Goal: Task Accomplishment & Management: Use online tool/utility

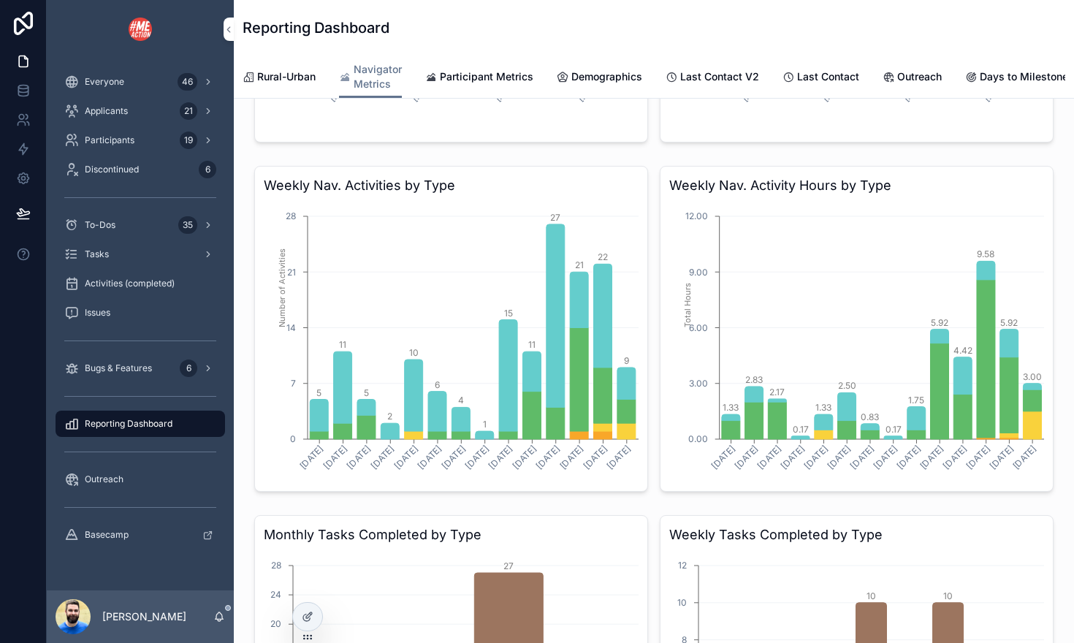
scroll to position [303, 0]
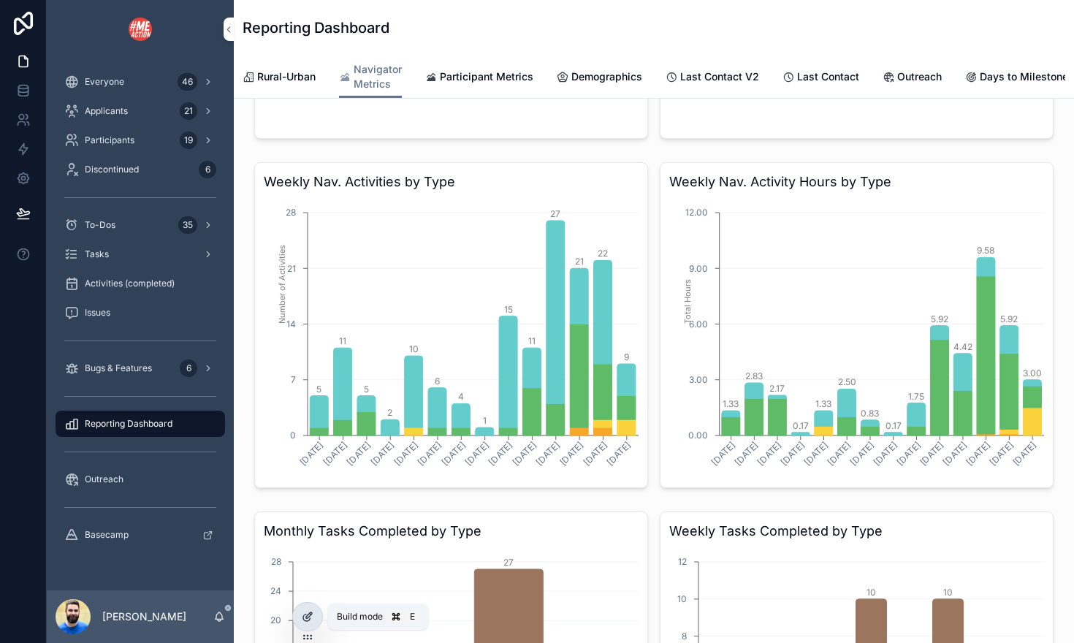
click at [306, 617] on icon at bounding box center [309, 615] width 6 height 6
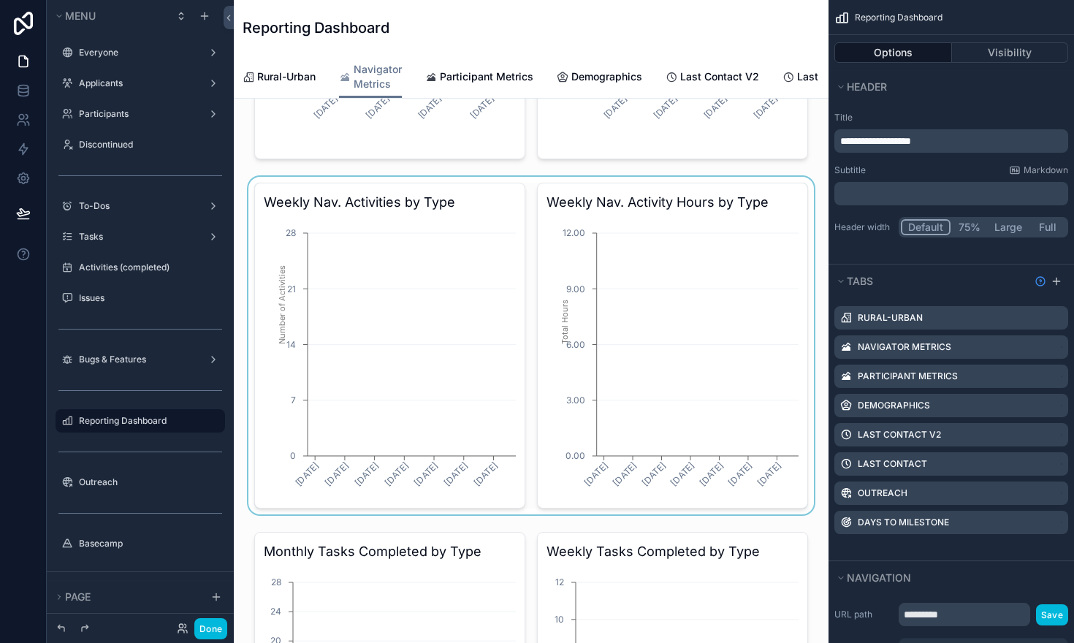
scroll to position [0, 443]
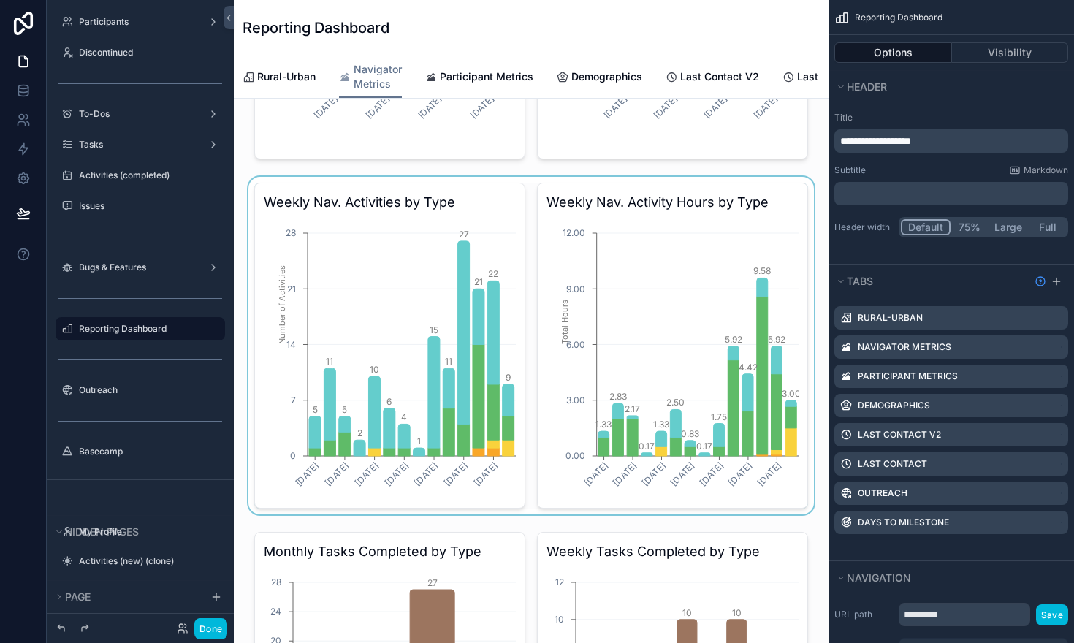
click at [761, 199] on div "scrollable content" at bounding box center [530, 345] width 571 height 337
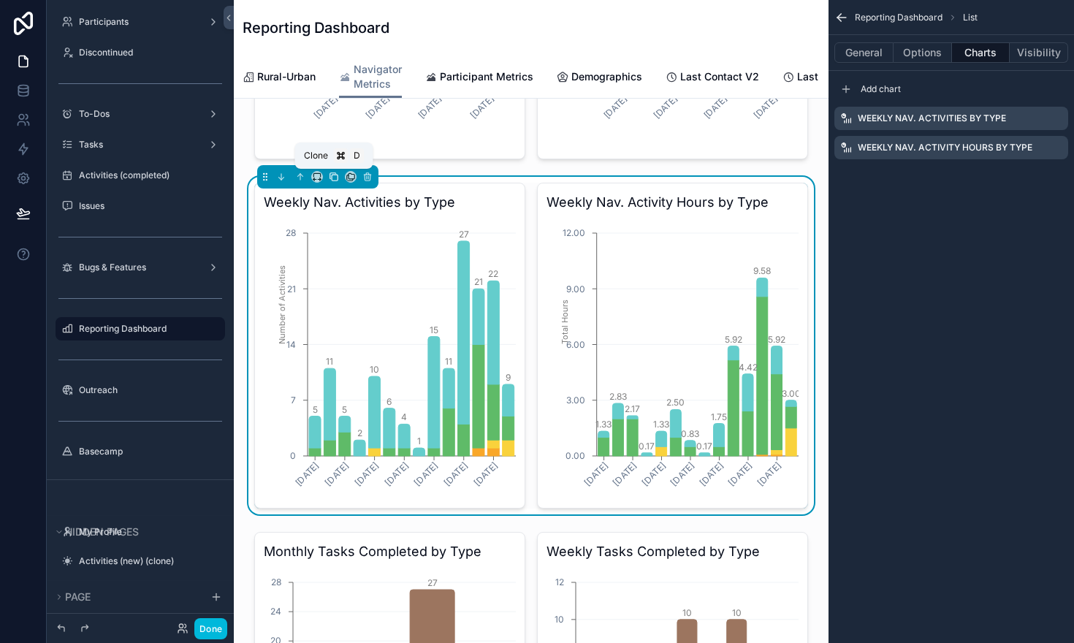
click at [330, 178] on icon "scrollable content" at bounding box center [333, 176] width 6 height 6
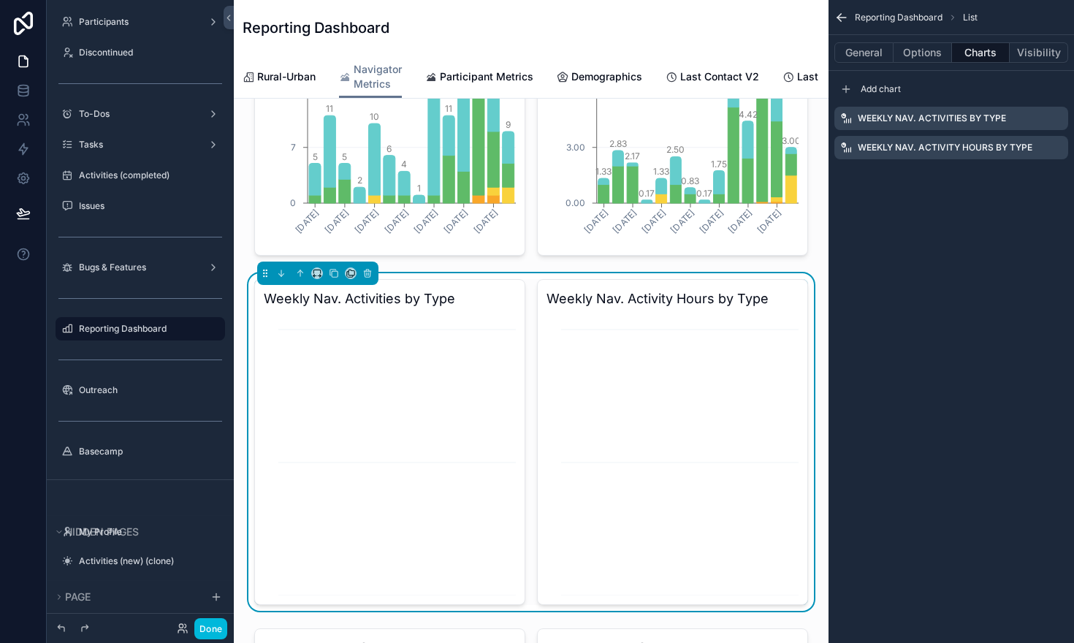
scroll to position [556, 0]
click at [0, 0] on icon "scrollable content" at bounding box center [0, 0] width 0 height 0
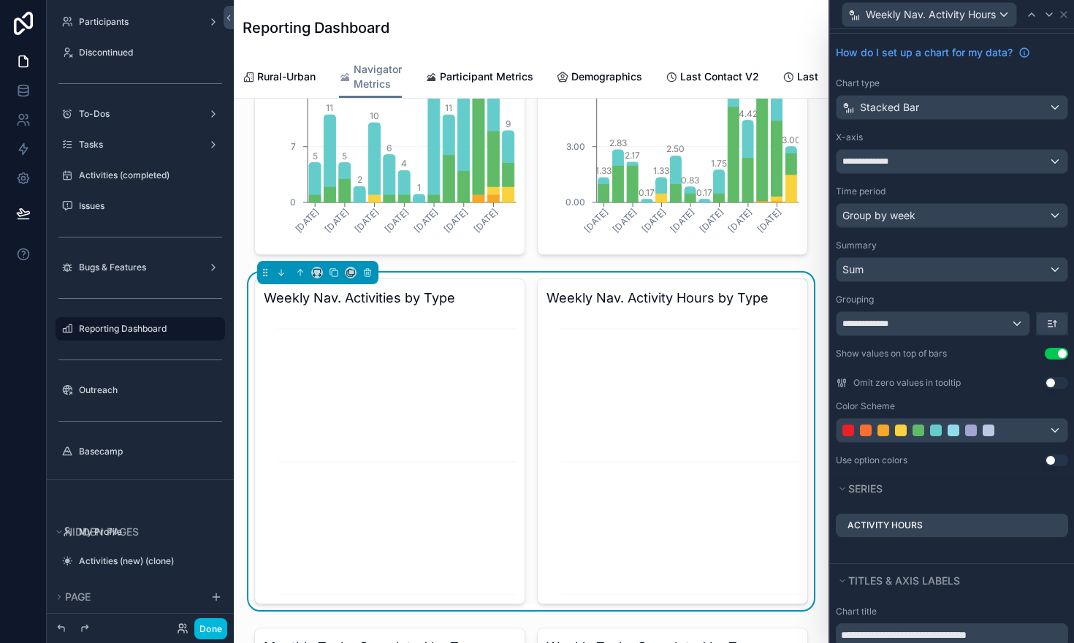
scroll to position [35, 0]
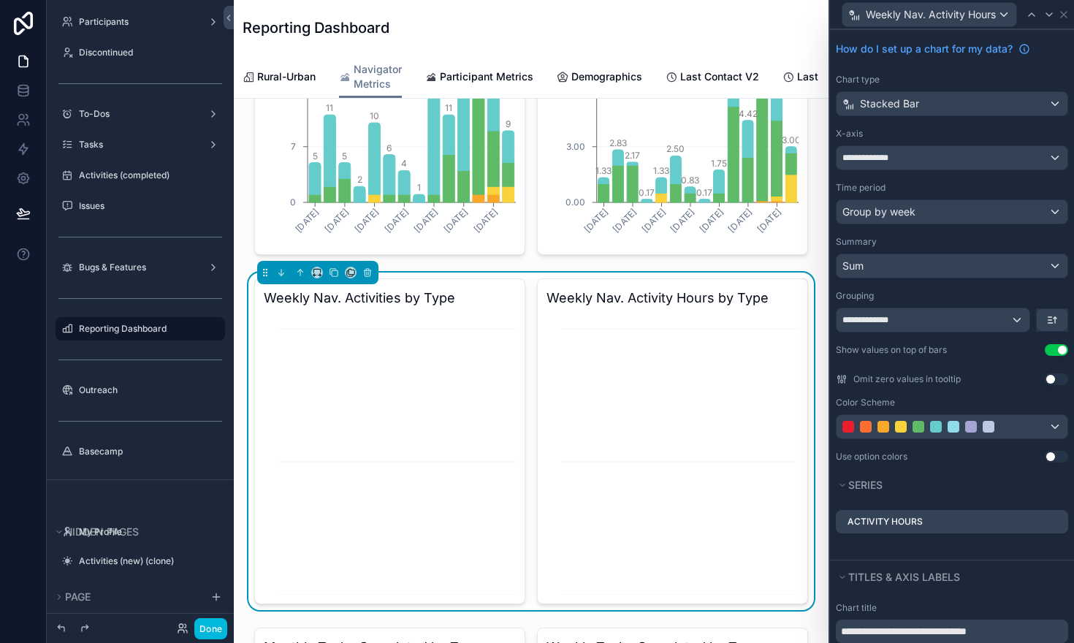
click at [0, 0] on icon at bounding box center [0, 0] width 0 height 0
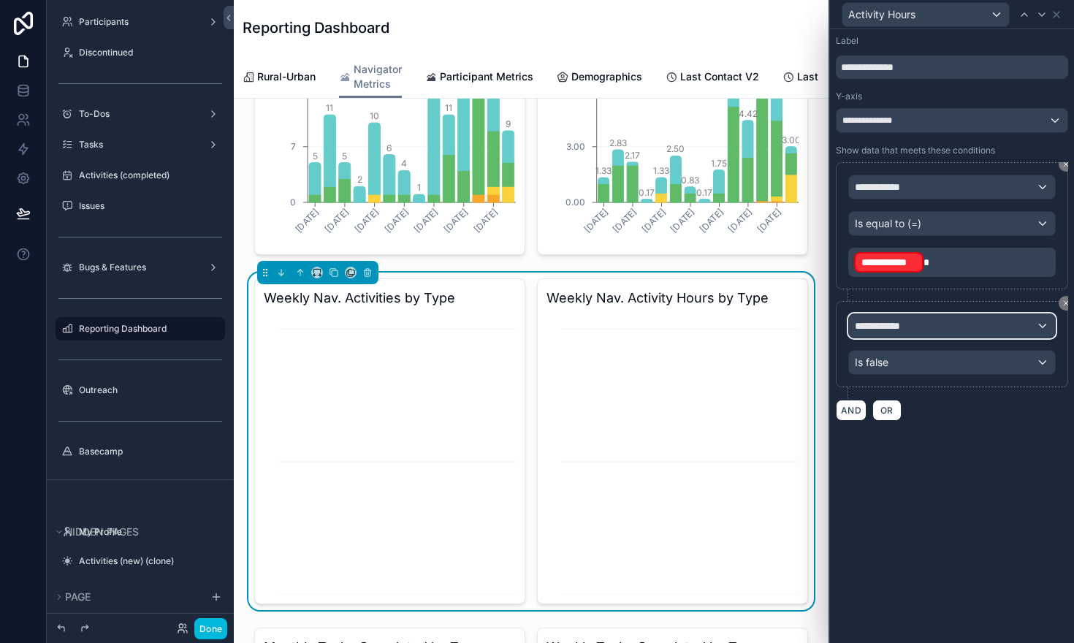
click at [913, 329] on div "**********" at bounding box center [952, 325] width 206 height 23
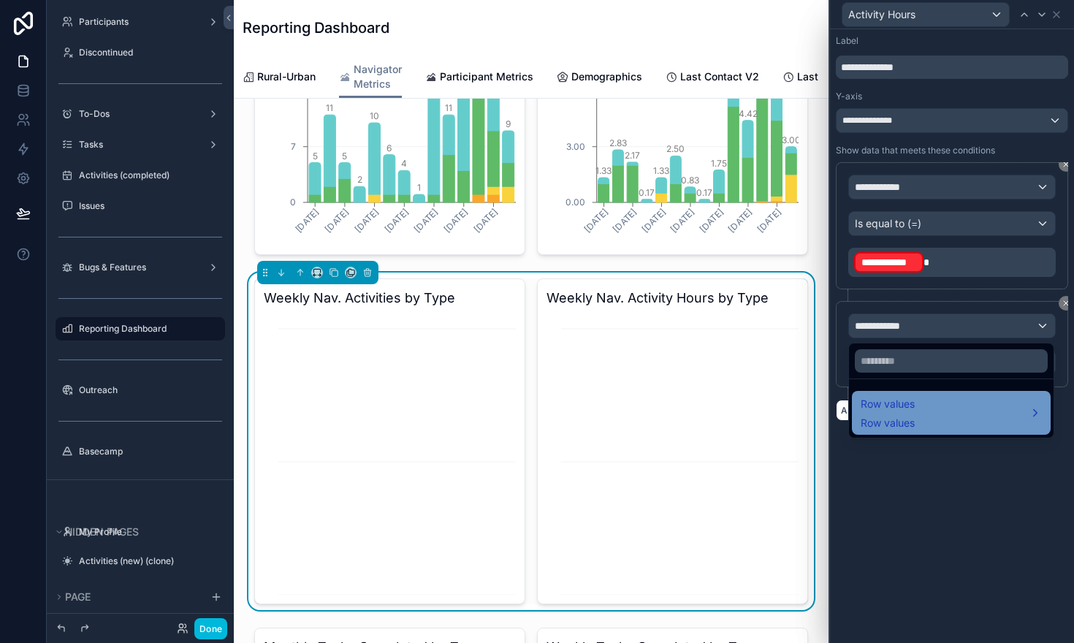
click at [909, 416] on span "Row values" at bounding box center [887, 423] width 54 height 15
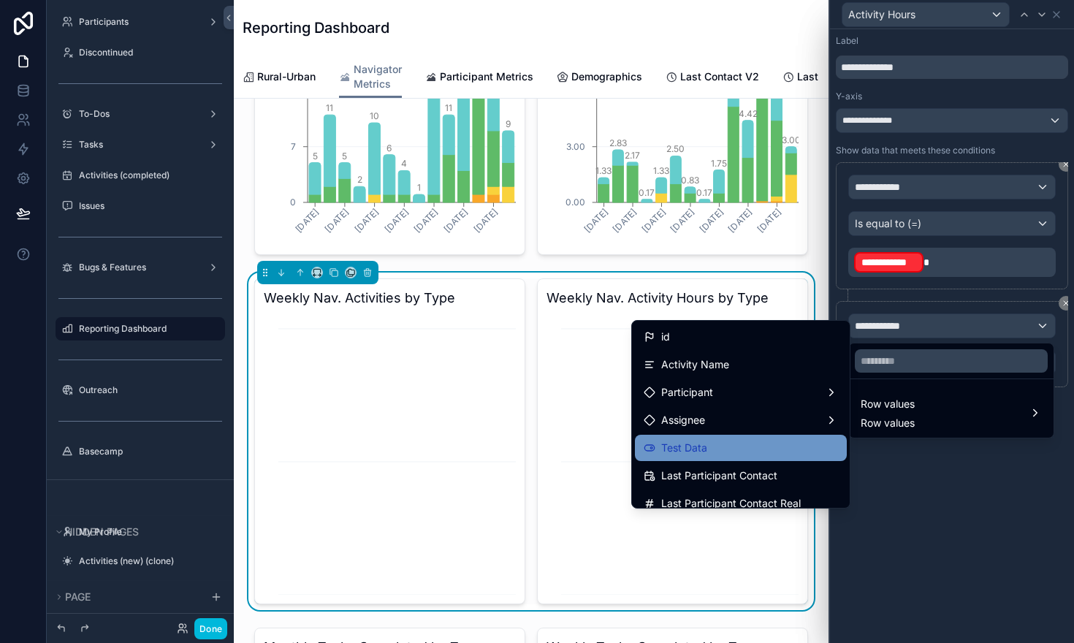
click at [754, 435] on div "Test Data" at bounding box center [741, 448] width 212 height 26
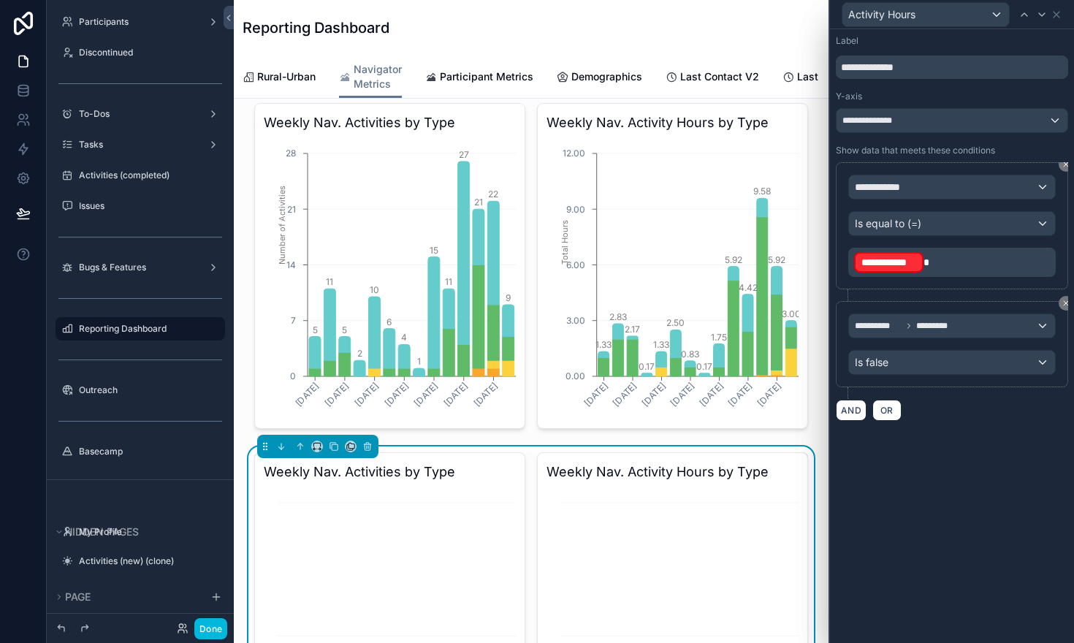
scroll to position [380, 0]
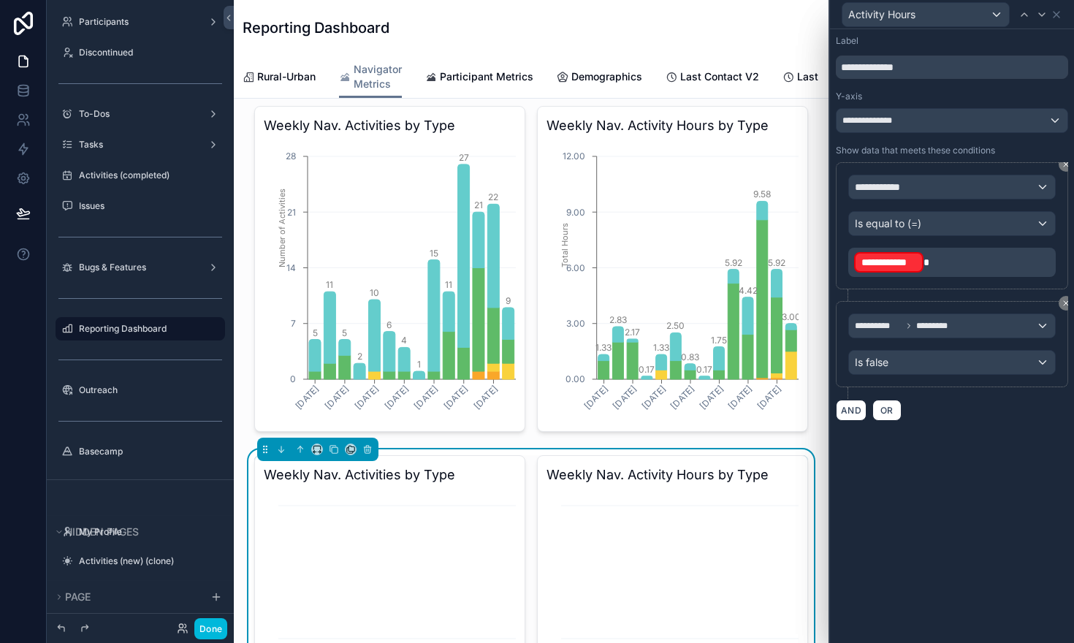
click at [733, 356] on div "scrollable content" at bounding box center [530, 268] width 571 height 337
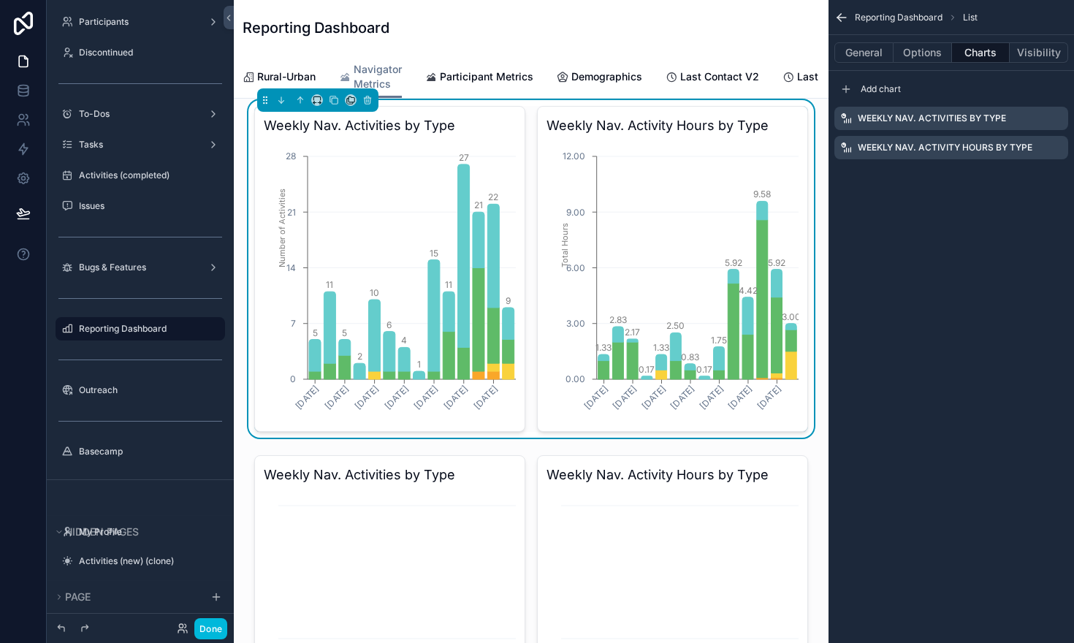
click at [0, 0] on icon "scrollable content" at bounding box center [0, 0] width 0 height 0
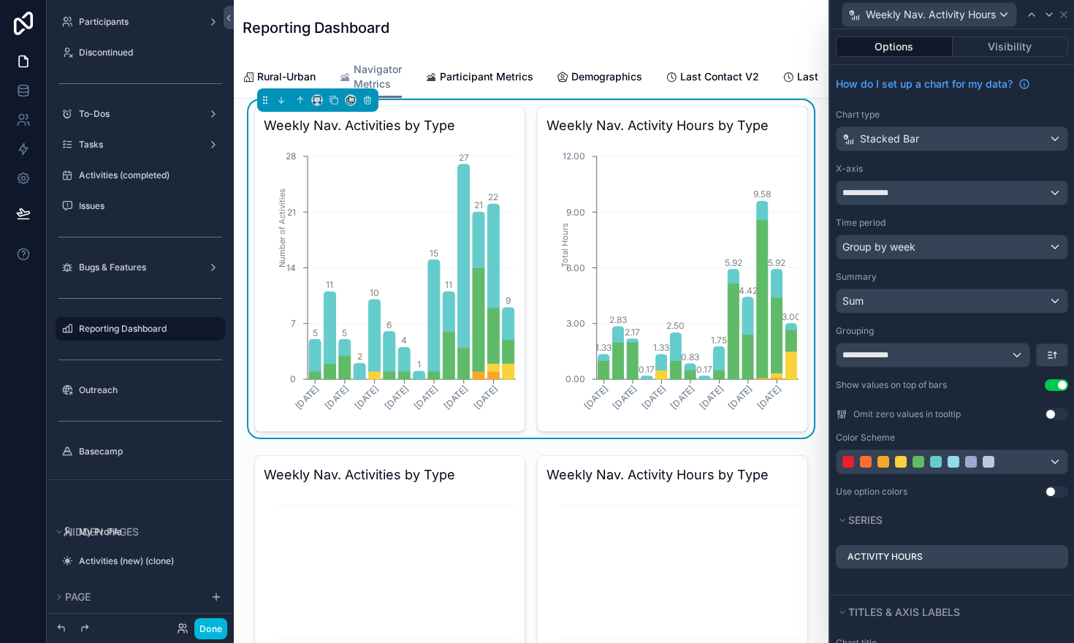
click at [0, 0] on icon at bounding box center [0, 0] width 0 height 0
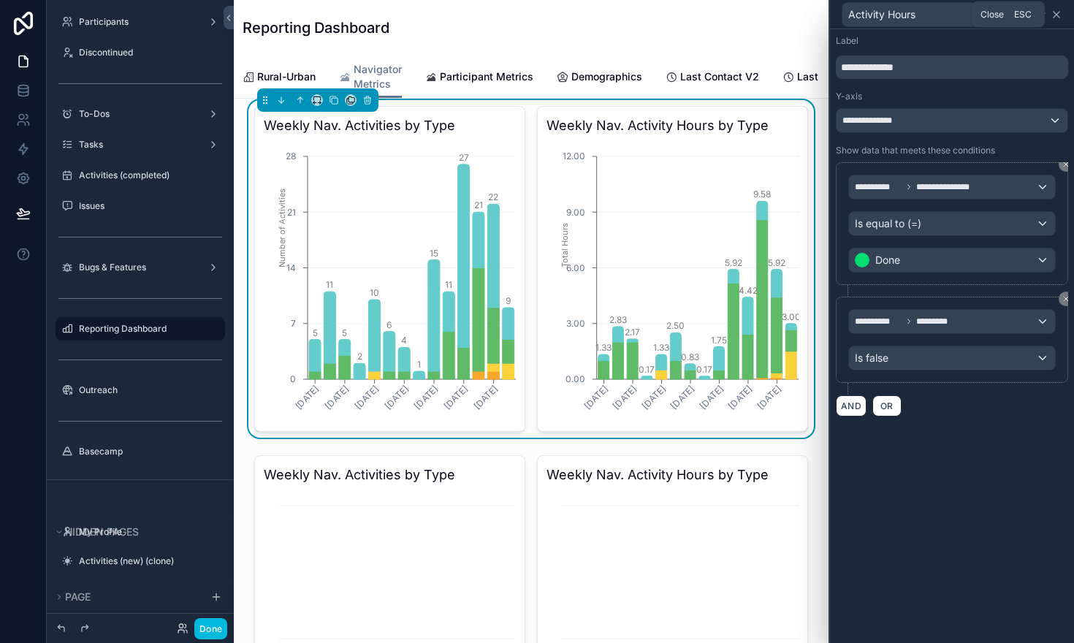
click at [1061, 10] on icon at bounding box center [1056, 15] width 12 height 12
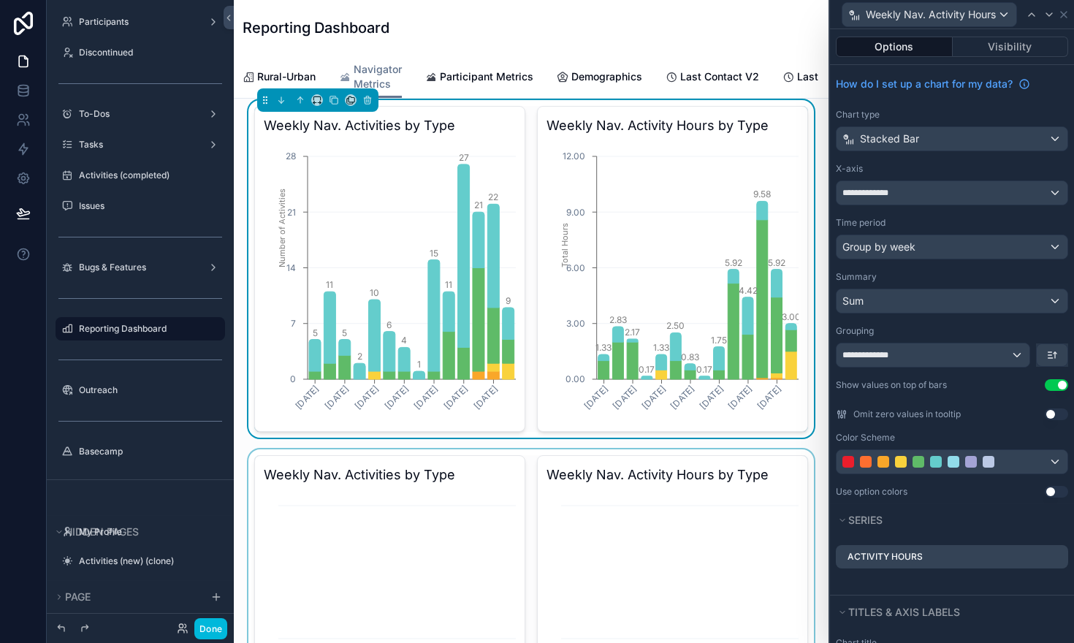
click at [688, 530] on div "scrollable content" at bounding box center [530, 617] width 571 height 337
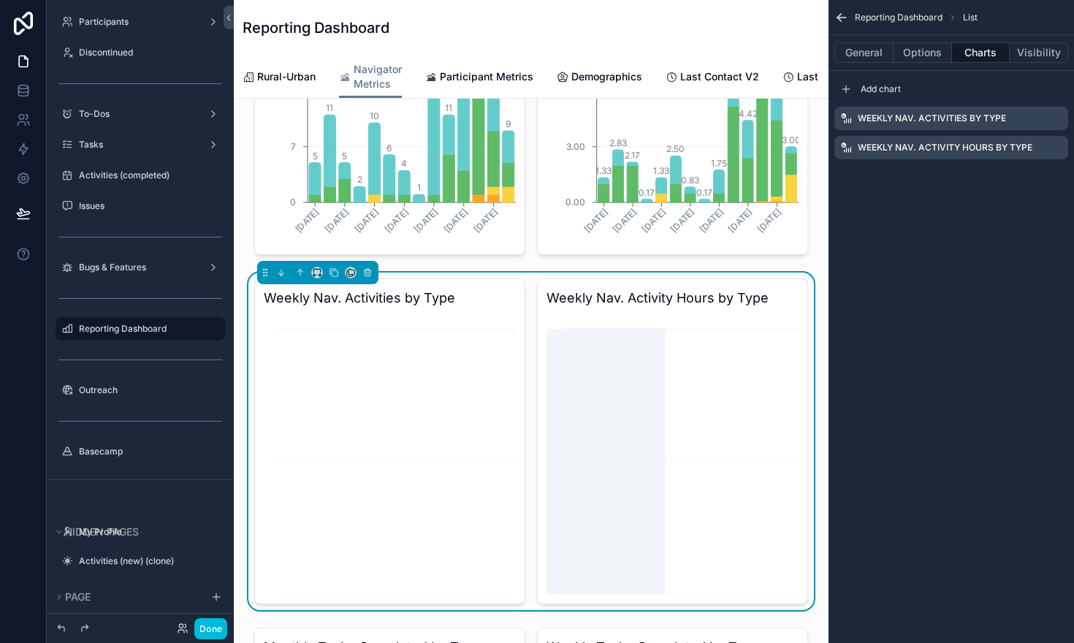
scroll to position [561, 0]
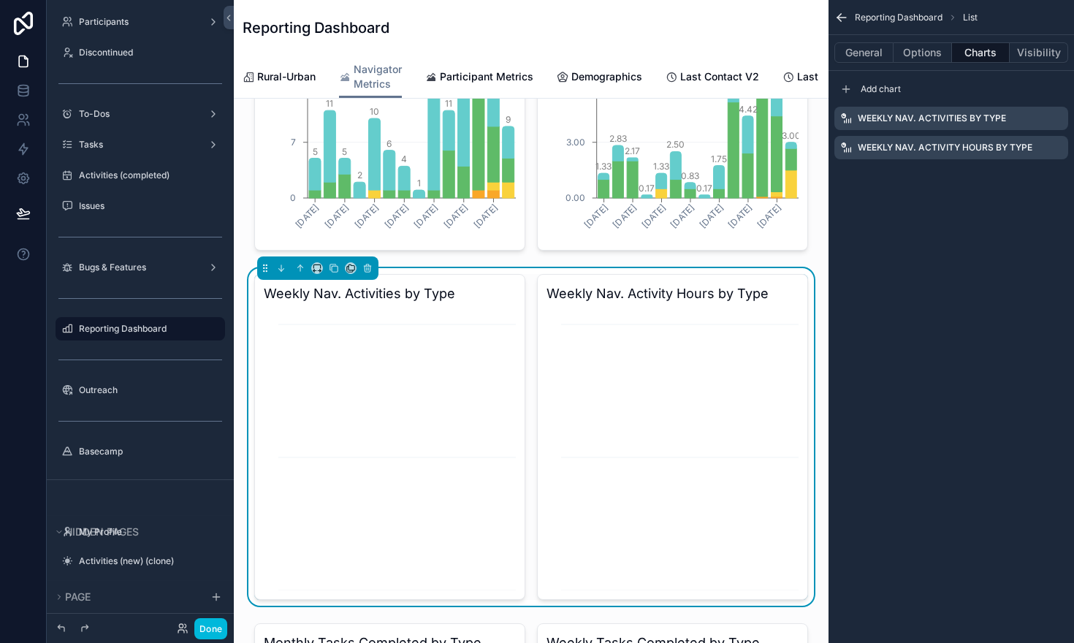
click at [0, 0] on icon "scrollable content" at bounding box center [0, 0] width 0 height 0
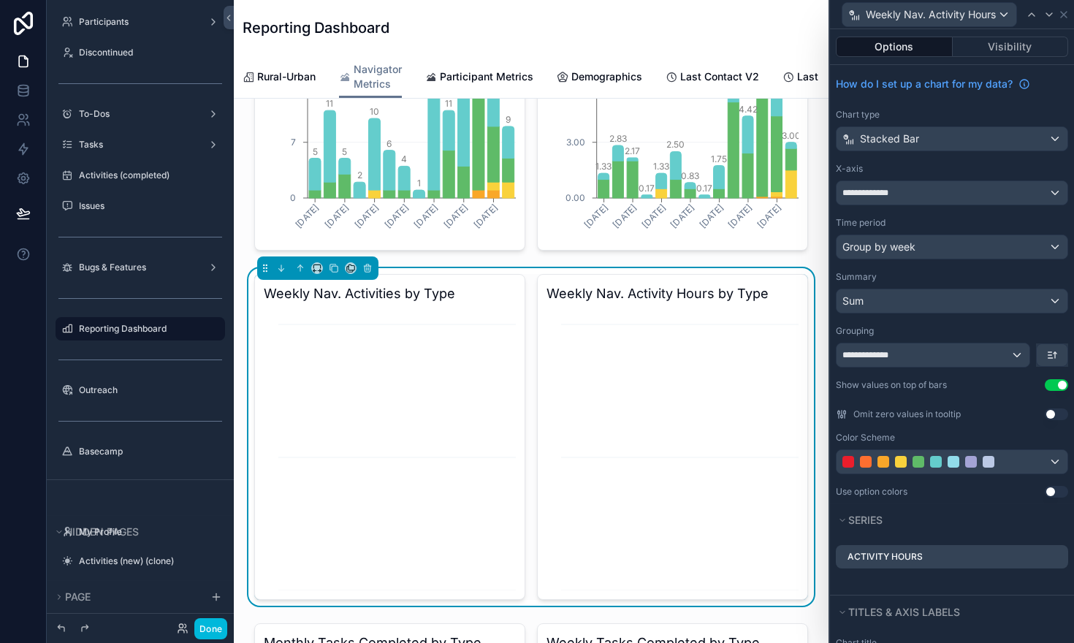
click at [0, 0] on icon at bounding box center [0, 0] width 0 height 0
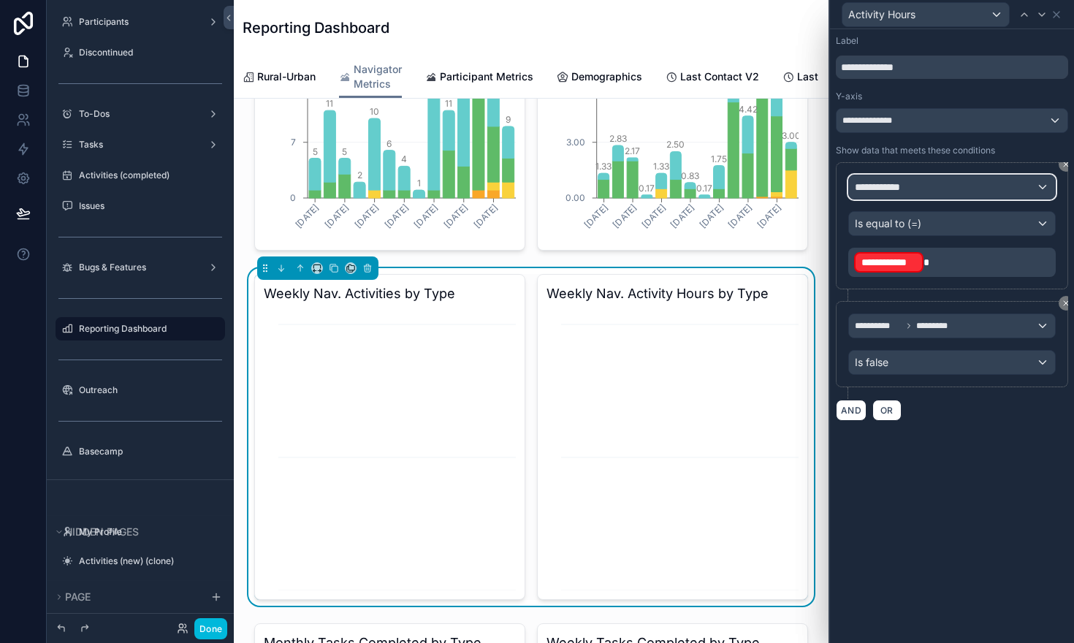
click at [942, 189] on div "**********" at bounding box center [952, 186] width 206 height 23
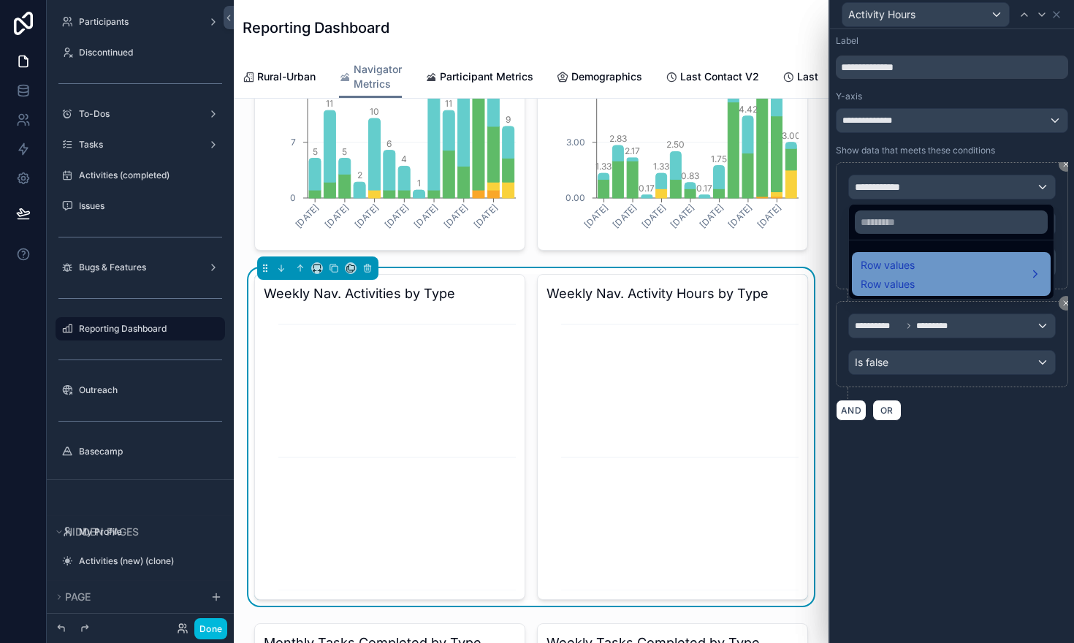
click at [936, 283] on div "Row values Row values" at bounding box center [950, 273] width 181 height 35
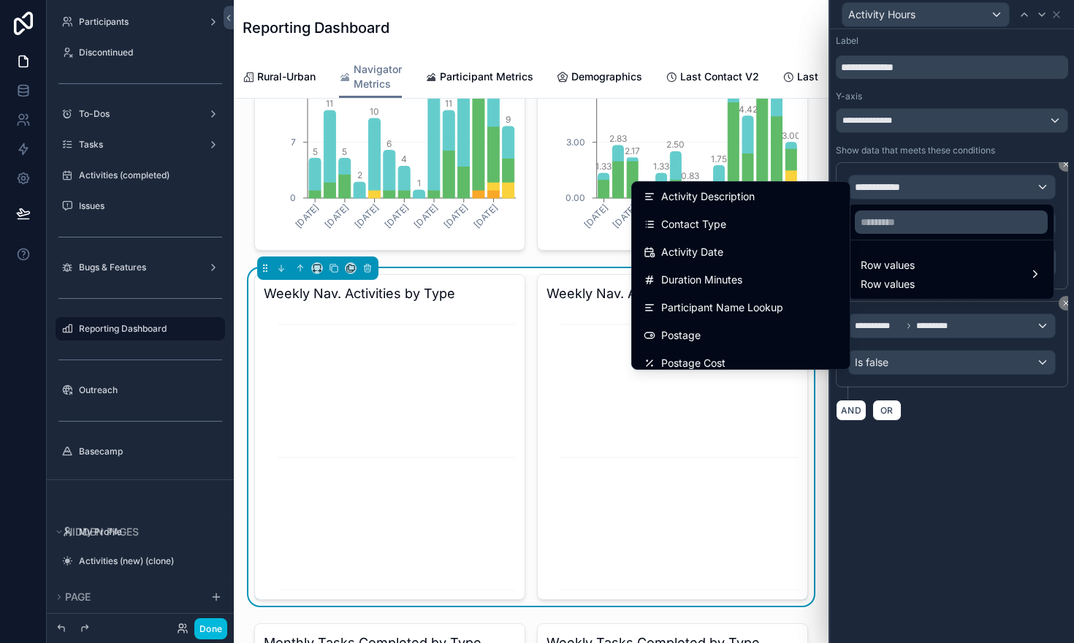
scroll to position [650, 0]
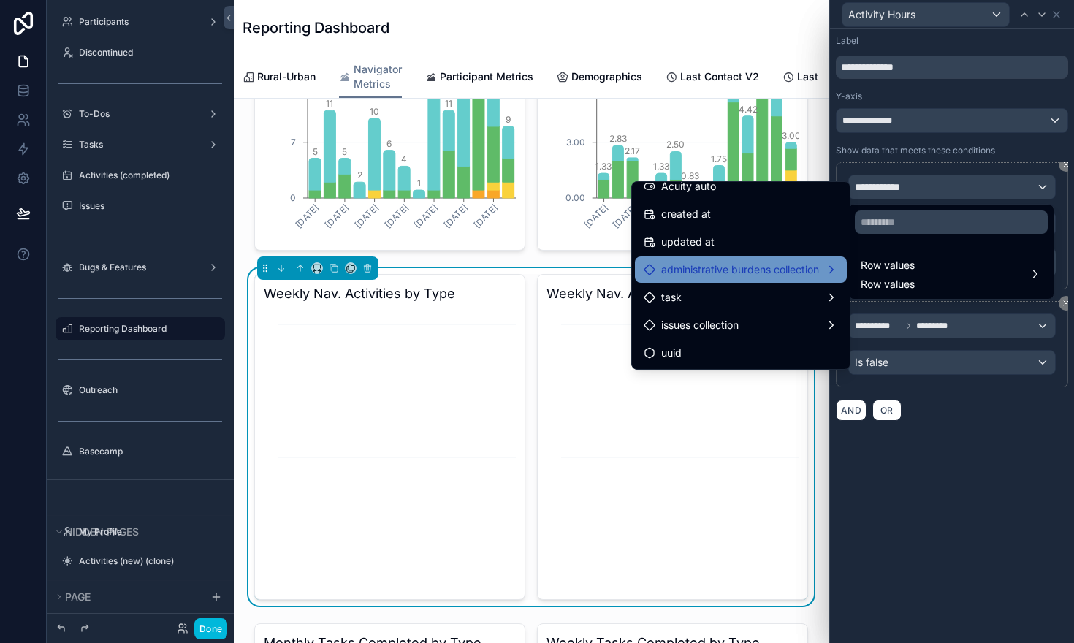
click at [738, 268] on span "administrative burdens collection" at bounding box center [740, 270] width 158 height 18
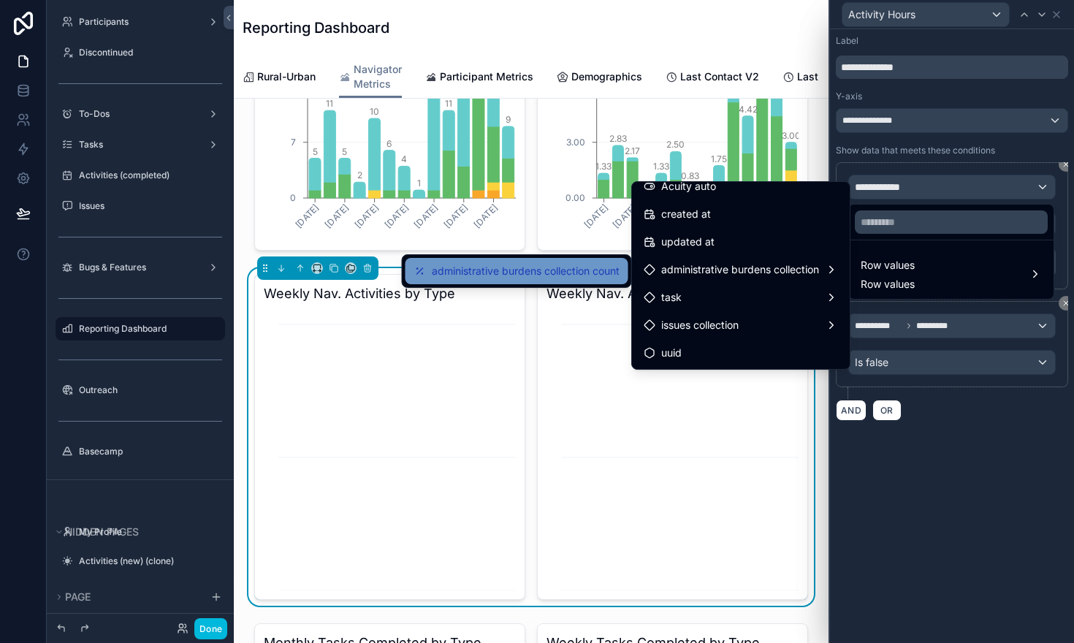
click at [582, 269] on span "administrative burdens collection count" at bounding box center [526, 271] width 188 height 18
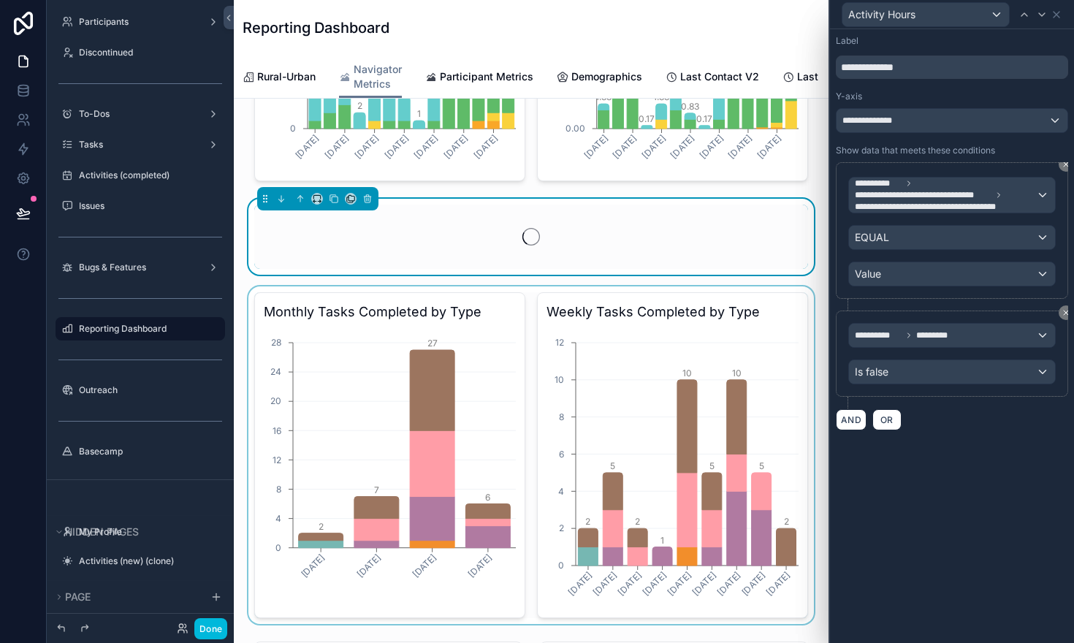
scroll to position [632, 0]
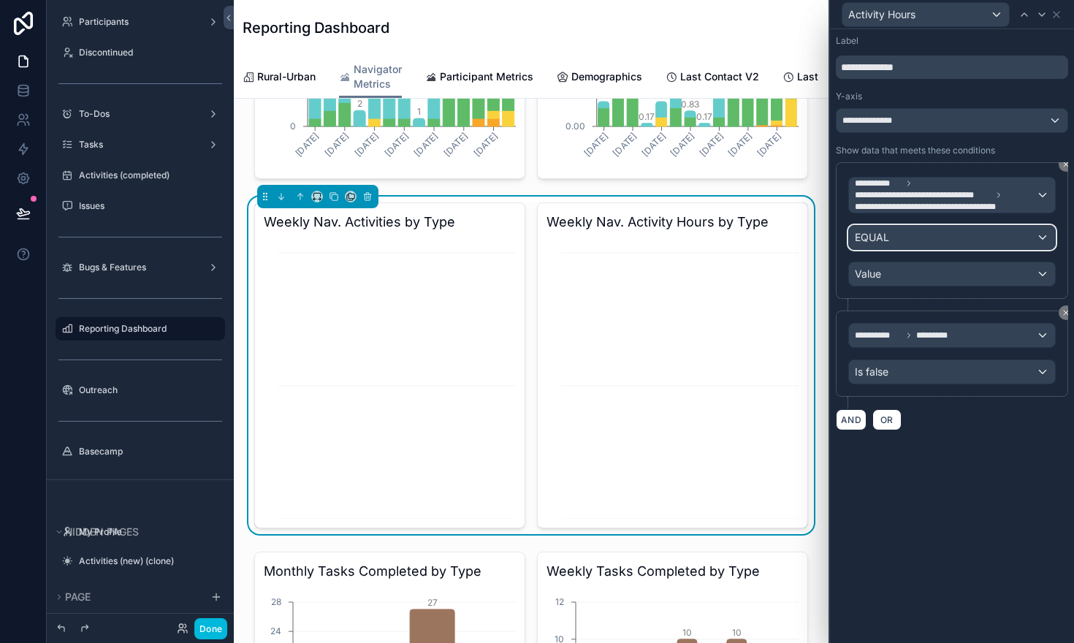
click at [917, 239] on div "EQUAL" at bounding box center [952, 237] width 206 height 23
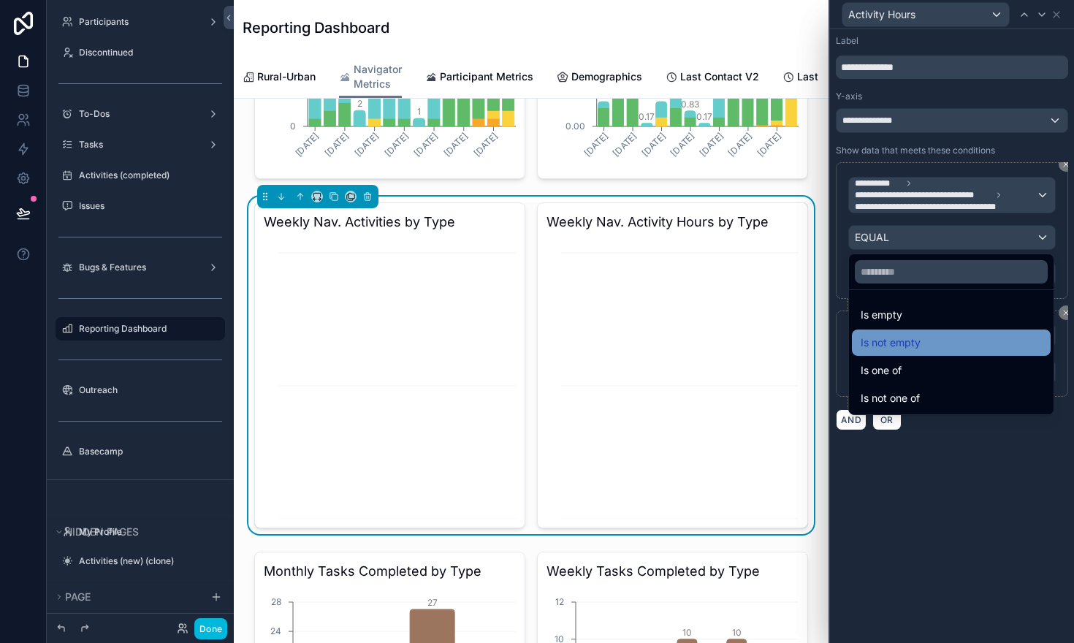
click at [917, 343] on span "Is not empty" at bounding box center [890, 343] width 60 height 18
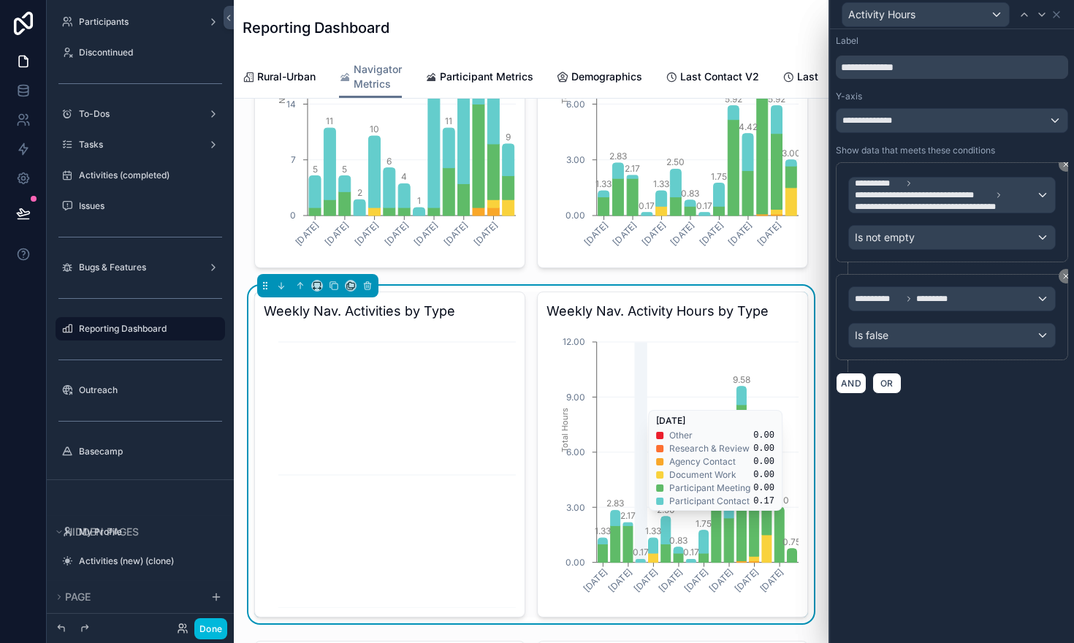
scroll to position [546, 0]
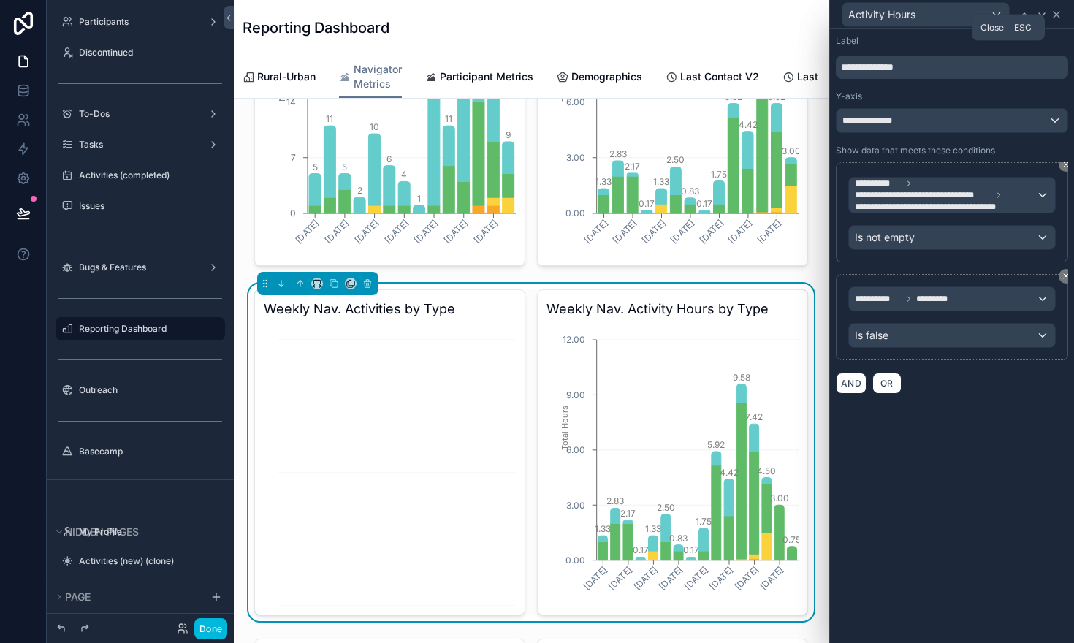
click at [1058, 15] on icon at bounding box center [1056, 15] width 12 height 12
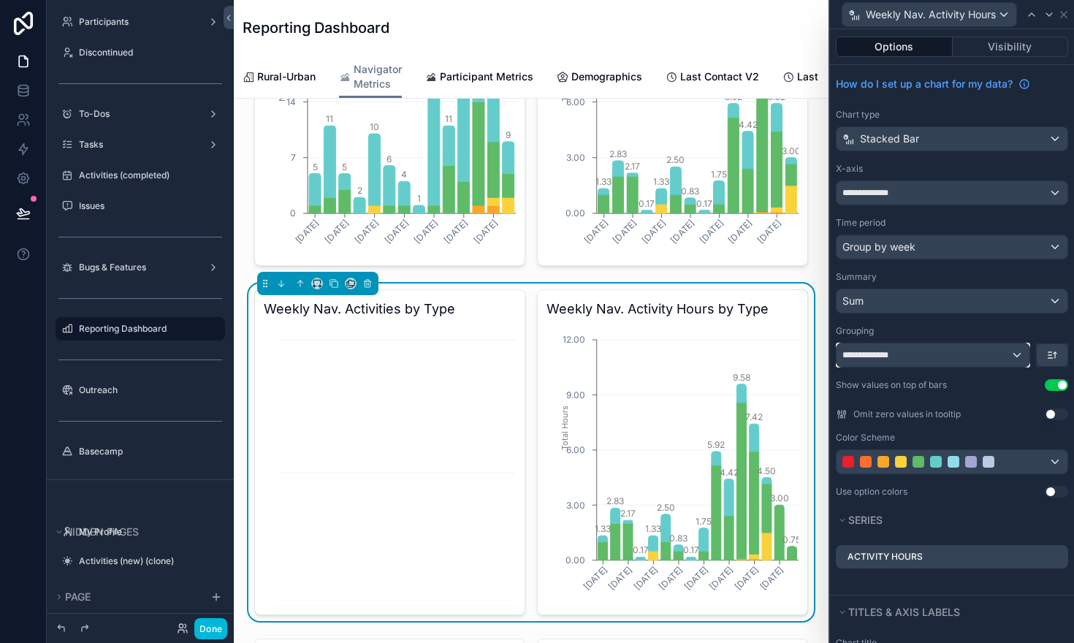
click at [1015, 351] on div "**********" at bounding box center [932, 354] width 193 height 23
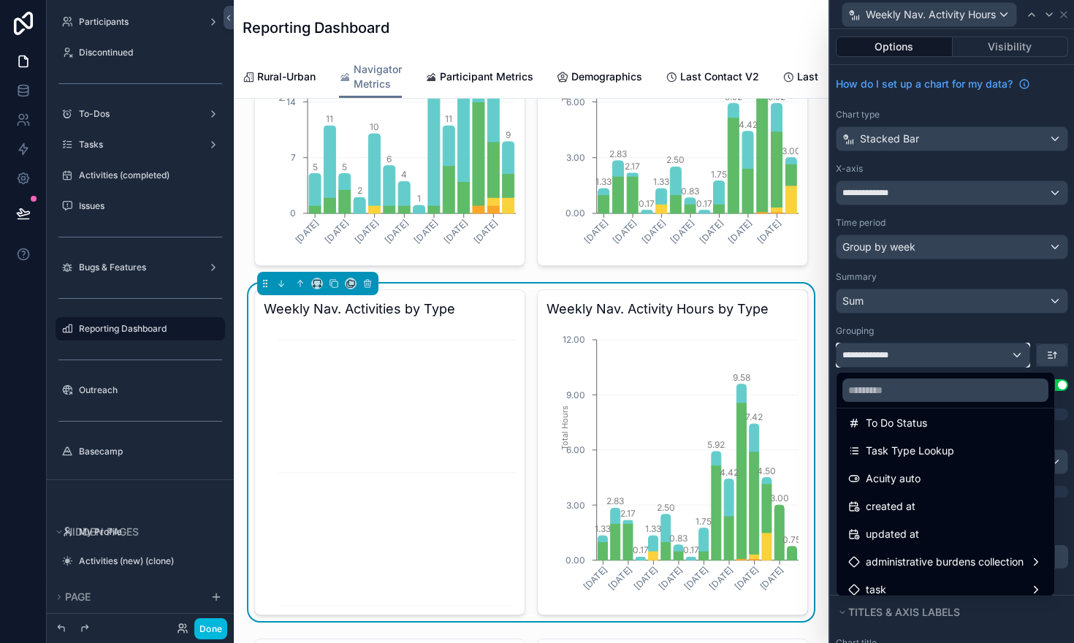
scroll to position [659, 0]
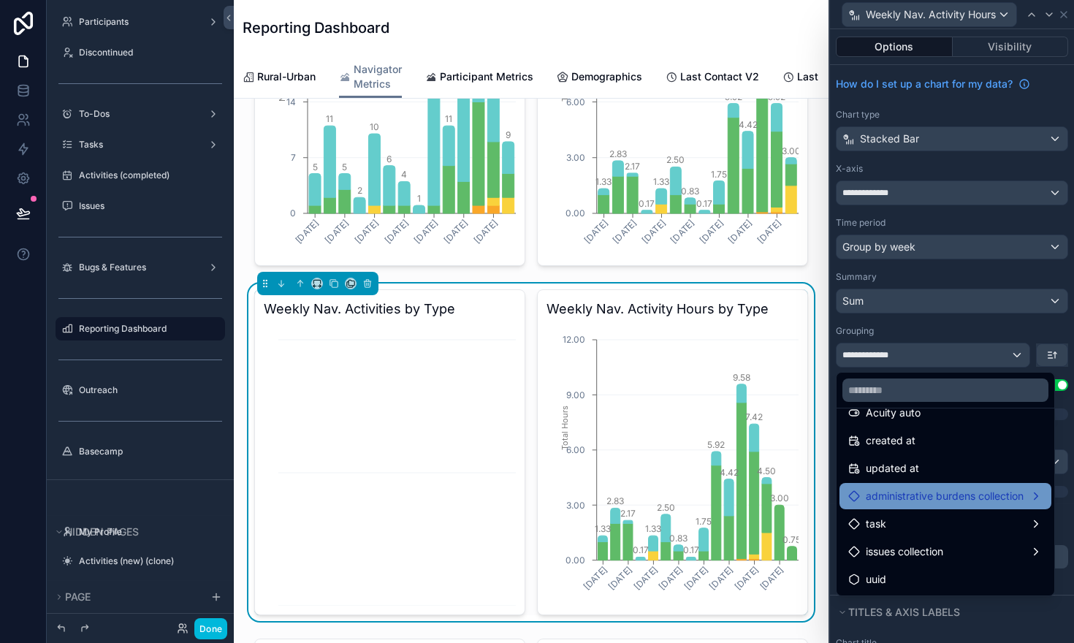
click at [973, 502] on span "administrative burdens collection" at bounding box center [944, 496] width 158 height 18
click at [892, 495] on span "administrative burdens collection" at bounding box center [944, 496] width 158 height 18
click at [1031, 496] on div "administrative burdens collection" at bounding box center [945, 496] width 194 height 18
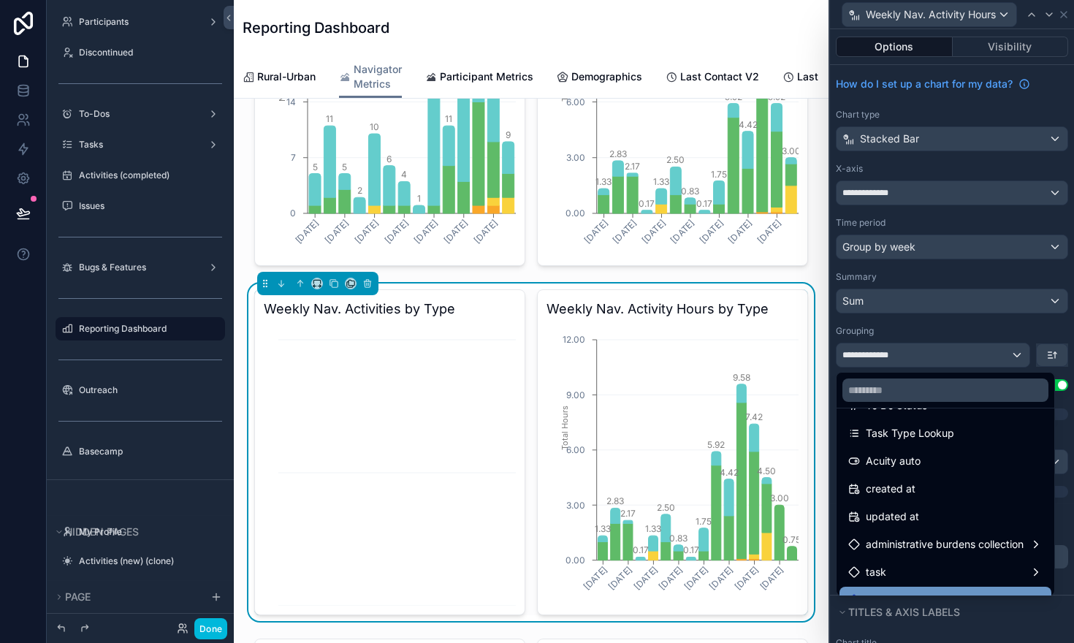
scroll to position [606, 0]
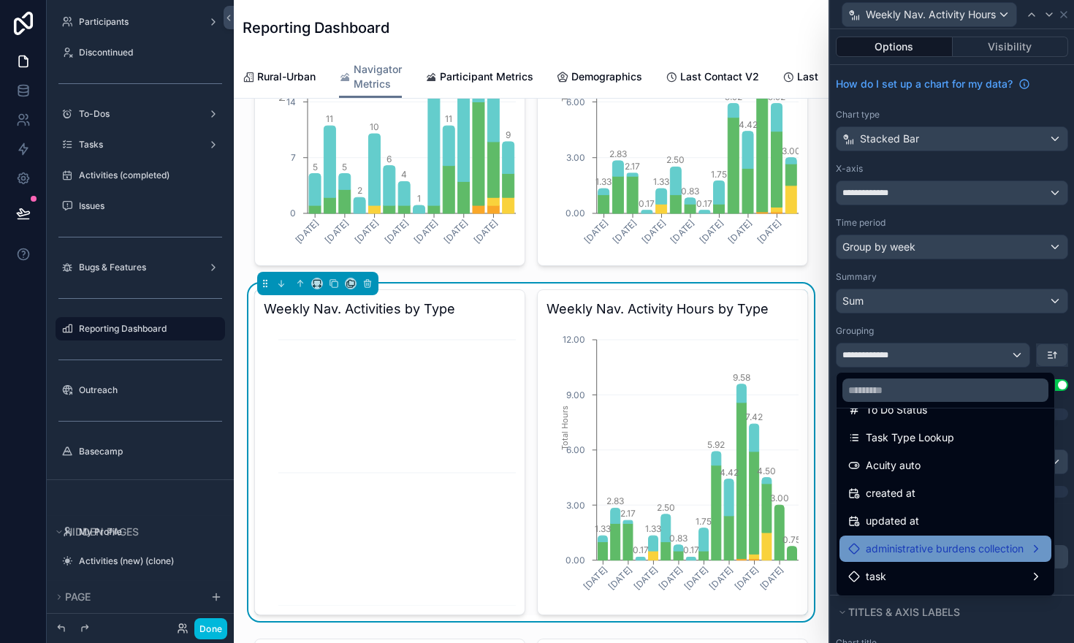
click at [957, 549] on span "administrative burdens collection" at bounding box center [944, 549] width 158 height 18
click at [999, 543] on span "administrative burdens collection" at bounding box center [944, 549] width 158 height 18
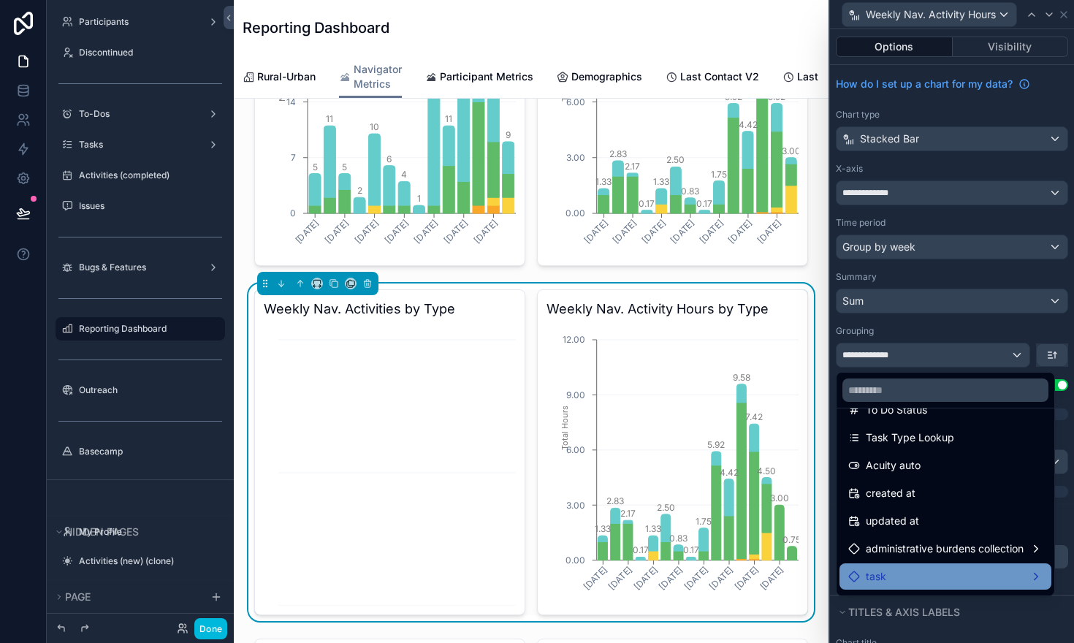
click at [987, 572] on div "task" at bounding box center [945, 576] width 194 height 18
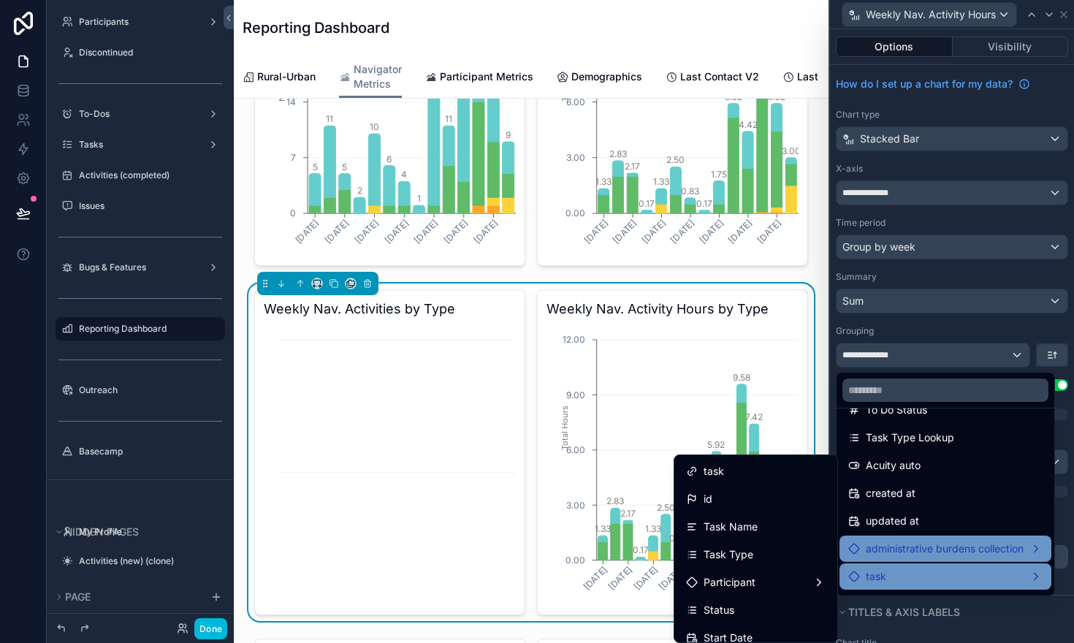
click at [969, 546] on span "administrative burdens collection" at bounding box center [944, 549] width 158 height 18
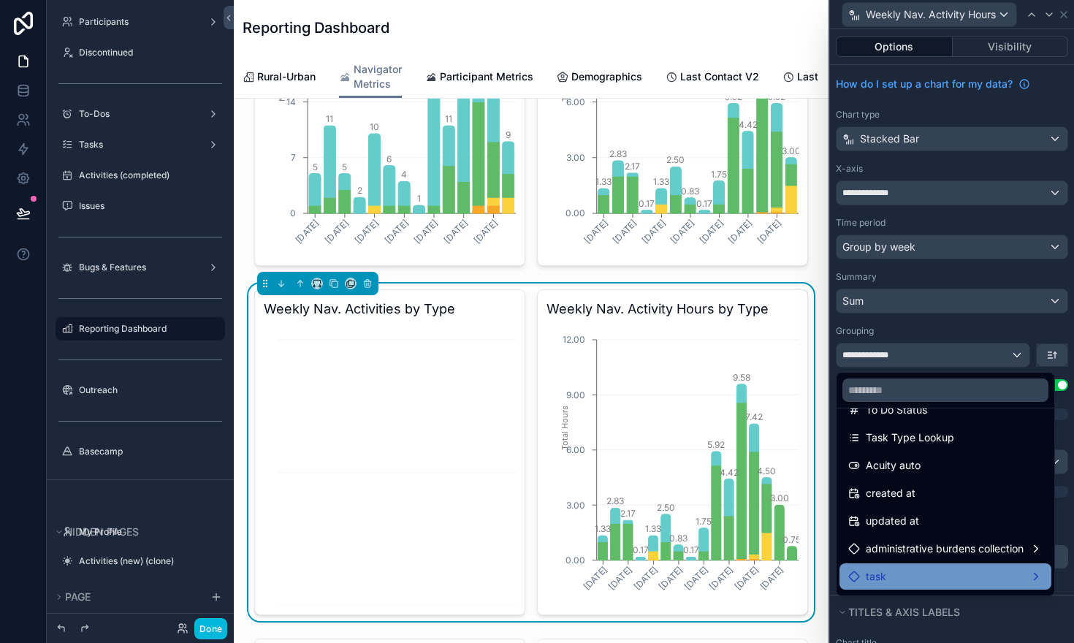
click at [1001, 169] on div at bounding box center [952, 321] width 244 height 643
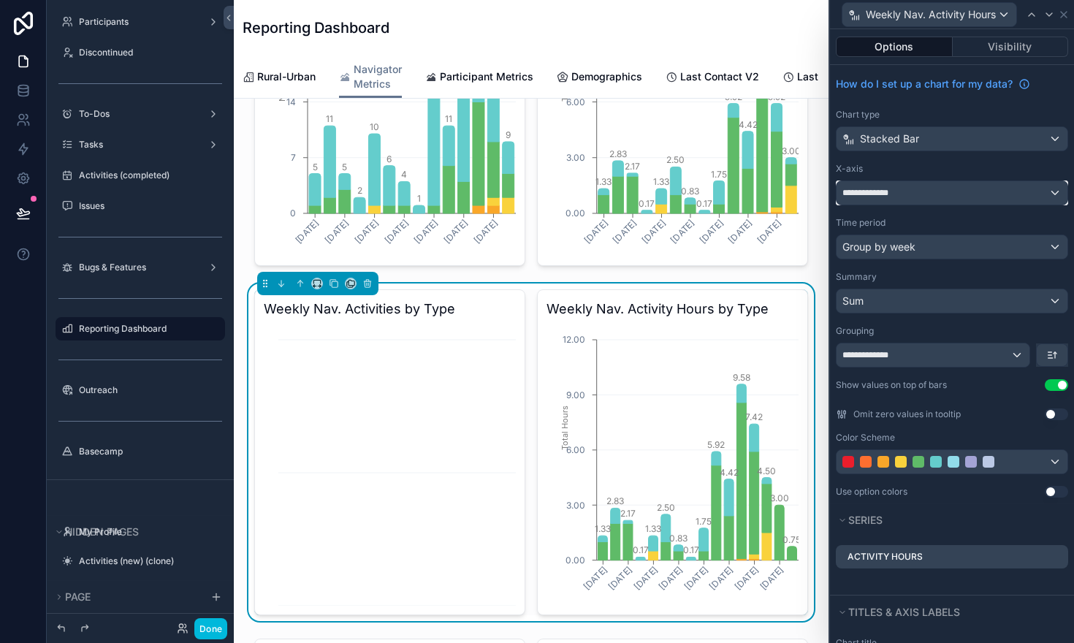
click at [1022, 186] on div "**********" at bounding box center [951, 192] width 231 height 23
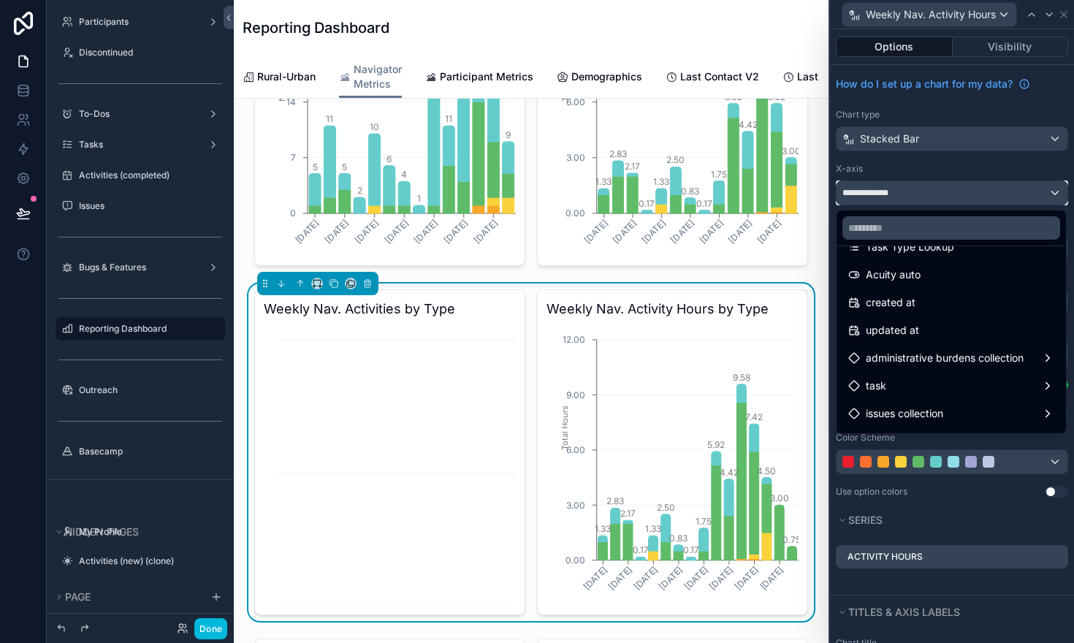
scroll to position [686, 0]
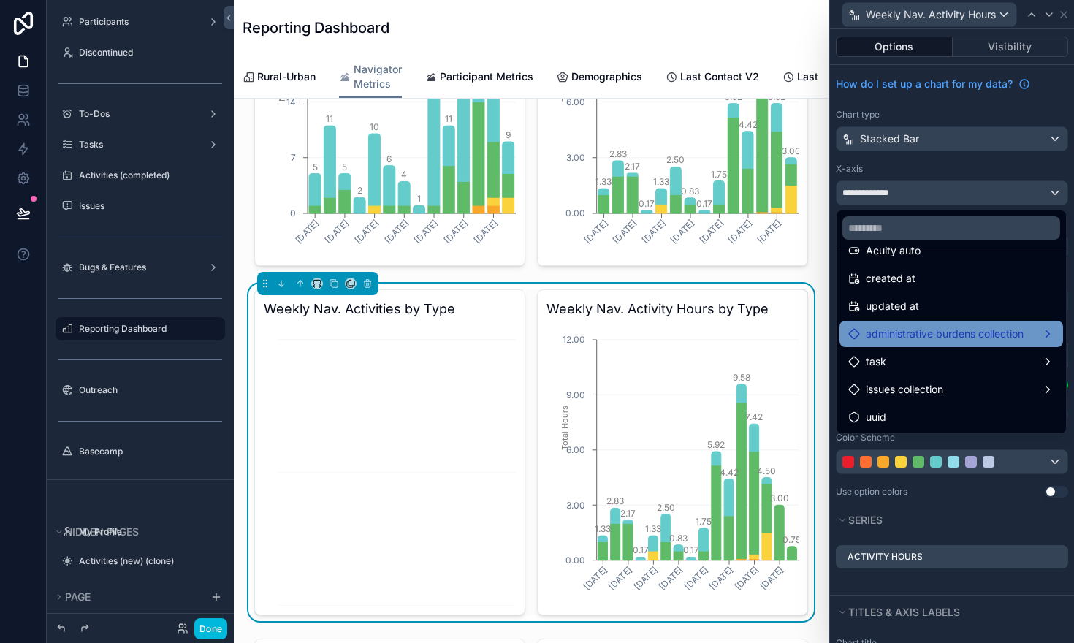
click at [1028, 326] on div "administrative burdens collection" at bounding box center [951, 334] width 206 height 18
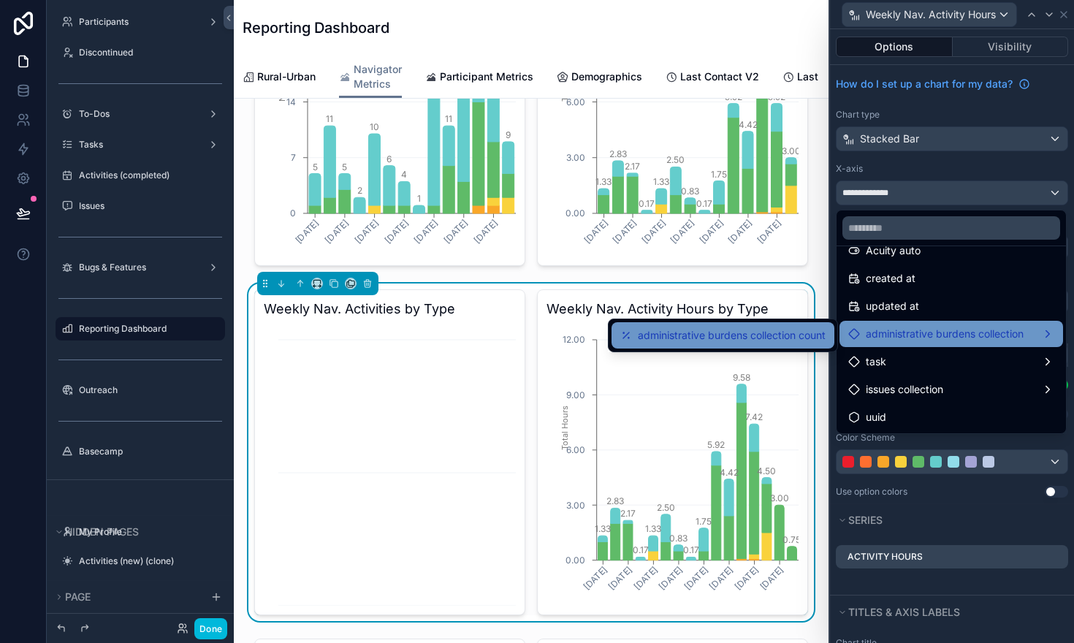
click at [783, 332] on span "administrative burdens collection count" at bounding box center [732, 335] width 188 height 18
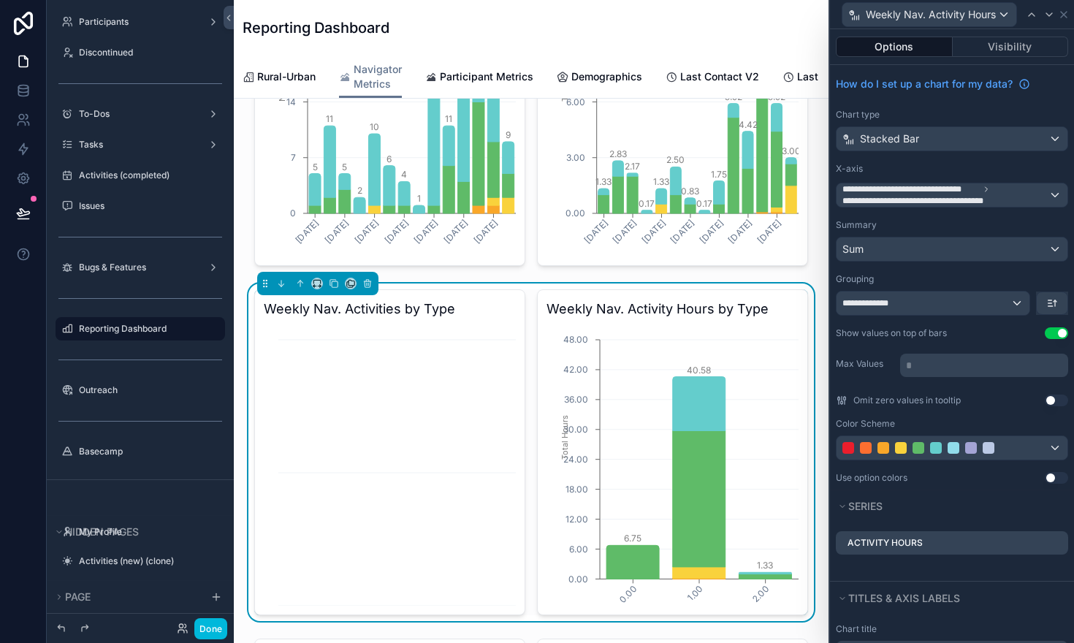
scroll to position [0, 443]
click at [859, 244] on span "Sum" at bounding box center [852, 249] width 21 height 15
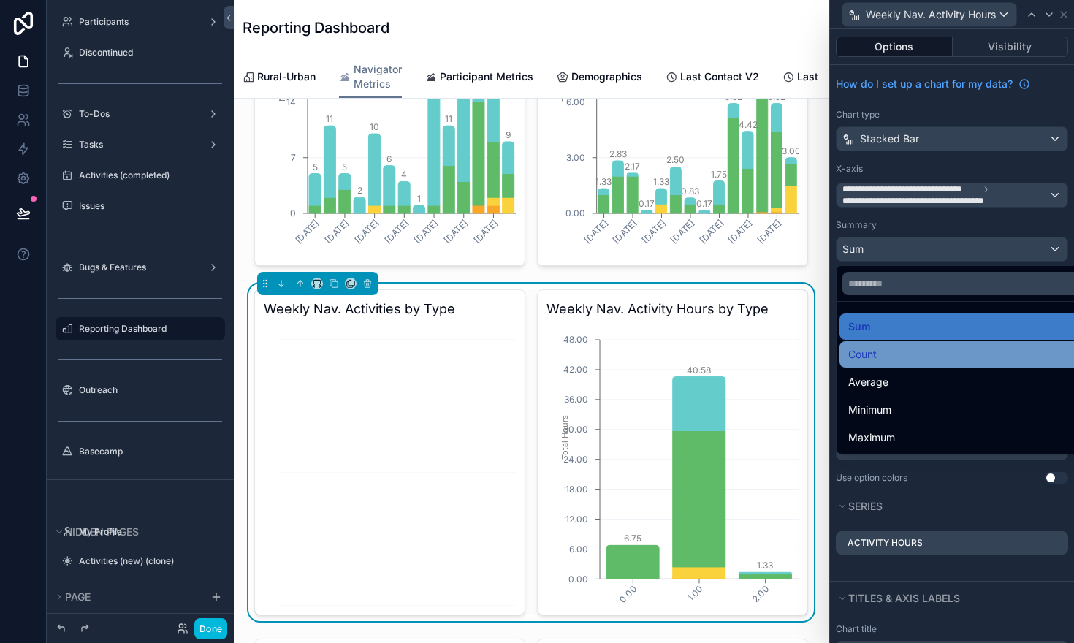
click at [858, 360] on span "Count" at bounding box center [862, 354] width 28 height 18
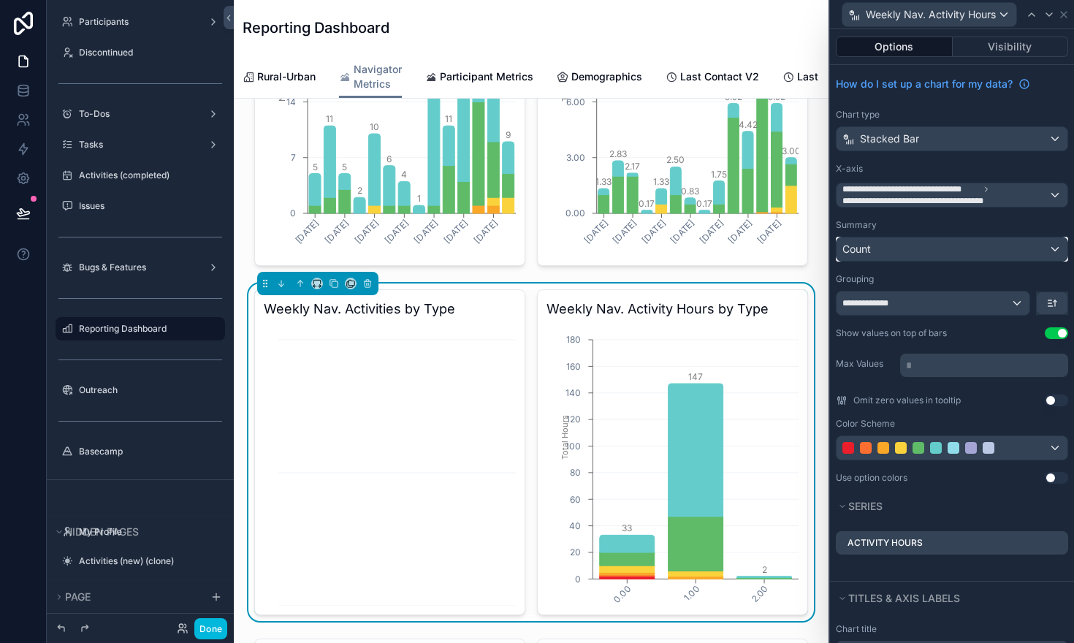
click at [960, 254] on div "Count" at bounding box center [951, 248] width 231 height 23
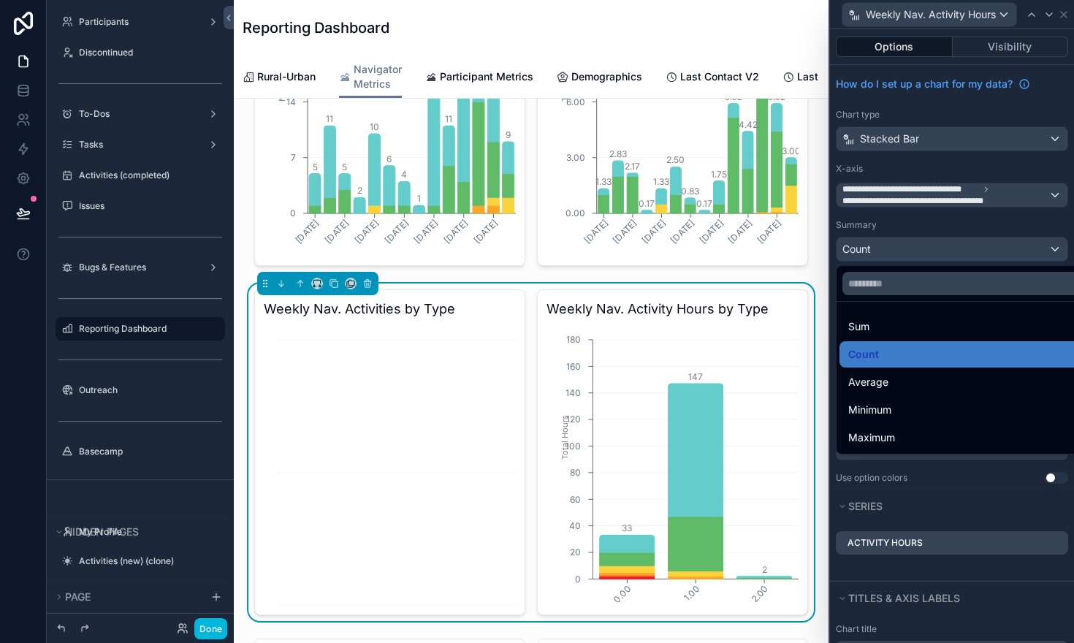
click at [922, 223] on div at bounding box center [952, 321] width 244 height 643
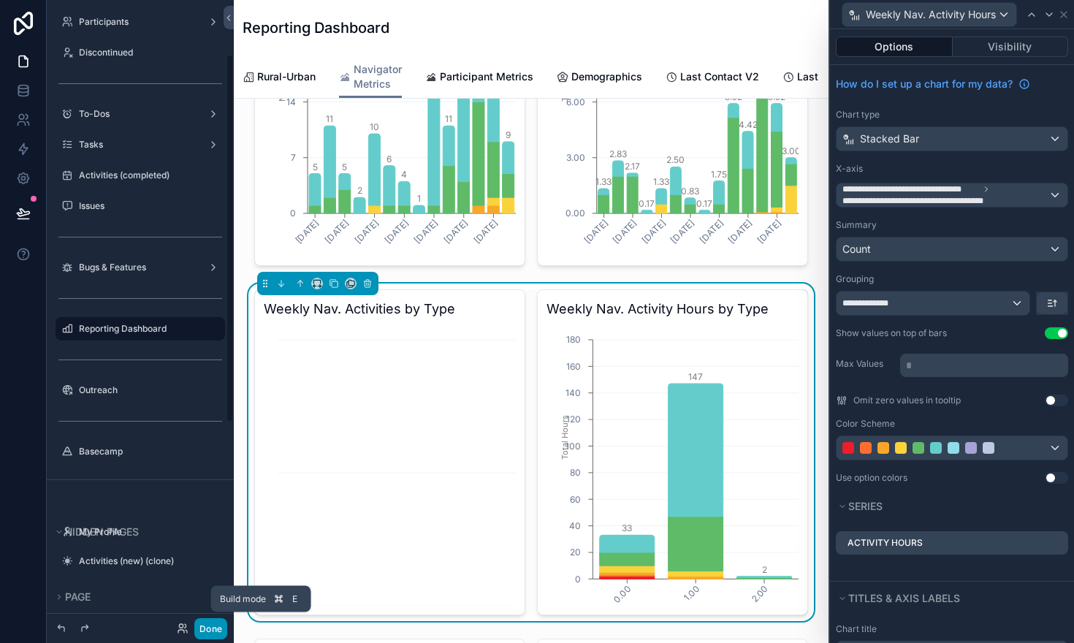
click at [207, 627] on button "Done" at bounding box center [210, 628] width 33 height 21
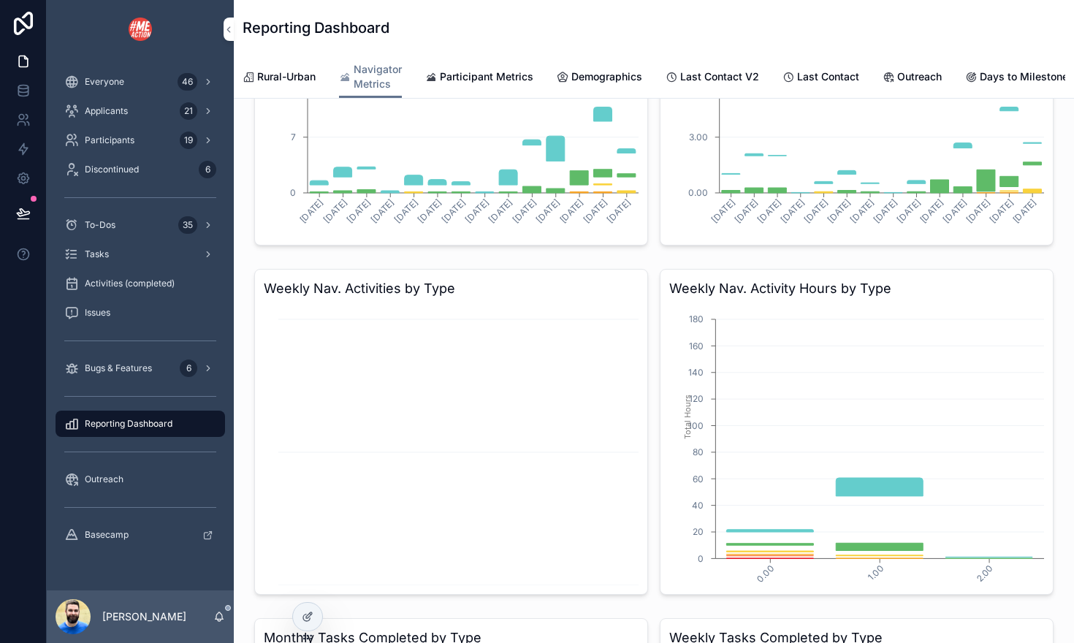
scroll to position [0, 688]
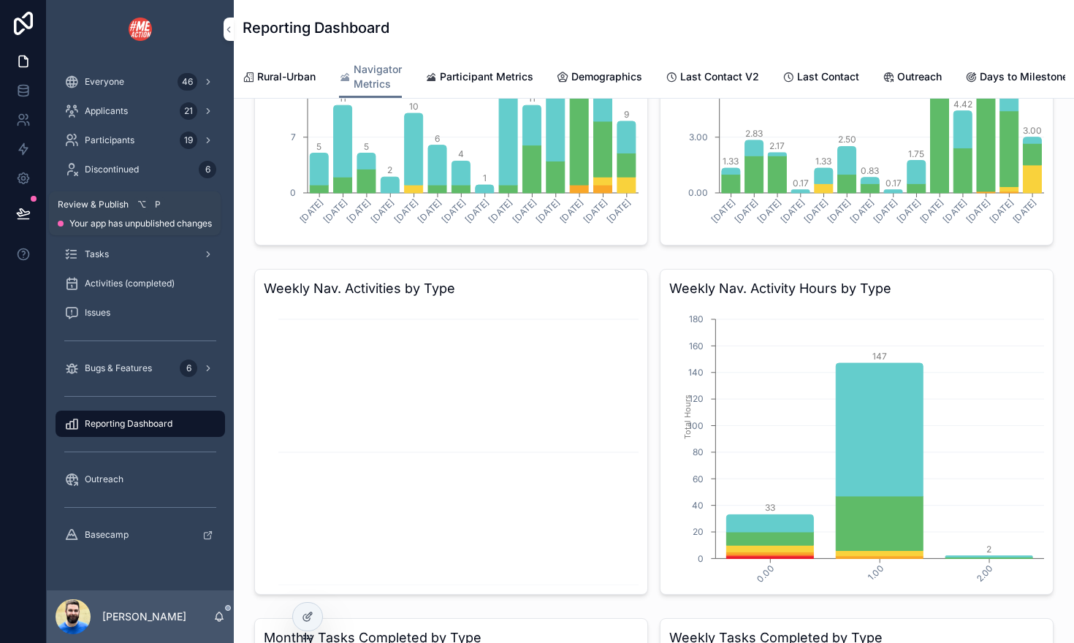
click at [24, 213] on icon at bounding box center [23, 213] width 15 height 15
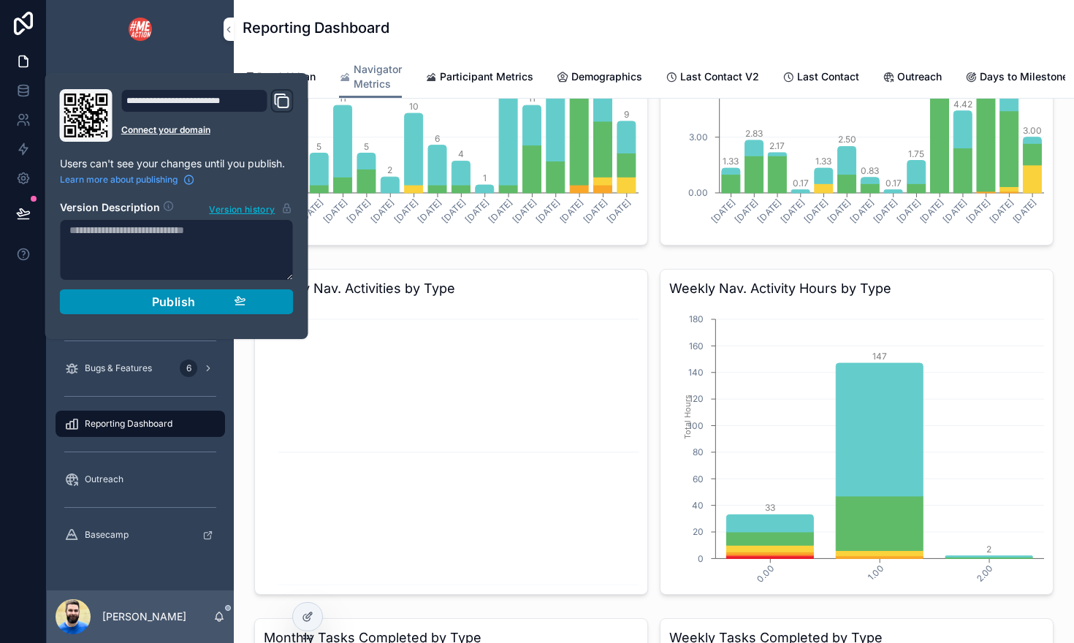
click at [120, 299] on div "Publish" at bounding box center [176, 301] width 139 height 15
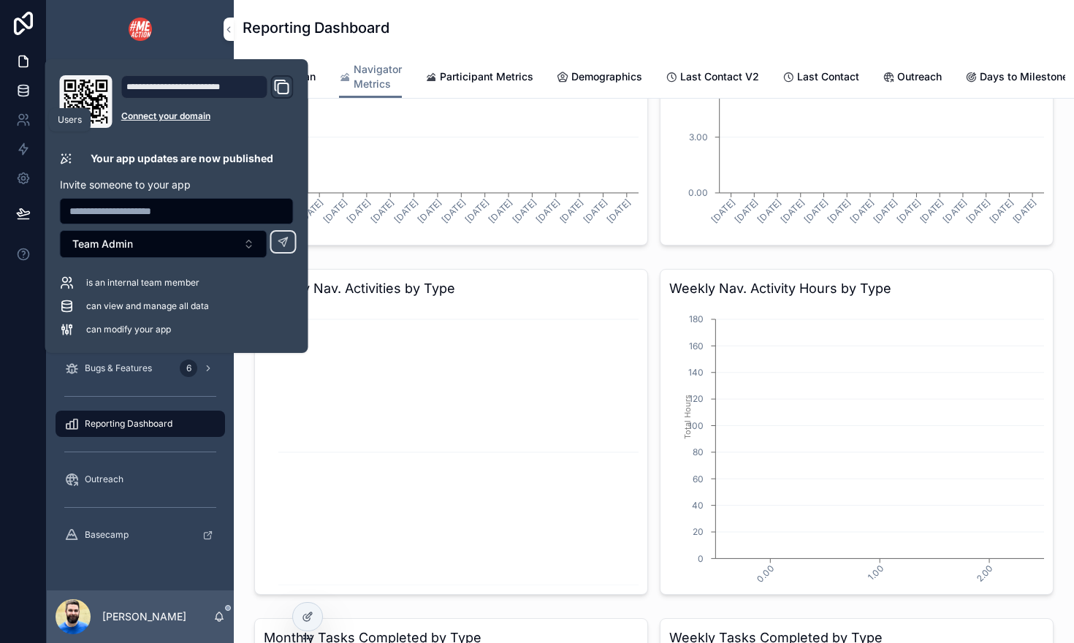
scroll to position [0, 688]
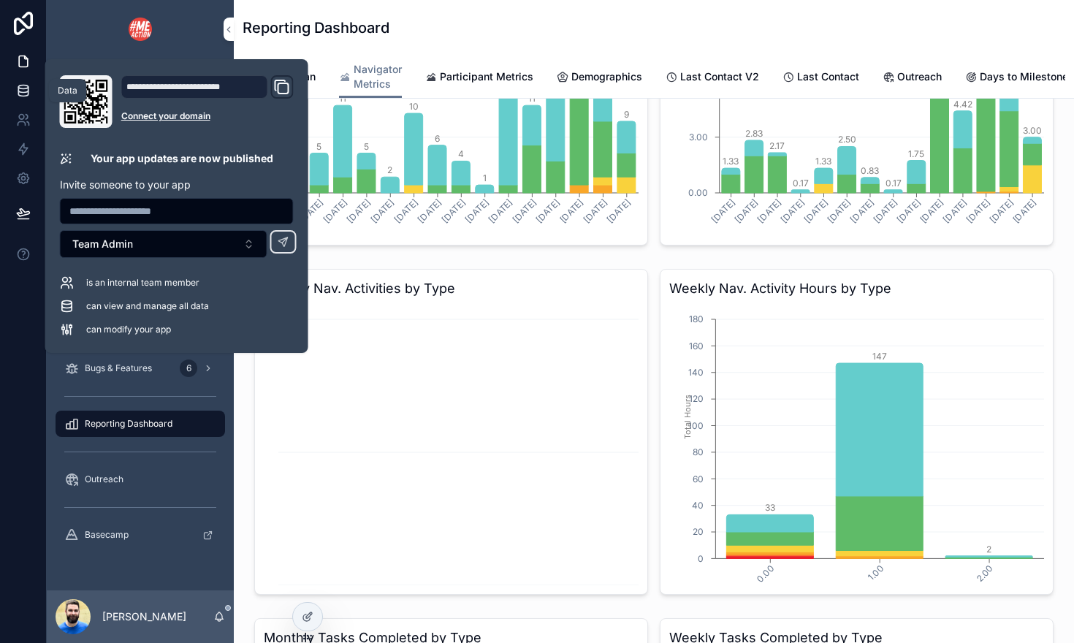
click at [21, 91] on icon at bounding box center [23, 90] width 15 height 15
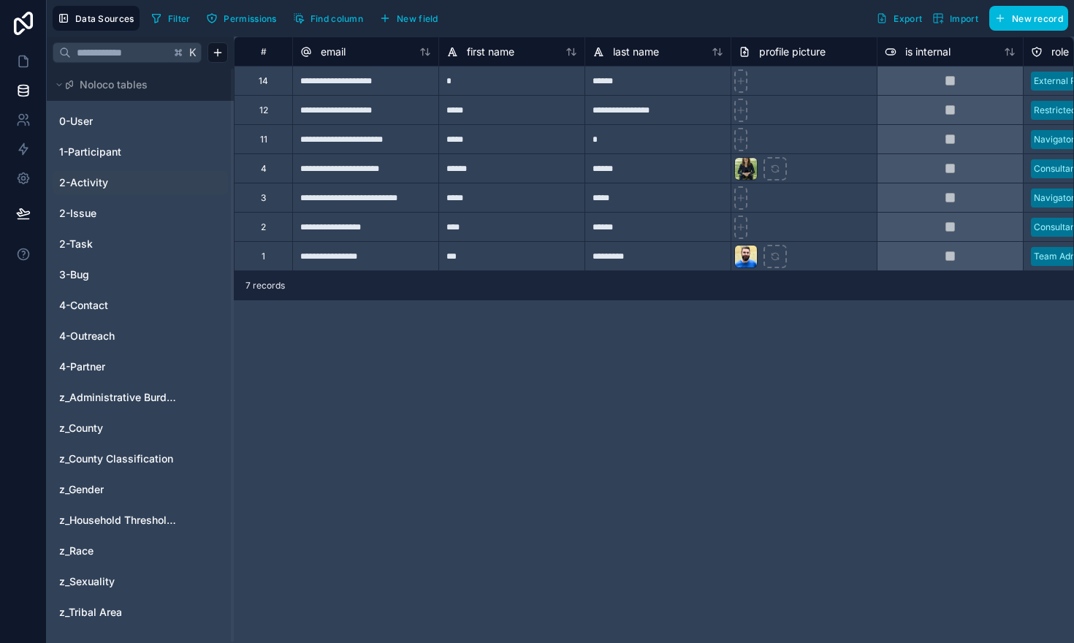
click at [107, 184] on span "2-Activity" at bounding box center [83, 182] width 49 height 15
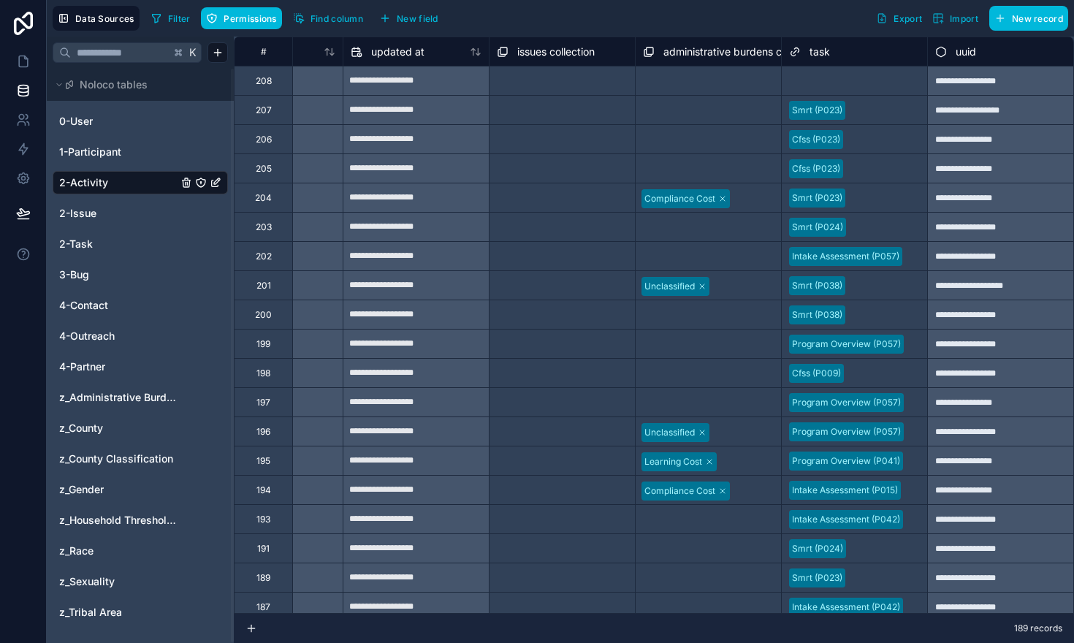
scroll to position [0, 3453]
click at [408, 15] on span "New field" at bounding box center [418, 18] width 42 height 11
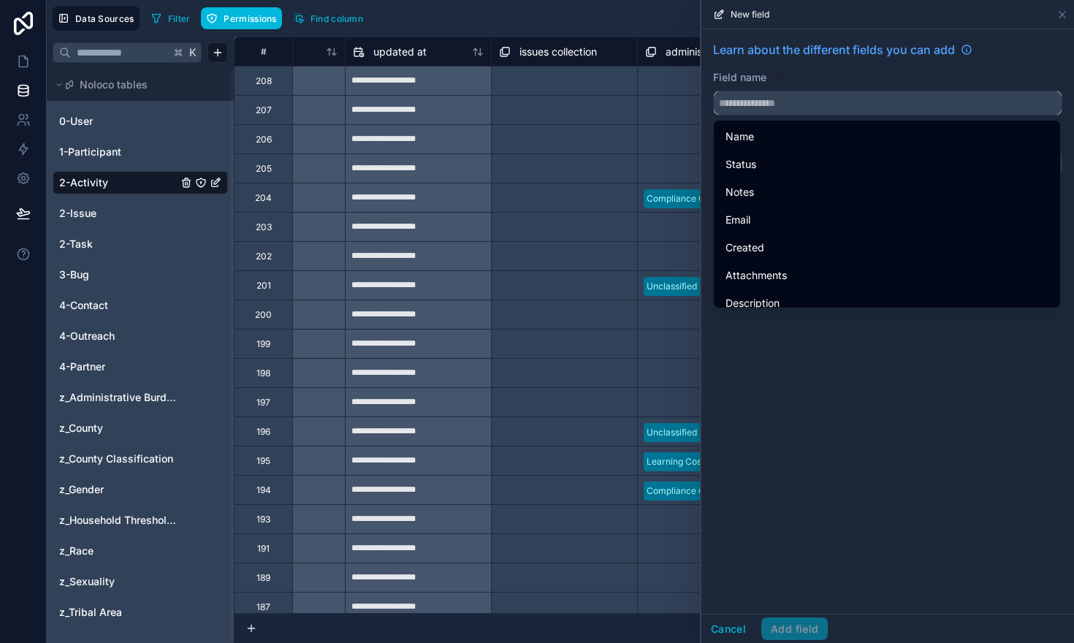
click at [745, 107] on input "text" at bounding box center [887, 102] width 348 height 23
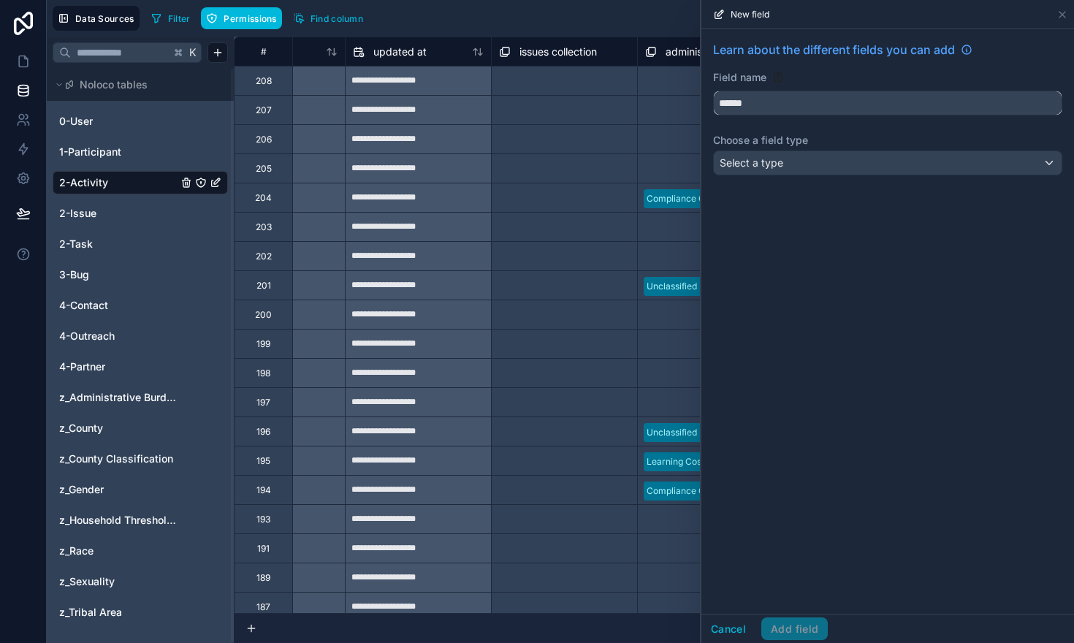
click at [713, 91] on button "*****" at bounding box center [887, 103] width 349 height 25
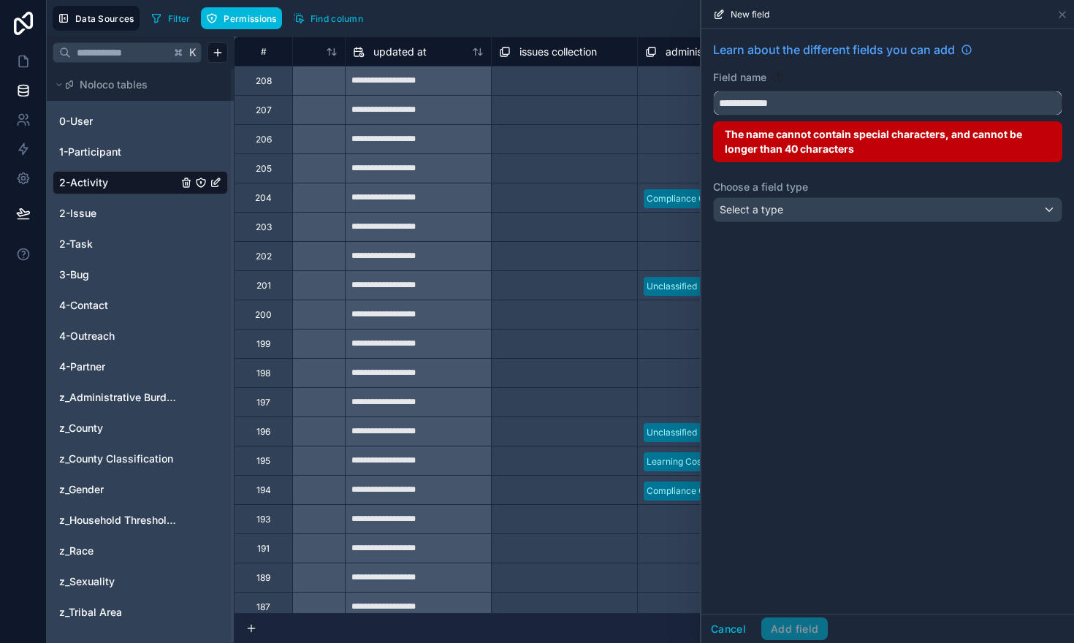
click at [713, 91] on button "**********" at bounding box center [887, 103] width 349 height 25
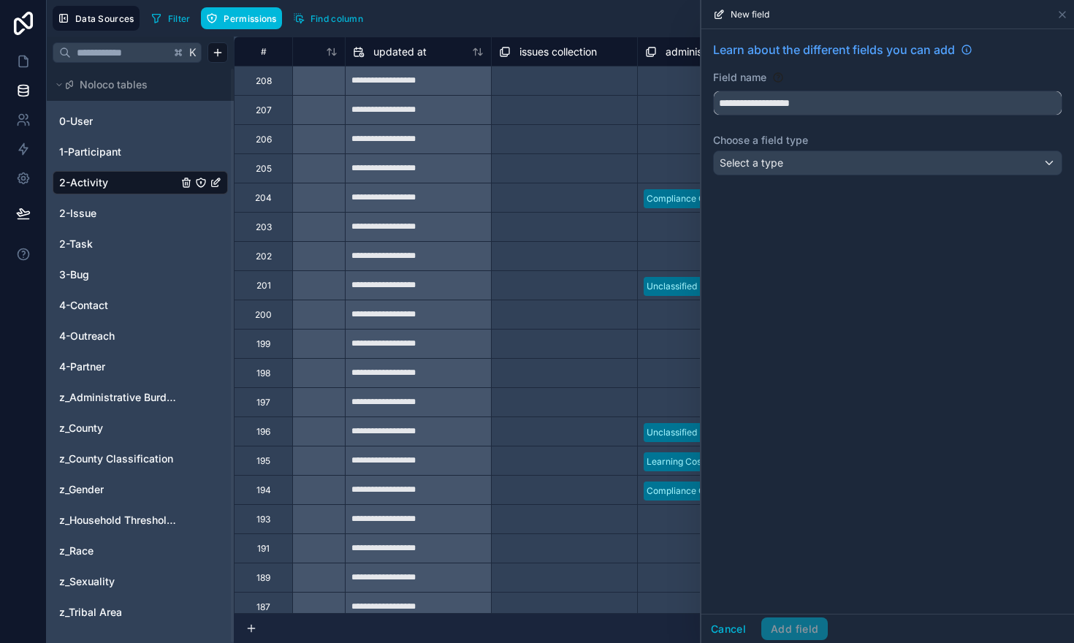
type input "**********"
click at [781, 163] on span "Select a type" at bounding box center [751, 162] width 64 height 12
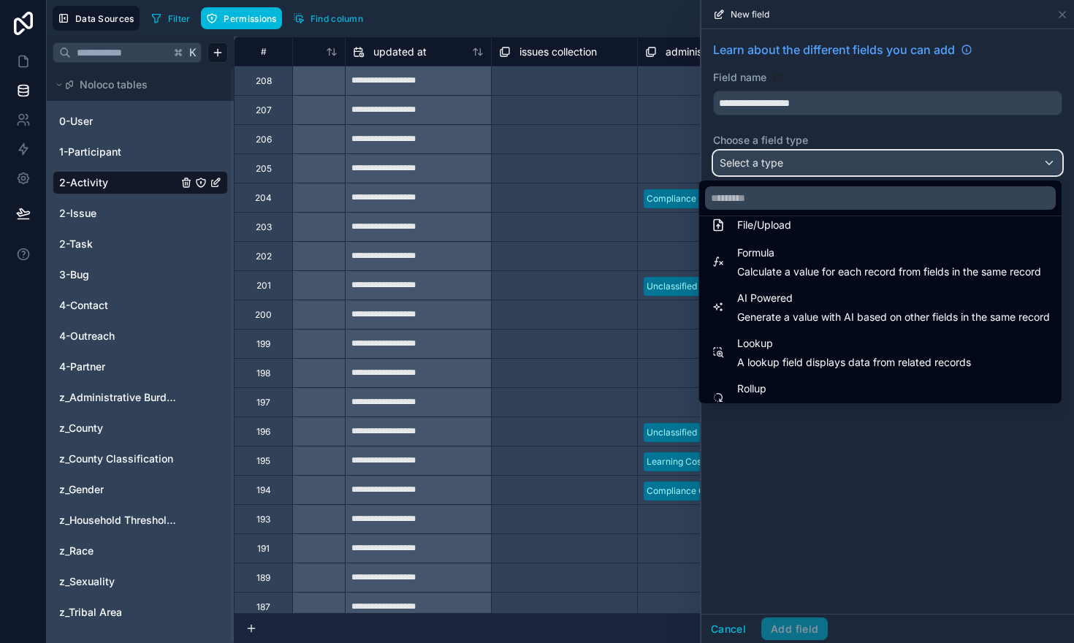
scroll to position [424, 0]
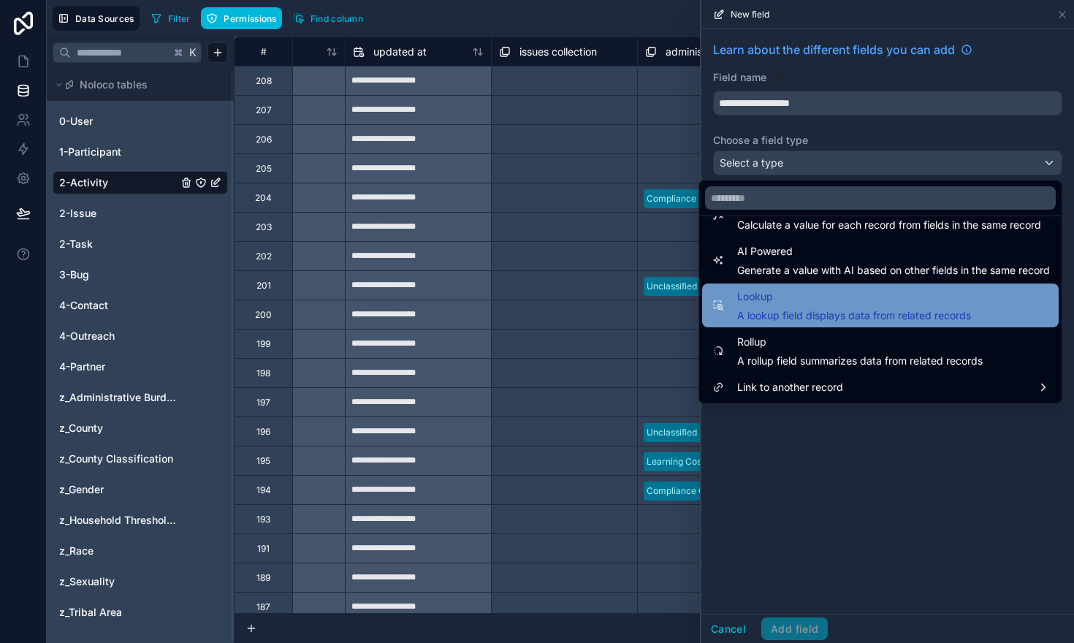
click at [827, 314] on span "A lookup field displays data from related records" at bounding box center [854, 315] width 234 height 15
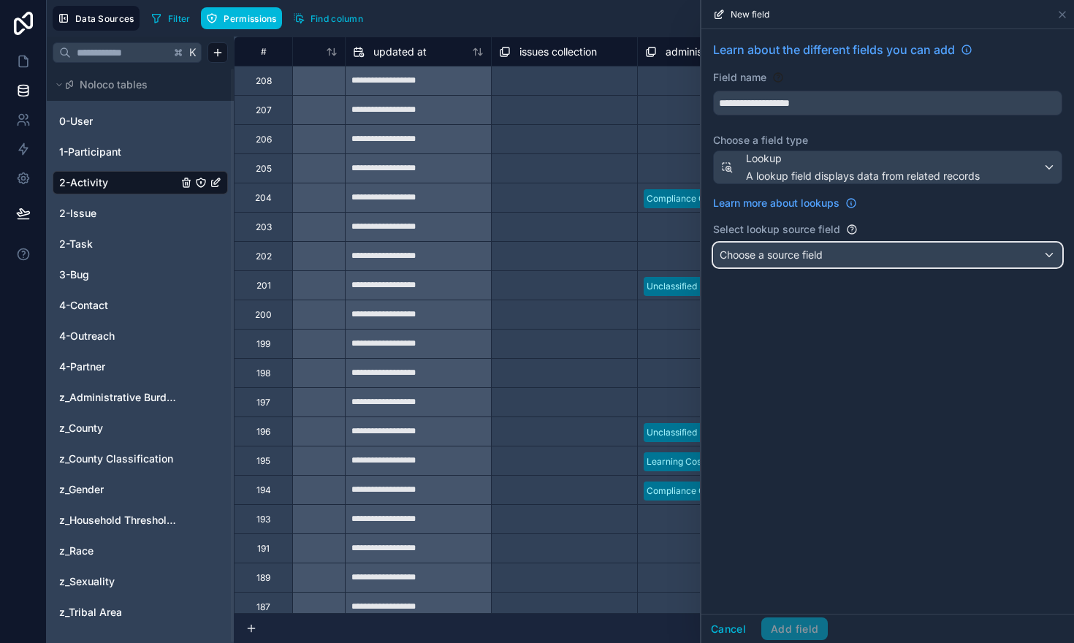
click at [766, 252] on span "Choose a source field" at bounding box center [770, 254] width 103 height 12
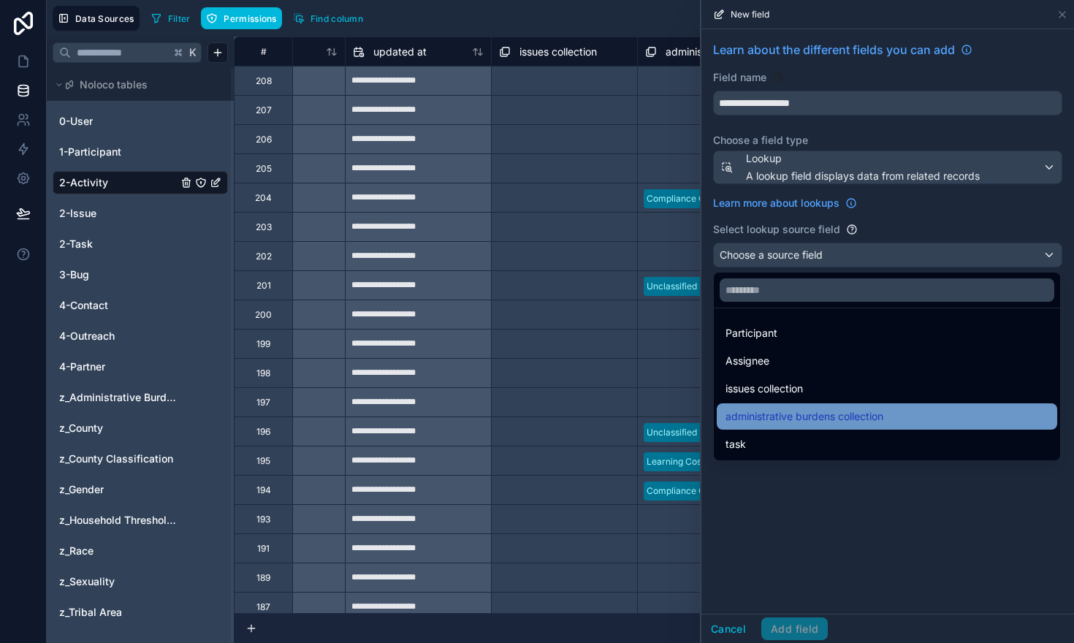
click at [773, 416] on span "administrative burdens collection" at bounding box center [804, 417] width 158 height 18
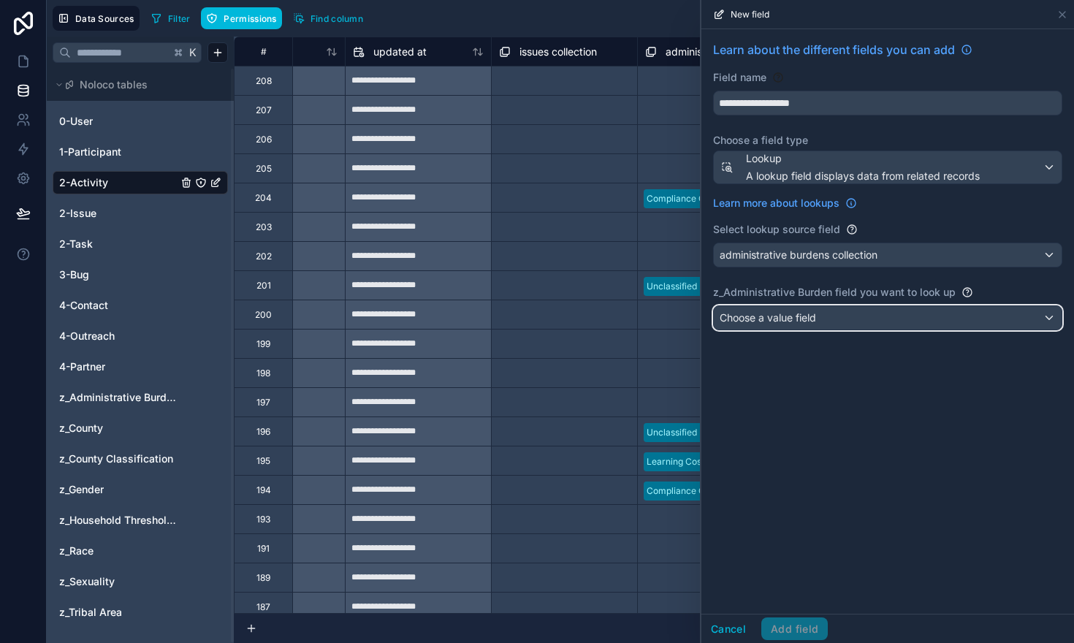
click at [748, 314] on span "Choose a value field" at bounding box center [767, 317] width 96 height 12
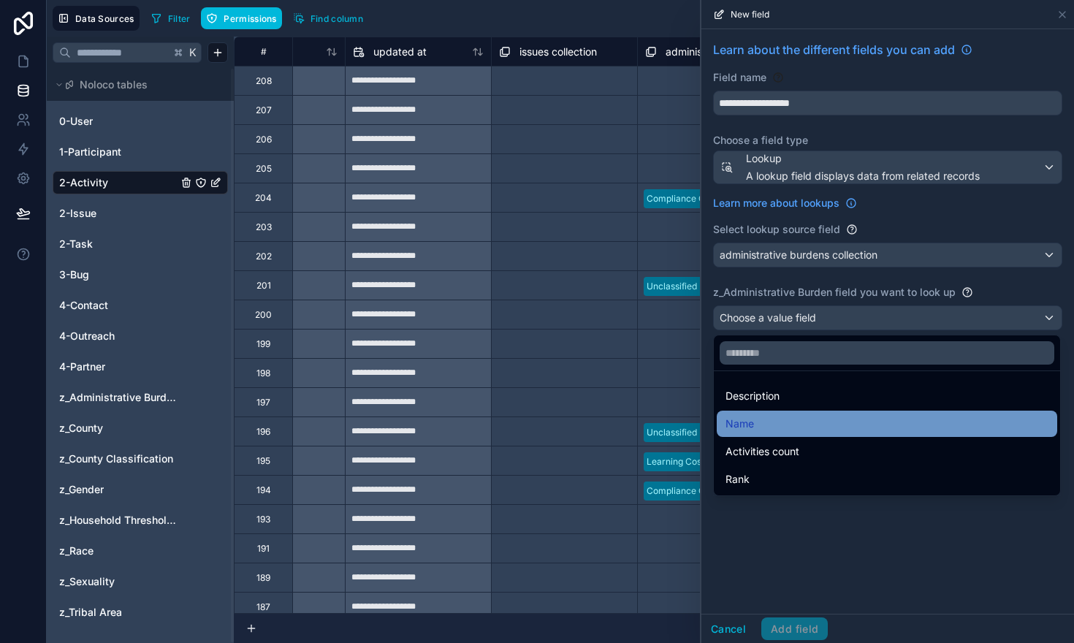
click at [757, 421] on div "Name" at bounding box center [886, 424] width 323 height 18
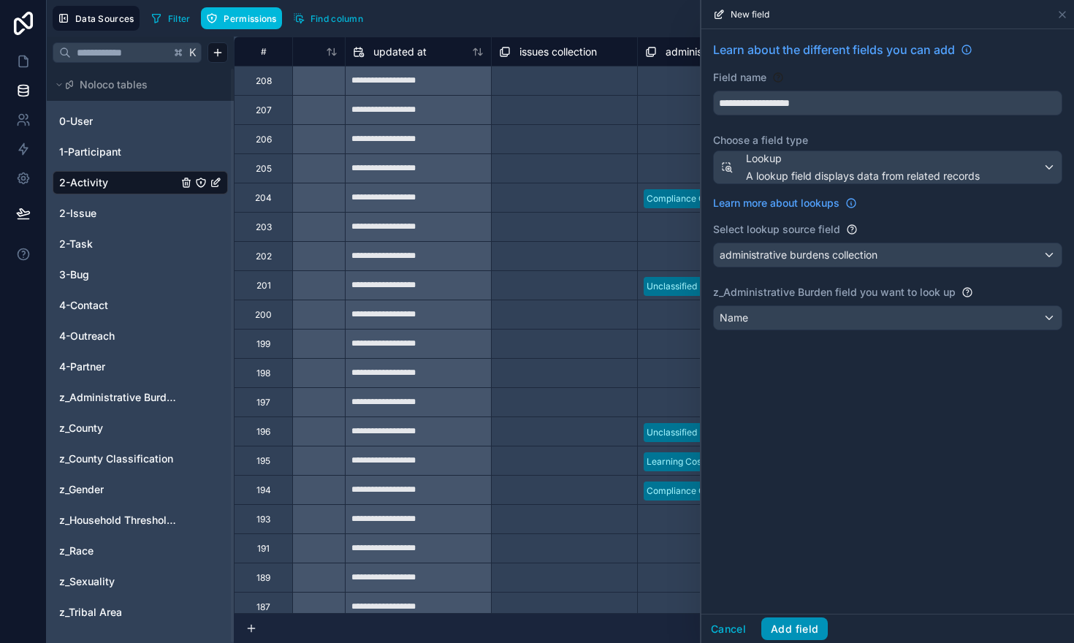
click at [790, 630] on button "Add field" at bounding box center [794, 628] width 66 height 23
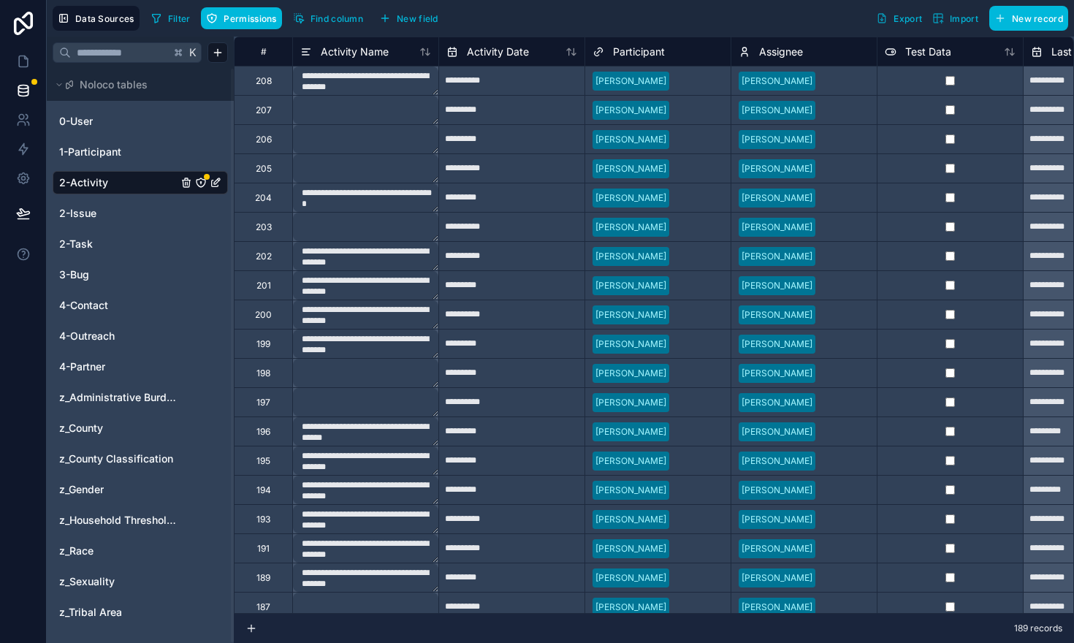
click at [353, 13] on span "Find column" at bounding box center [336, 18] width 53 height 11
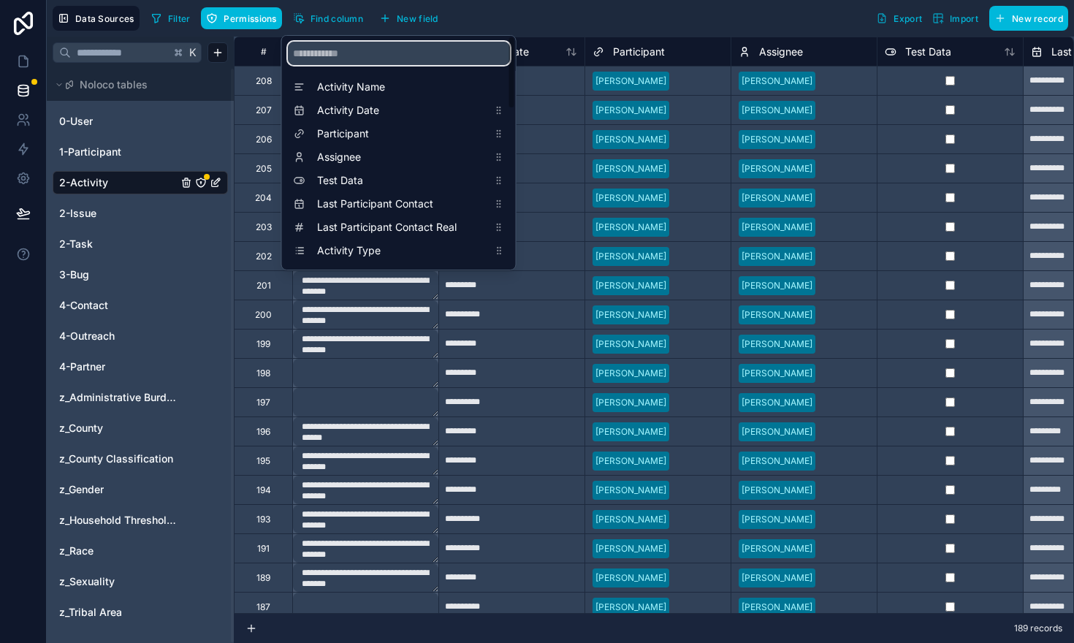
click at [348, 44] on input "scrollable content" at bounding box center [399, 53] width 222 height 23
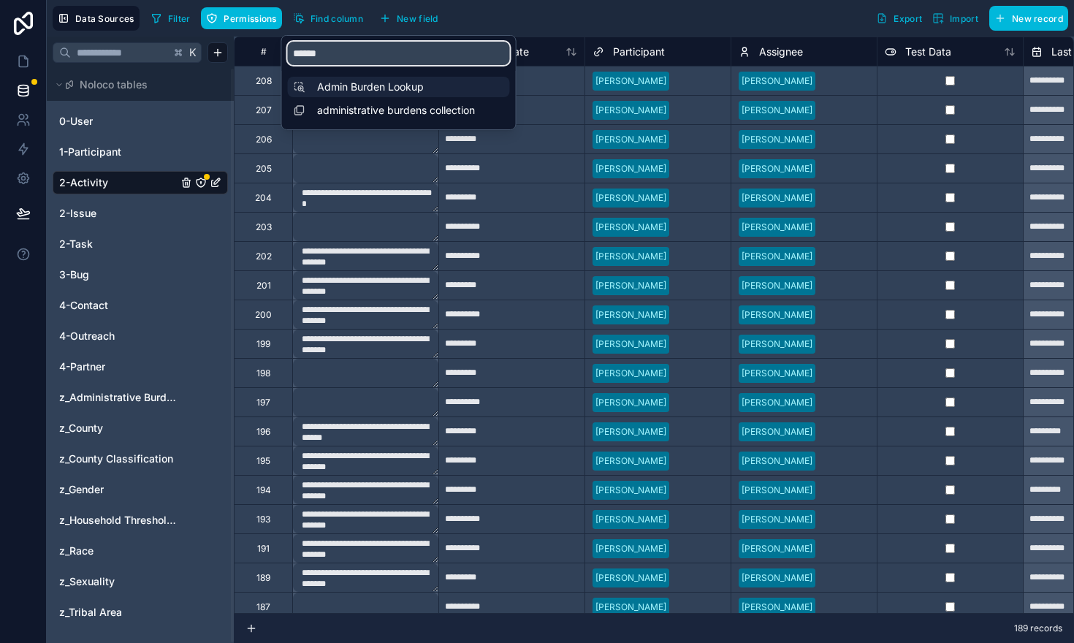
type input "*****"
click at [337, 84] on span "Admin Burden Lookup" at bounding box center [402, 87] width 171 height 15
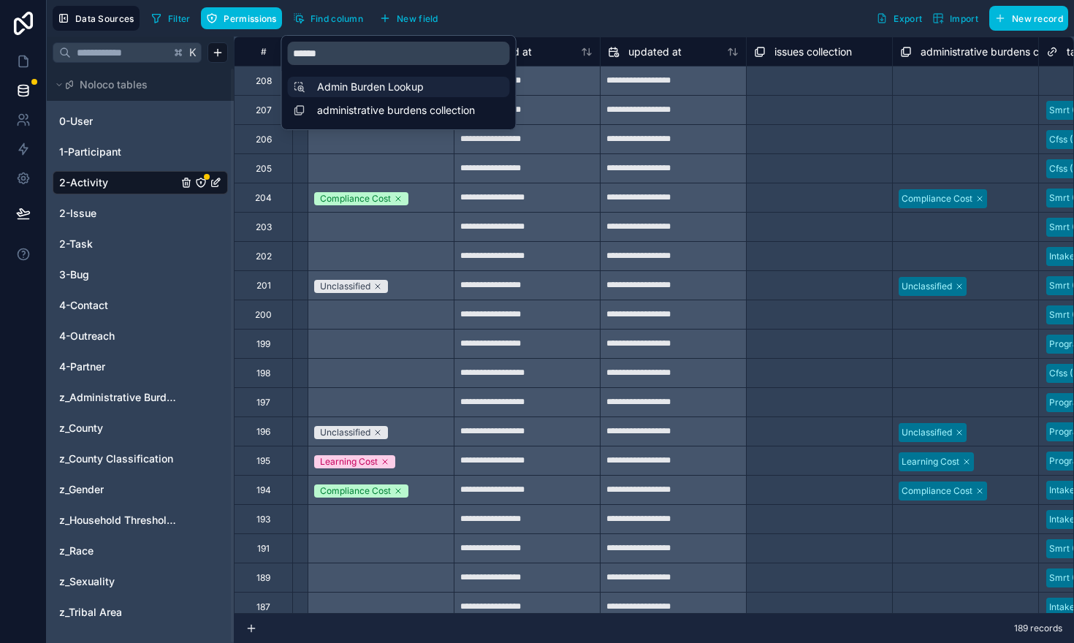
scroll to position [0, 3359]
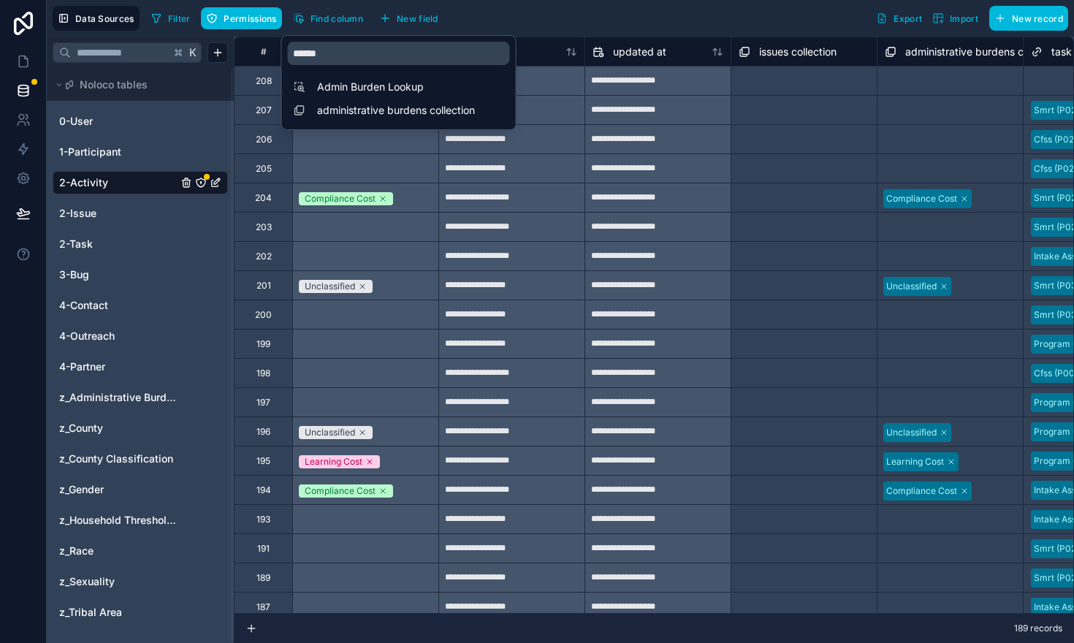
click at [408, 242] on div "Select a Admin Burden Lookup" at bounding box center [365, 255] width 146 height 29
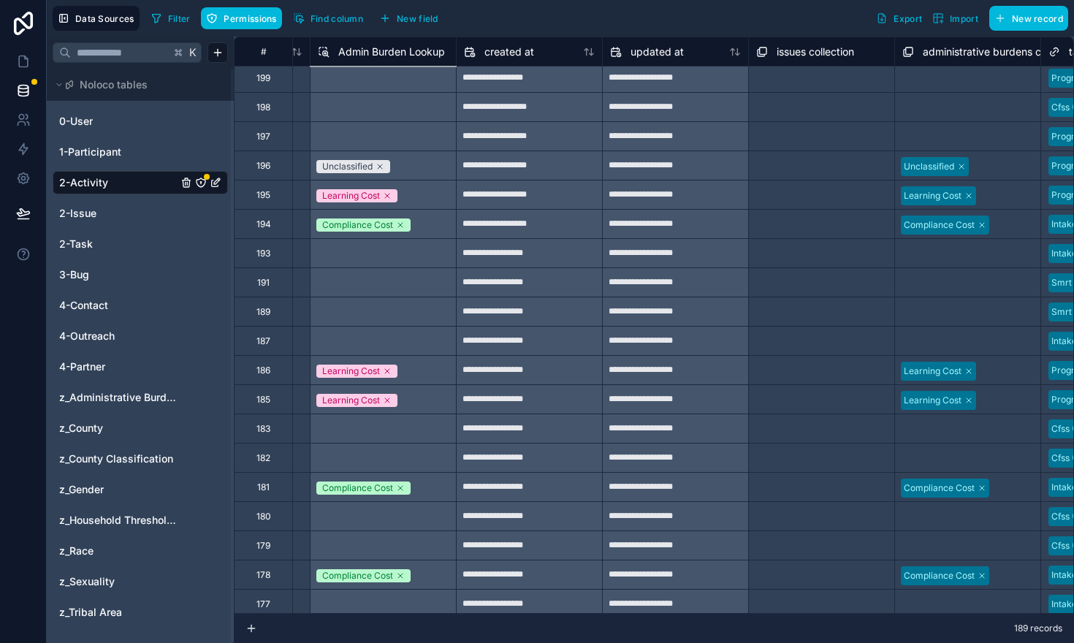
scroll to position [0, 3340]
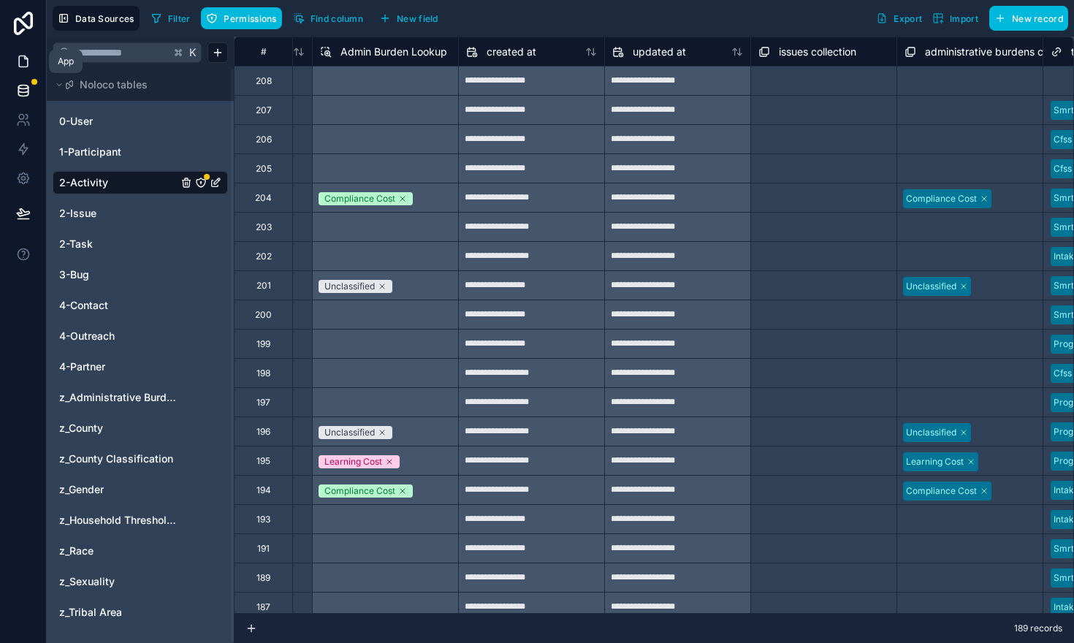
click at [21, 64] on icon at bounding box center [23, 61] width 15 height 15
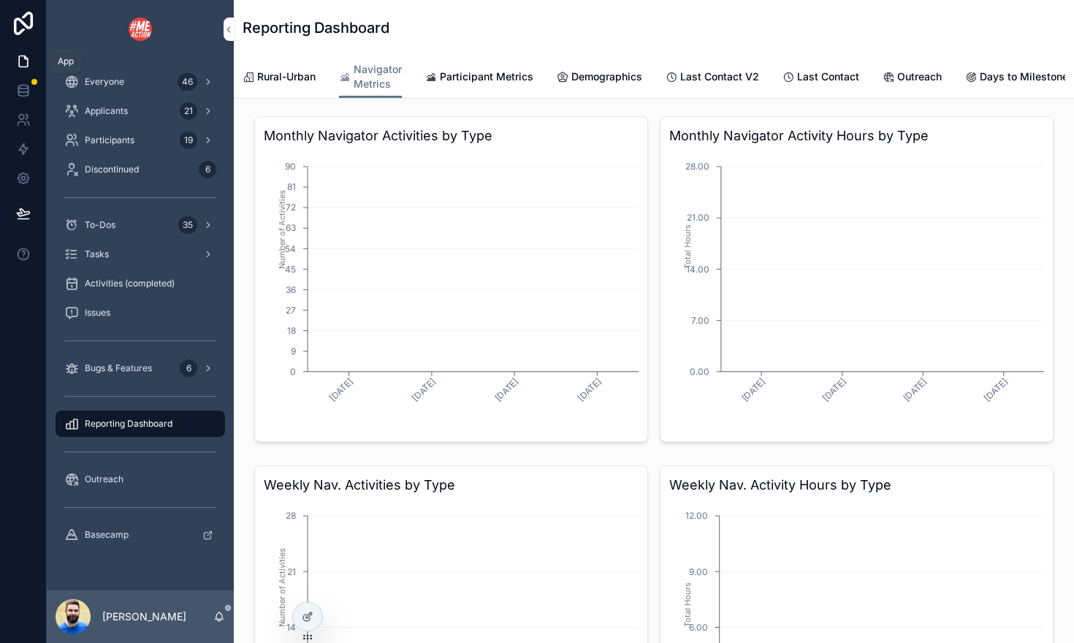
scroll to position [0, 688]
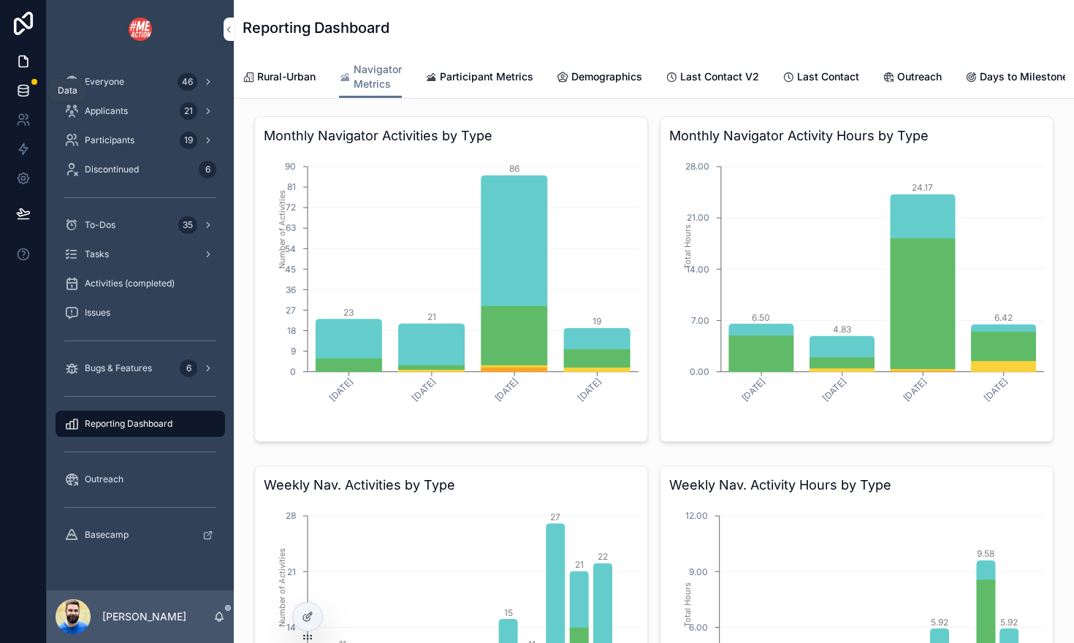
click at [28, 89] on icon at bounding box center [22, 90] width 9 height 6
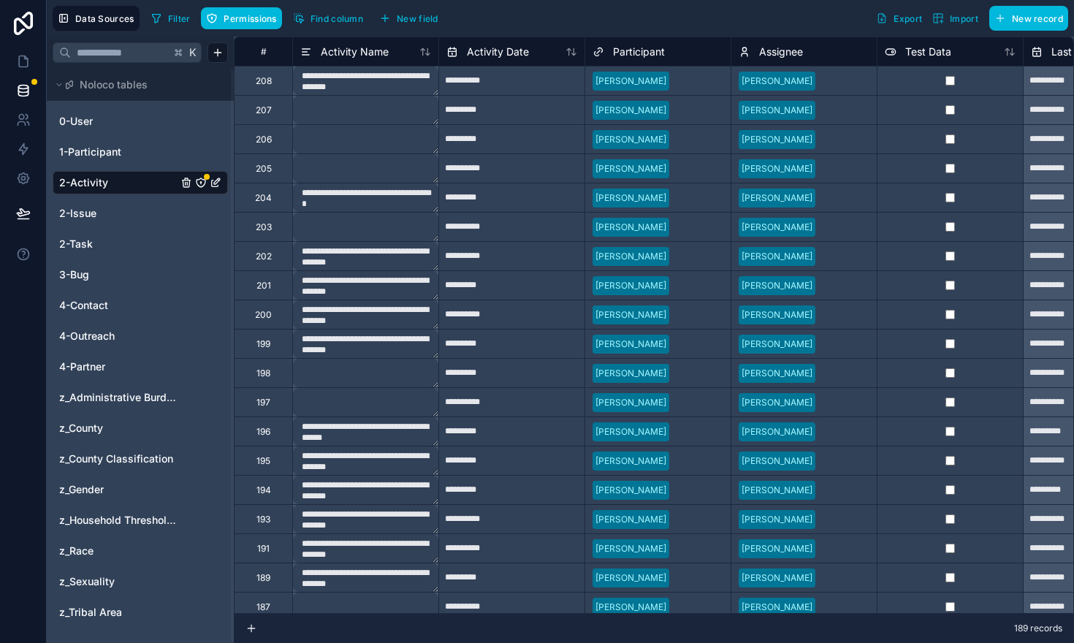
click at [201, 182] on icon "2-Activity" at bounding box center [200, 182] width 1 height 1
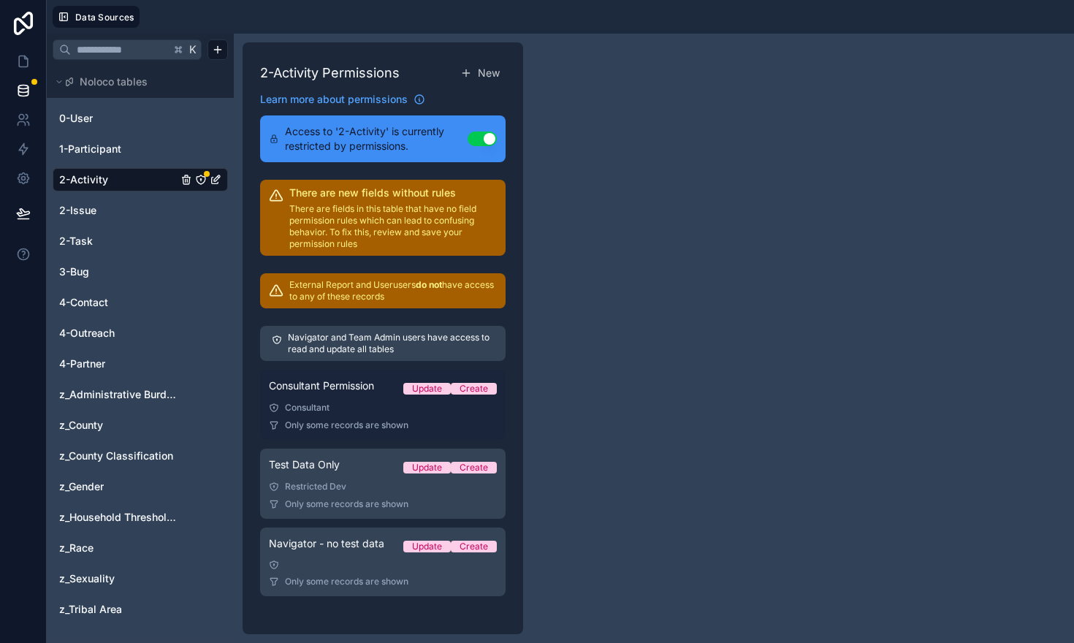
click at [417, 431] on link "Consultant Permission Update Create Consultant Only some records are shown" at bounding box center [382, 405] width 245 height 70
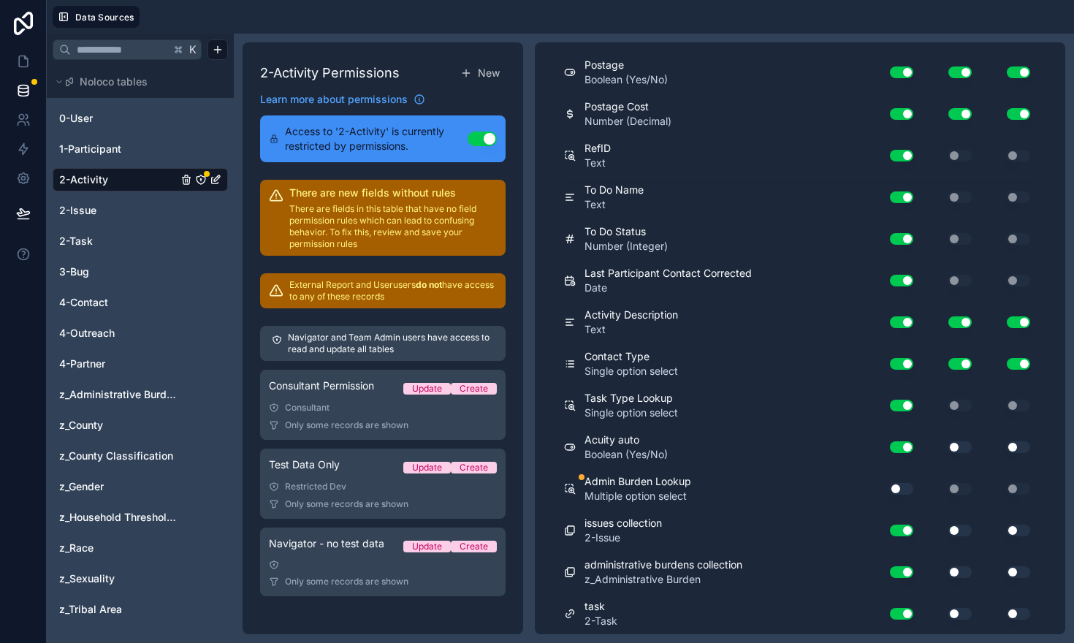
scroll to position [877, 0]
click at [905, 489] on button "Use setting" at bounding box center [900, 489] width 23 height 12
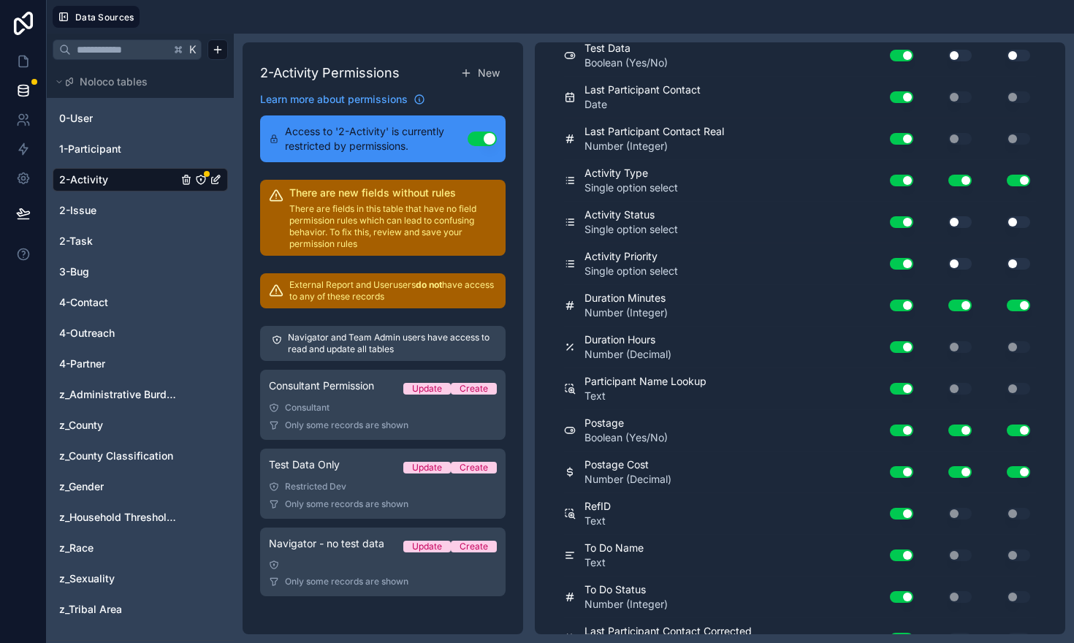
scroll to position [0, 0]
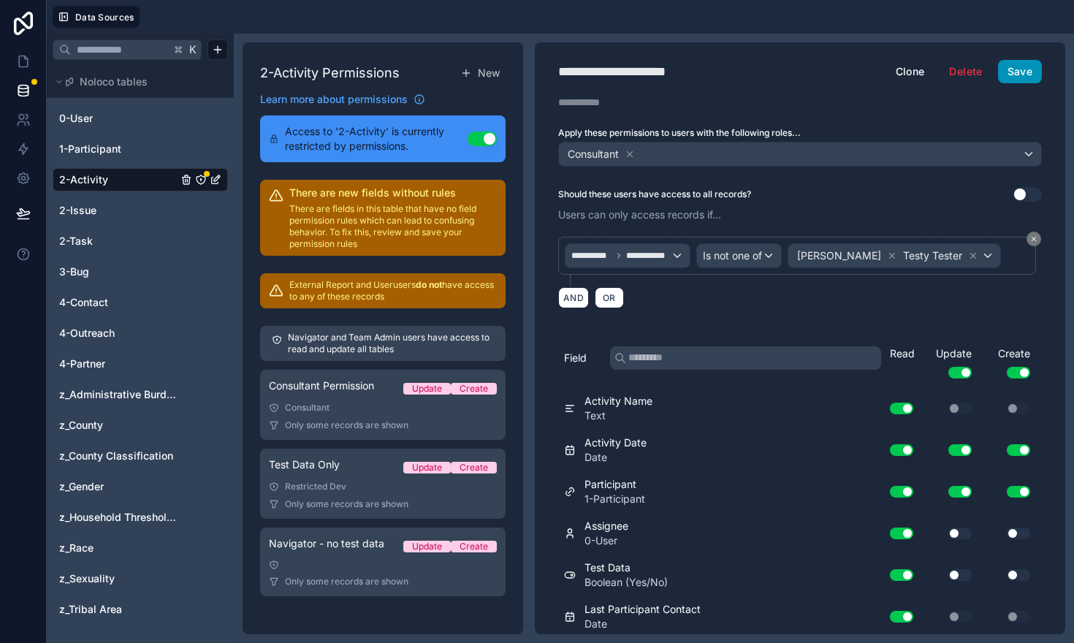
click at [1016, 71] on button "Save" at bounding box center [1020, 71] width 44 height 23
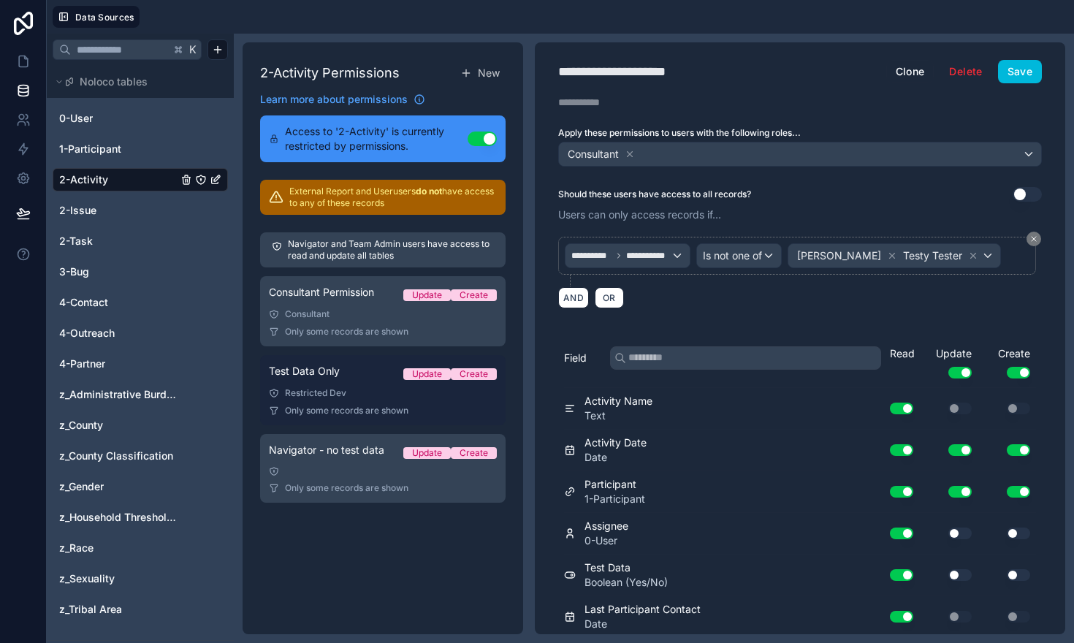
click at [359, 375] on div "Test Data Only Update Create" at bounding box center [383, 374] width 228 height 20
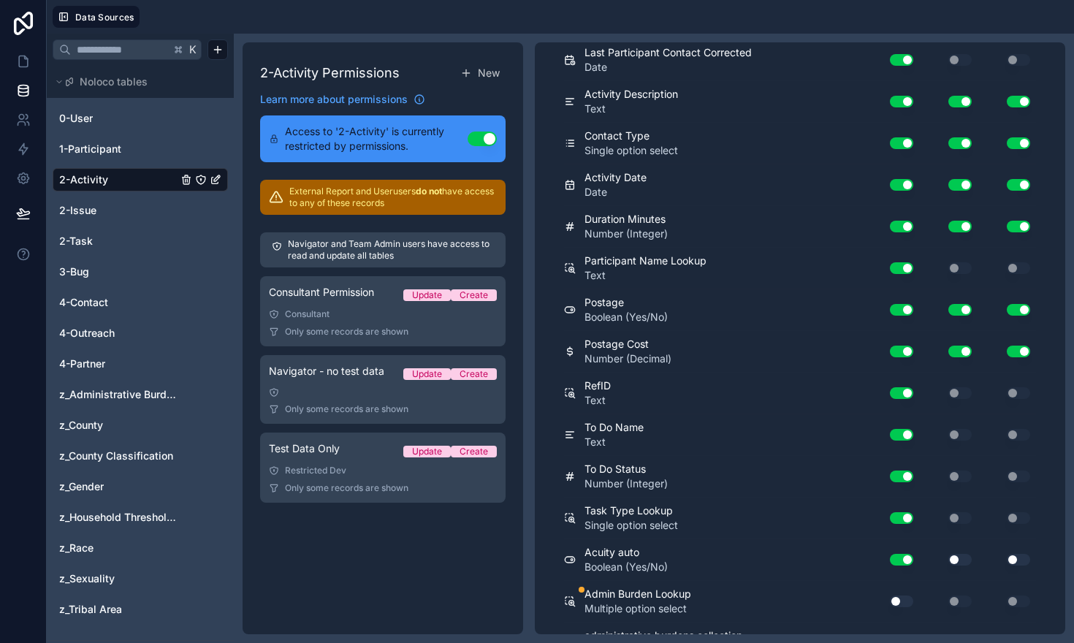
scroll to position [877, 0]
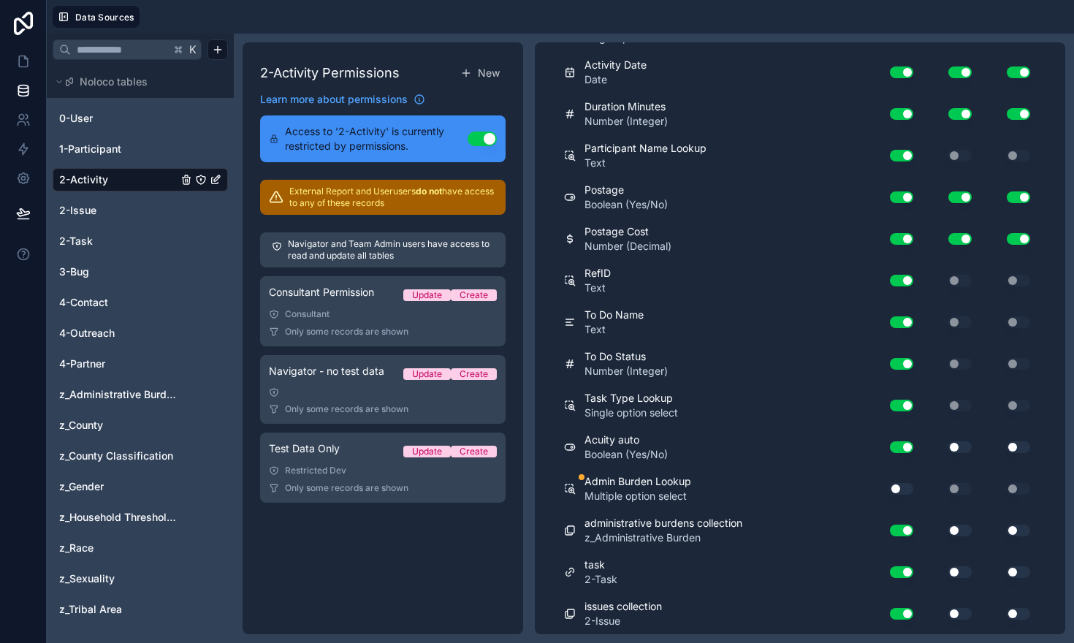
click at [907, 488] on button "Use setting" at bounding box center [900, 489] width 23 height 12
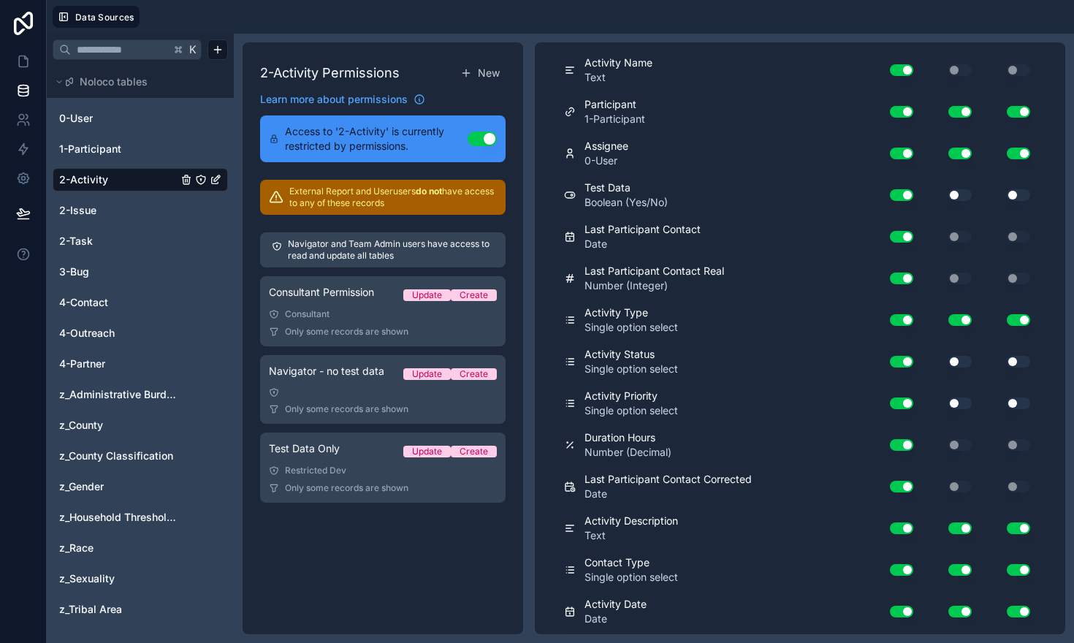
scroll to position [0, 0]
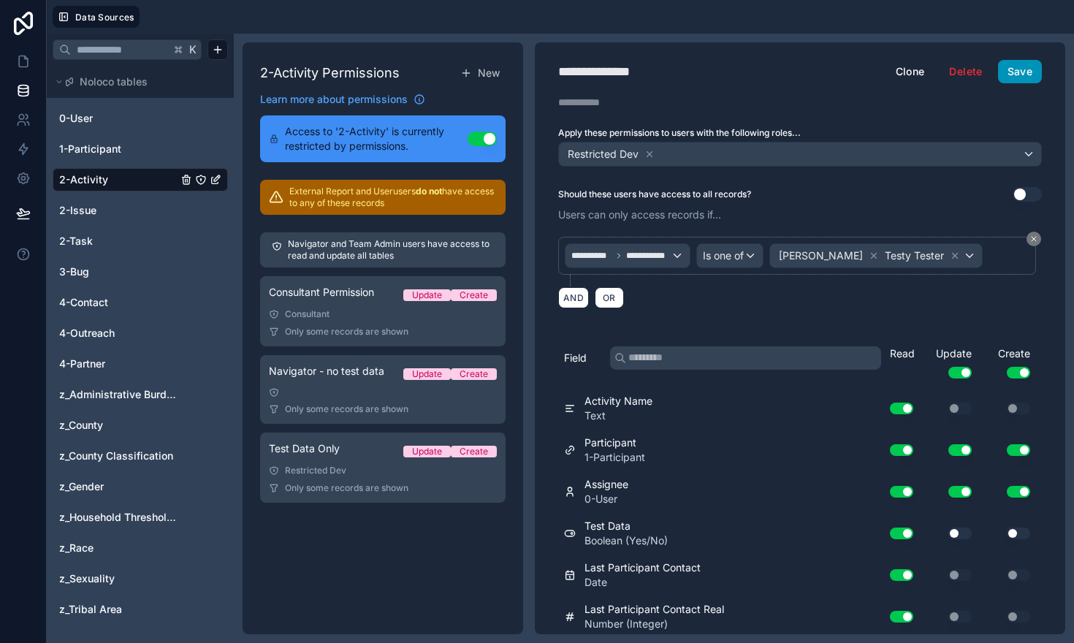
click at [1020, 64] on button "Save" at bounding box center [1020, 71] width 44 height 23
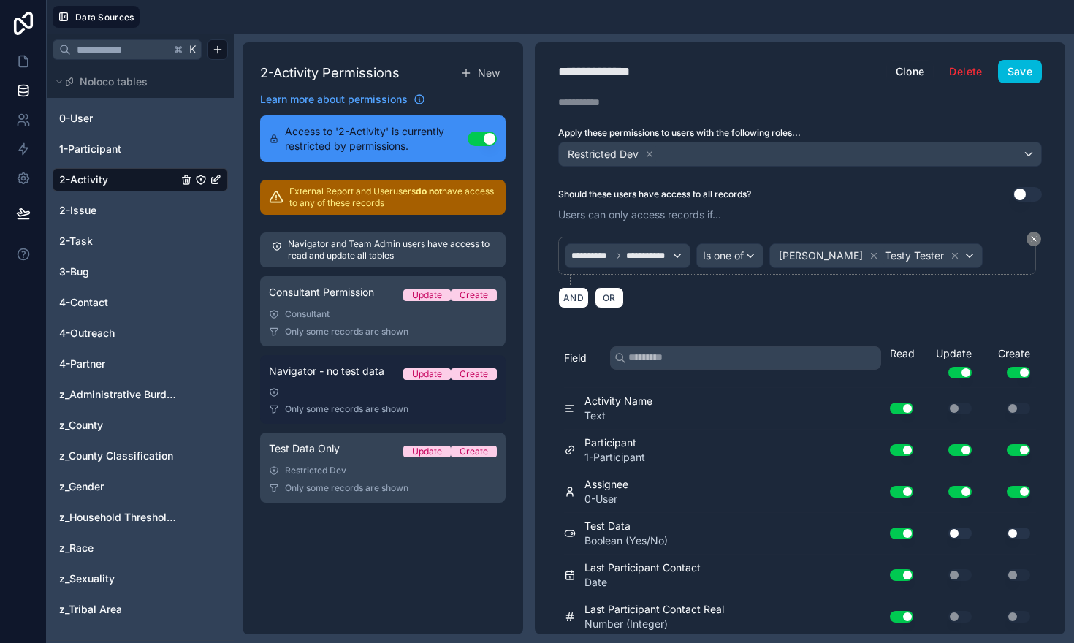
click at [351, 389] on div at bounding box center [383, 392] width 228 height 10
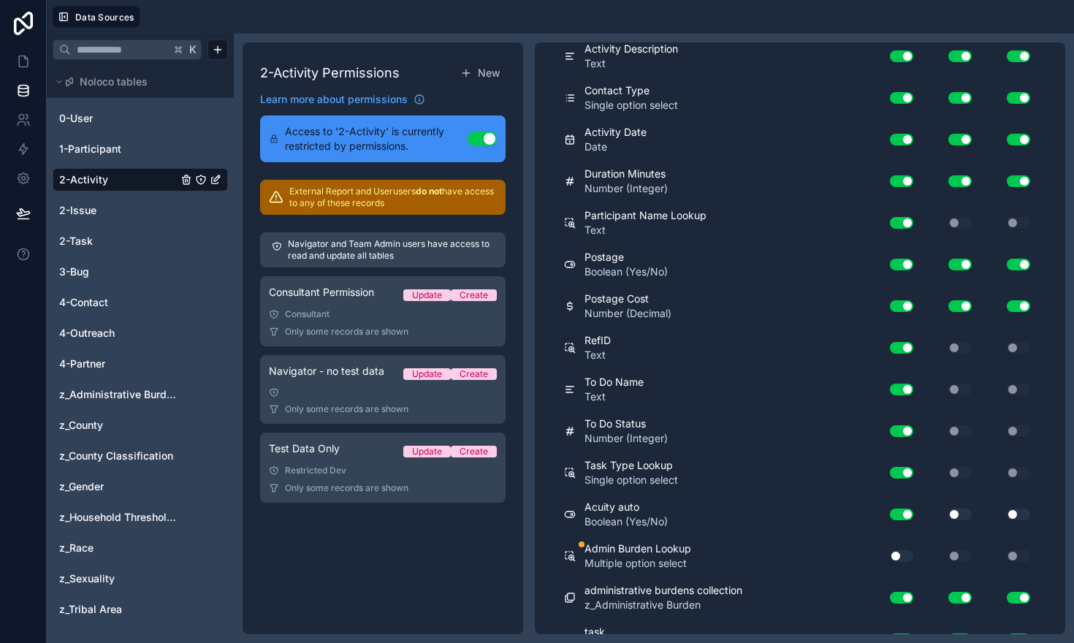
scroll to position [877, 0]
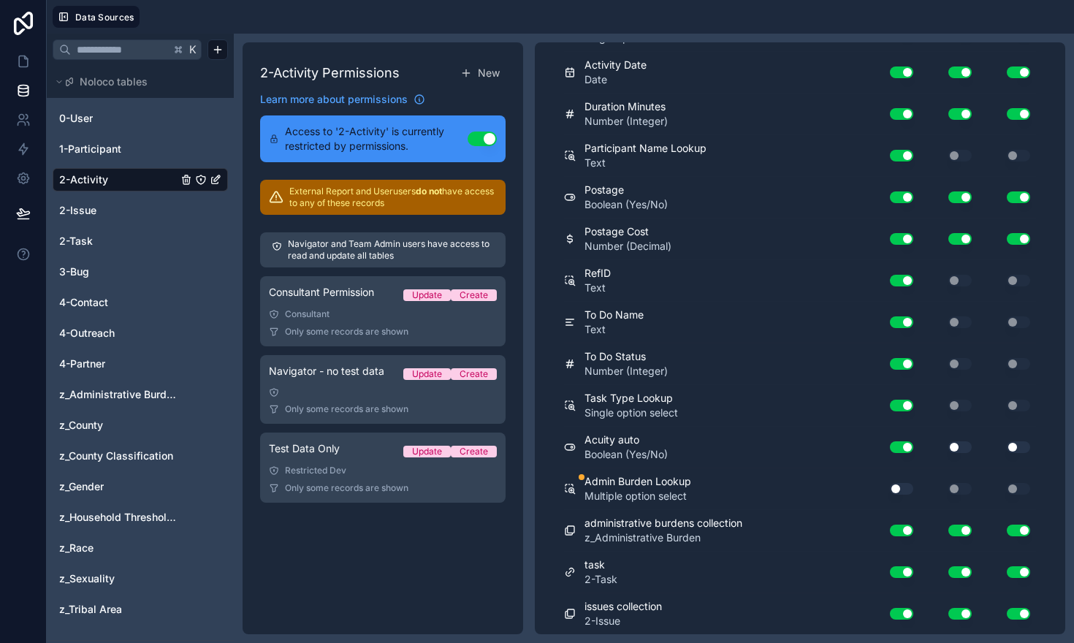
click at [903, 486] on button "Use setting" at bounding box center [900, 489] width 23 height 12
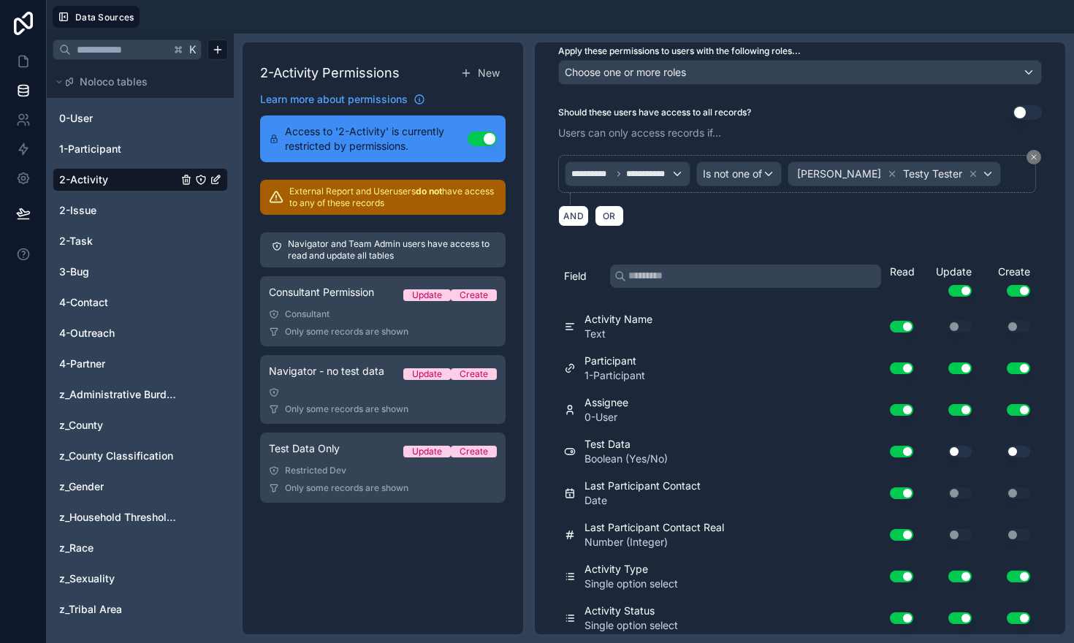
scroll to position [0, 0]
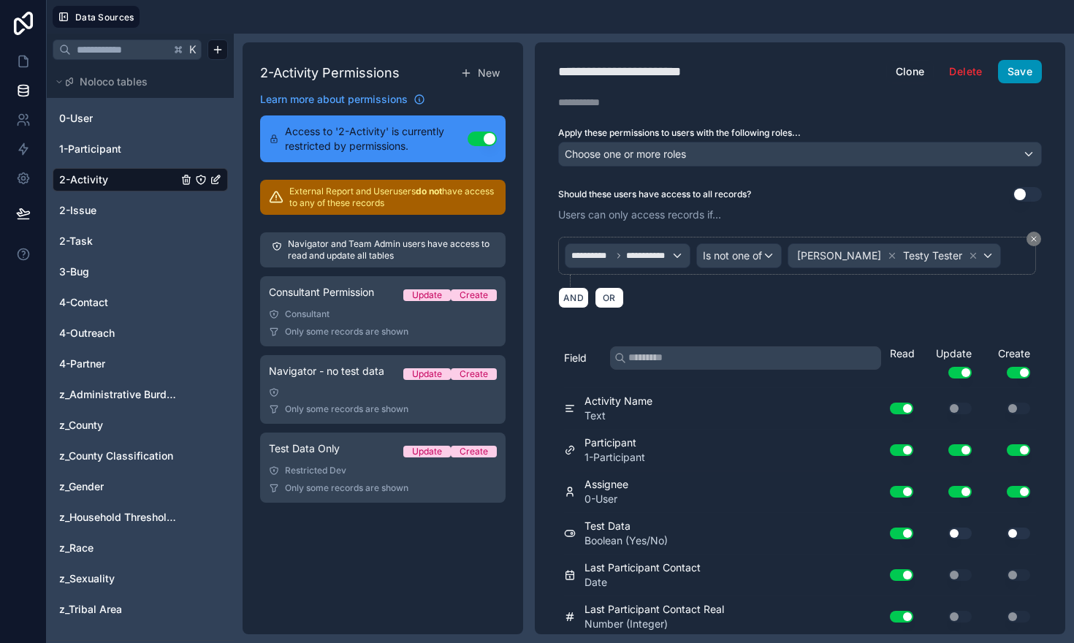
click at [1020, 72] on button "Save" at bounding box center [1020, 71] width 44 height 23
click at [24, 64] on icon at bounding box center [23, 61] width 15 height 15
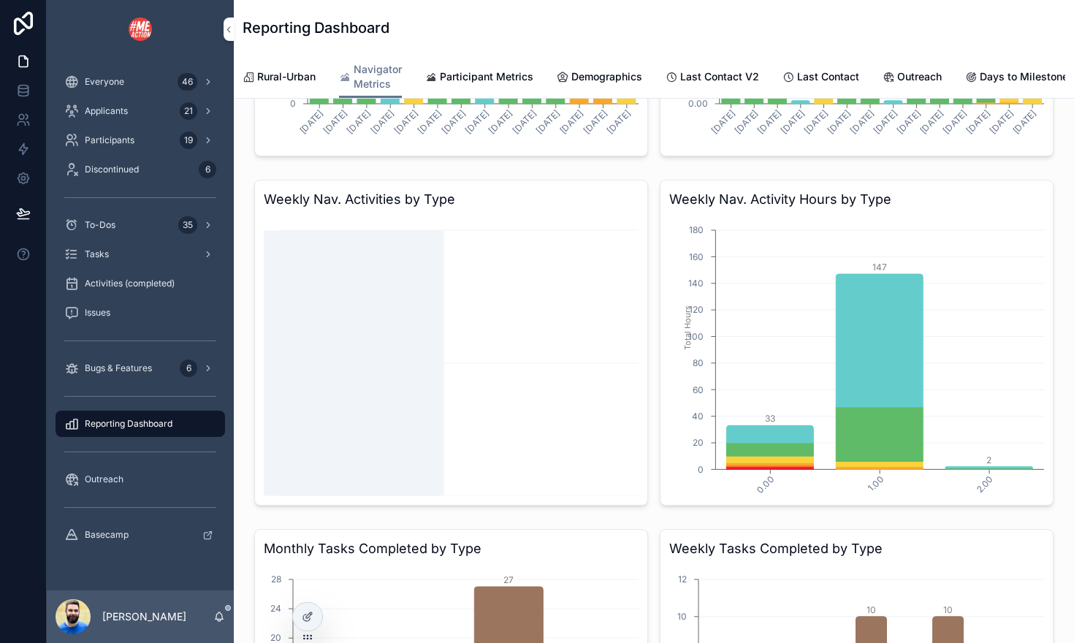
scroll to position [628, 0]
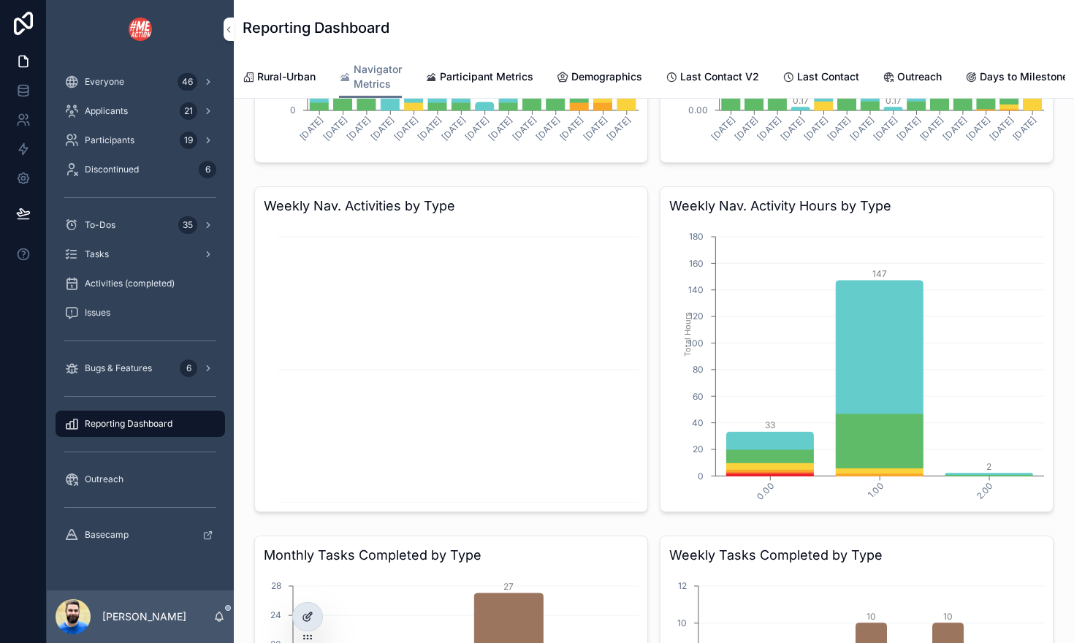
click at [307, 612] on icon at bounding box center [308, 617] width 12 height 12
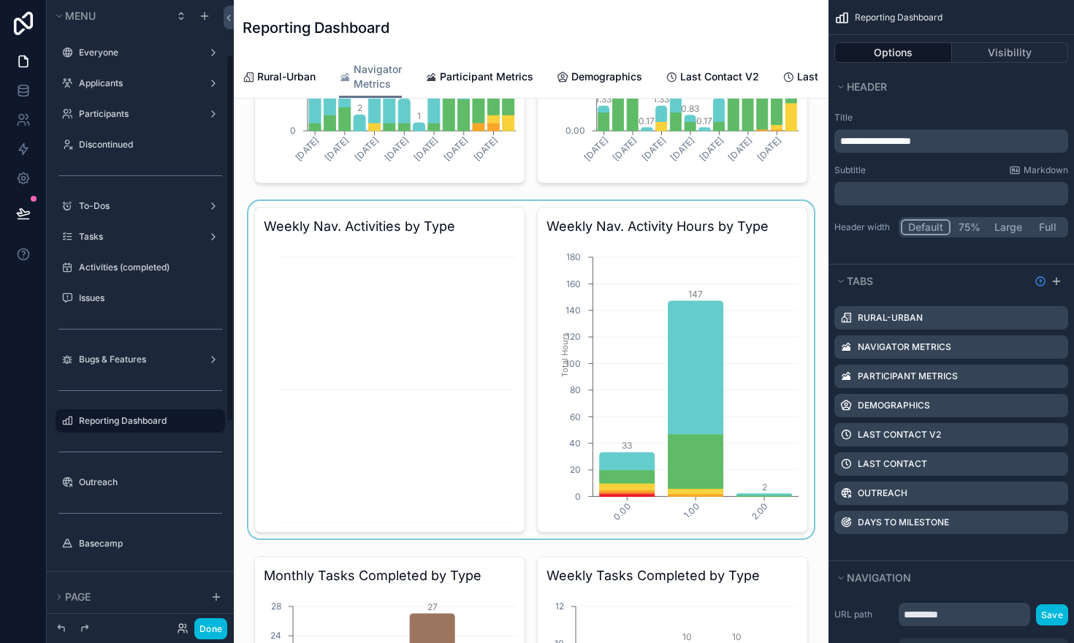
scroll to position [0, 443]
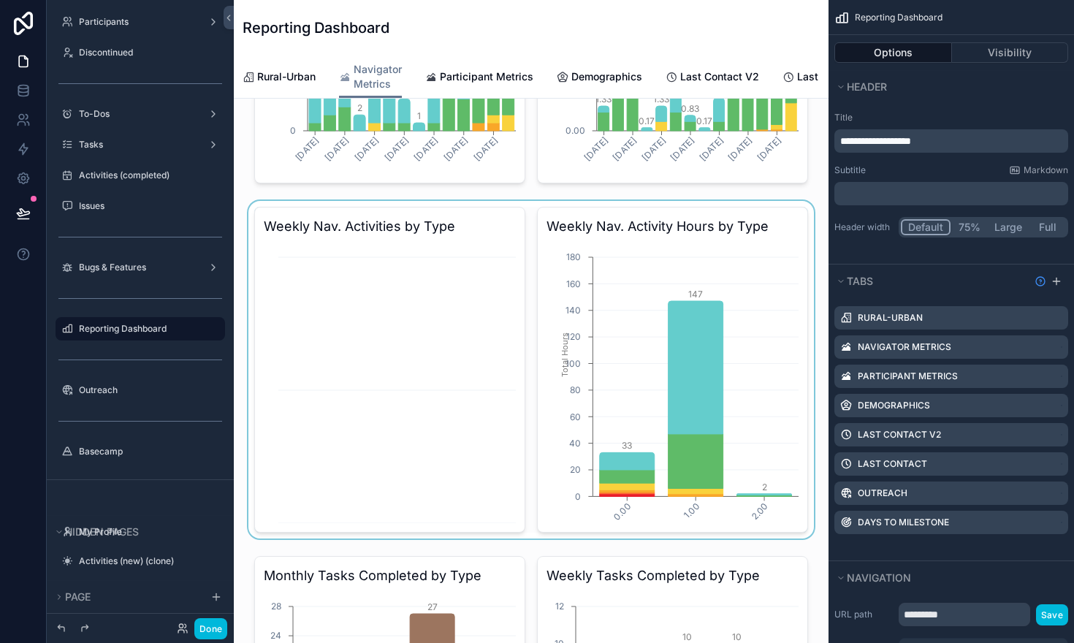
click at [643, 241] on div "scrollable content" at bounding box center [530, 369] width 571 height 337
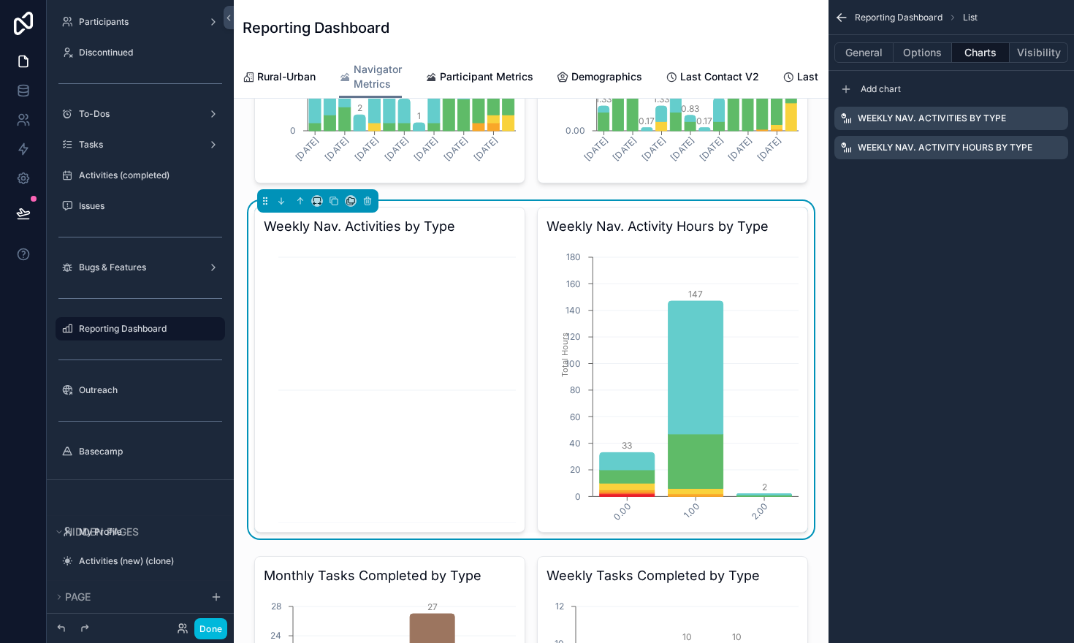
click at [0, 0] on icon "scrollable content" at bounding box center [0, 0] width 0 height 0
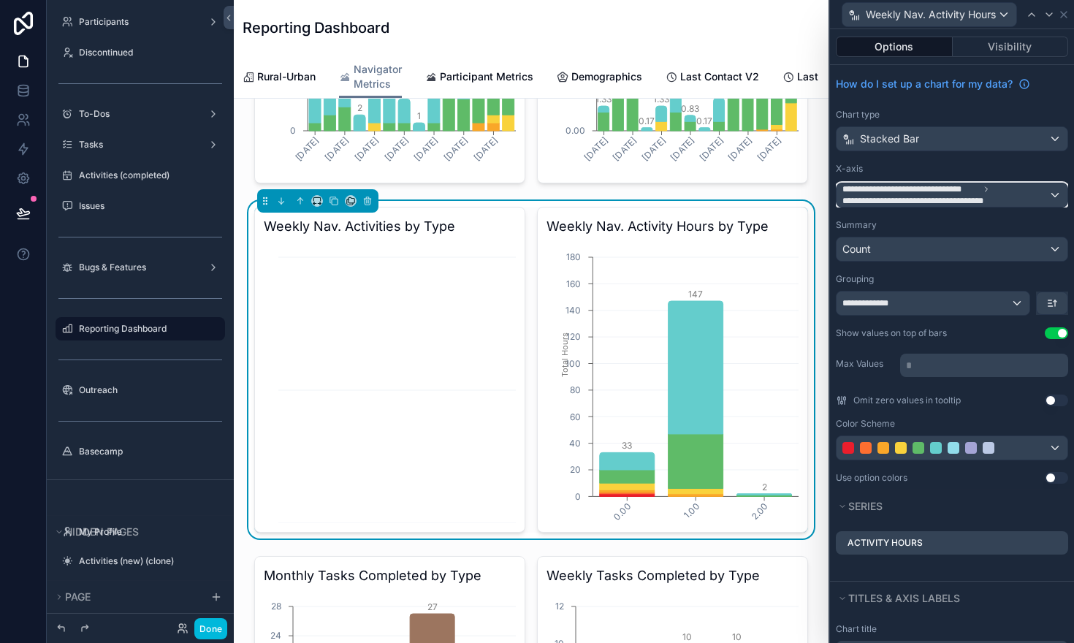
click at [1060, 192] on div "**********" at bounding box center [951, 194] width 231 height 23
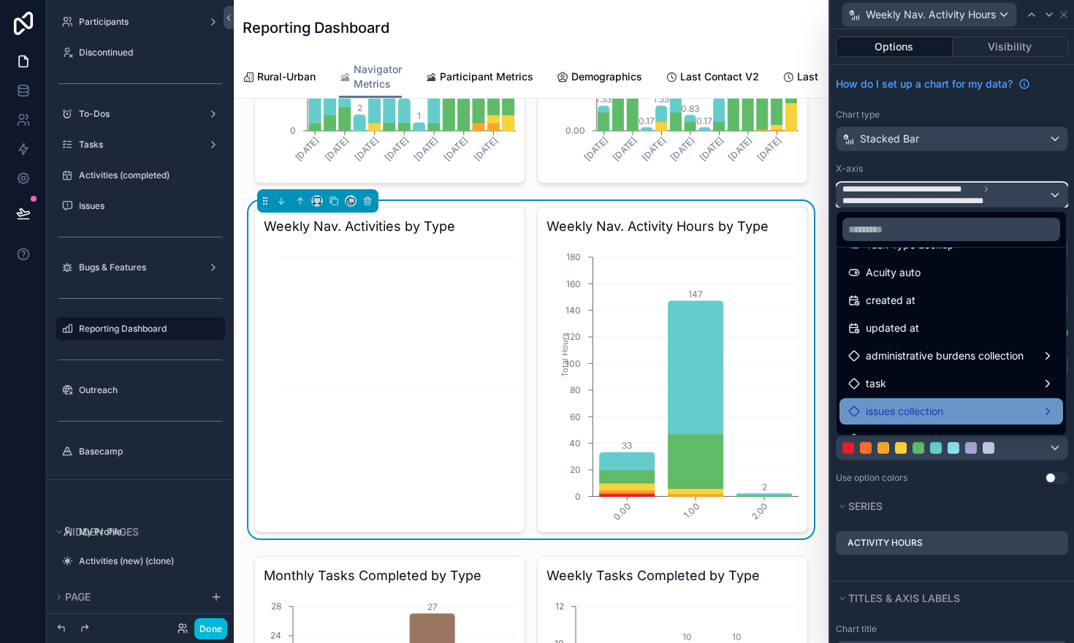
scroll to position [686, 0]
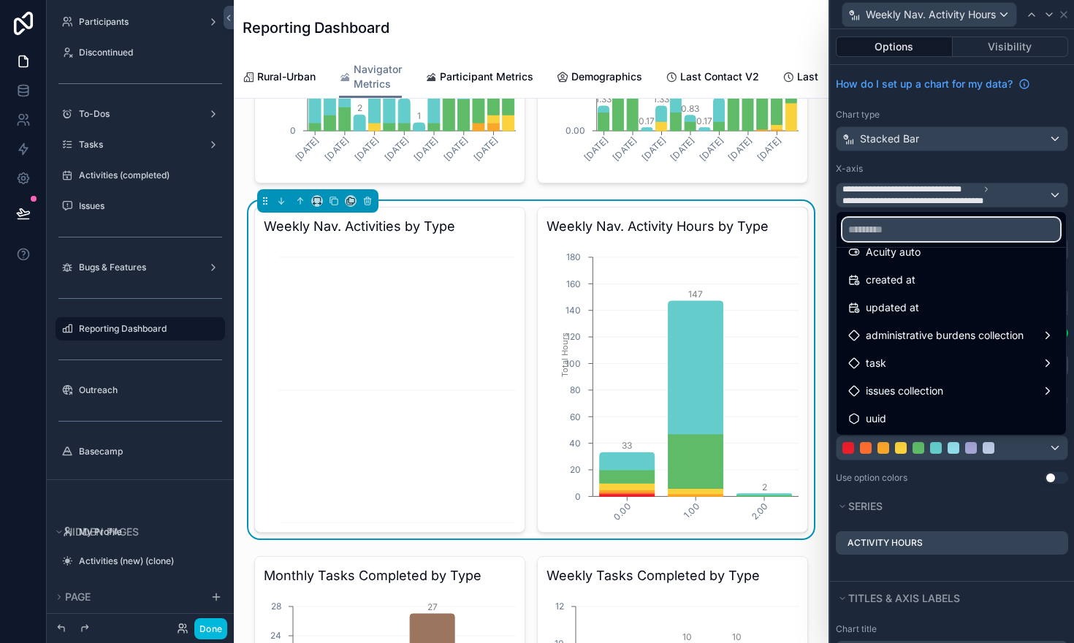
click at [871, 227] on input "text" at bounding box center [951, 229] width 218 height 23
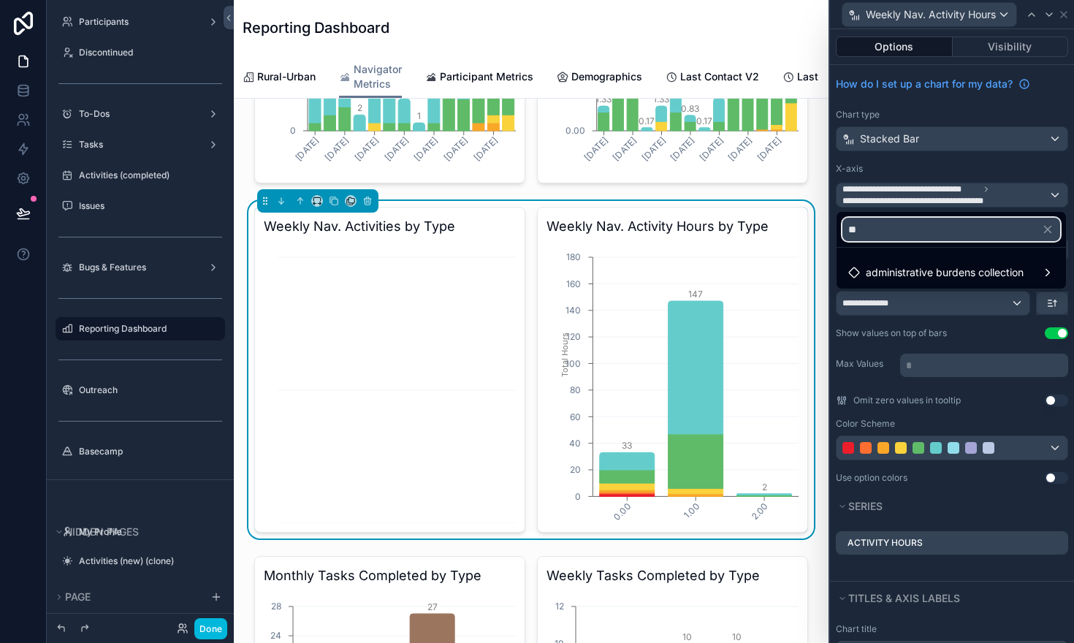
scroll to position [0, 0]
type input "*"
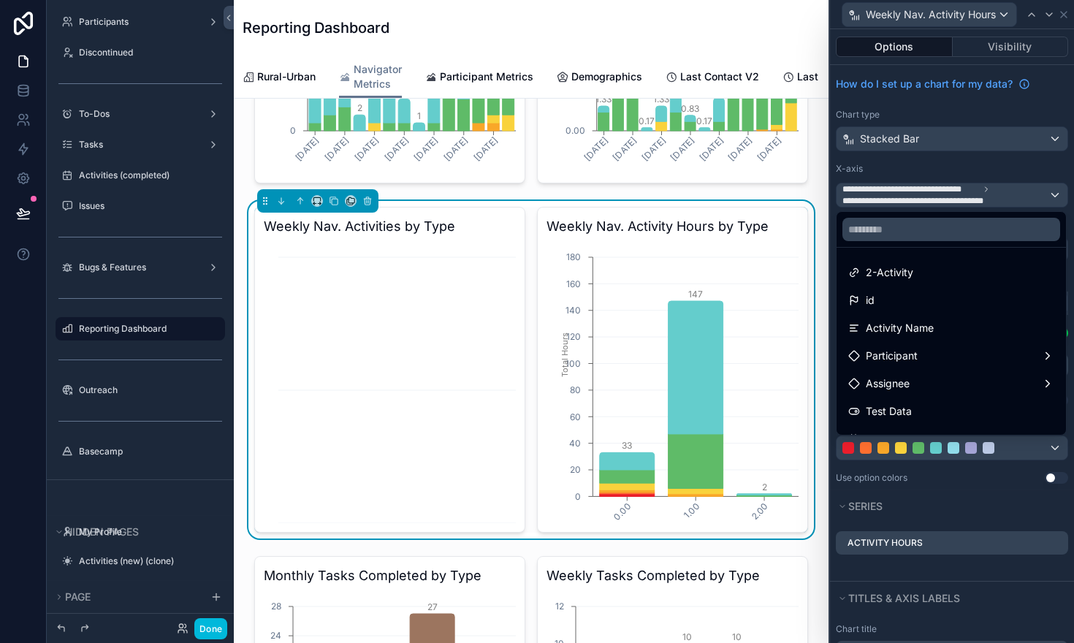
click at [1022, 193] on div at bounding box center [952, 321] width 244 height 643
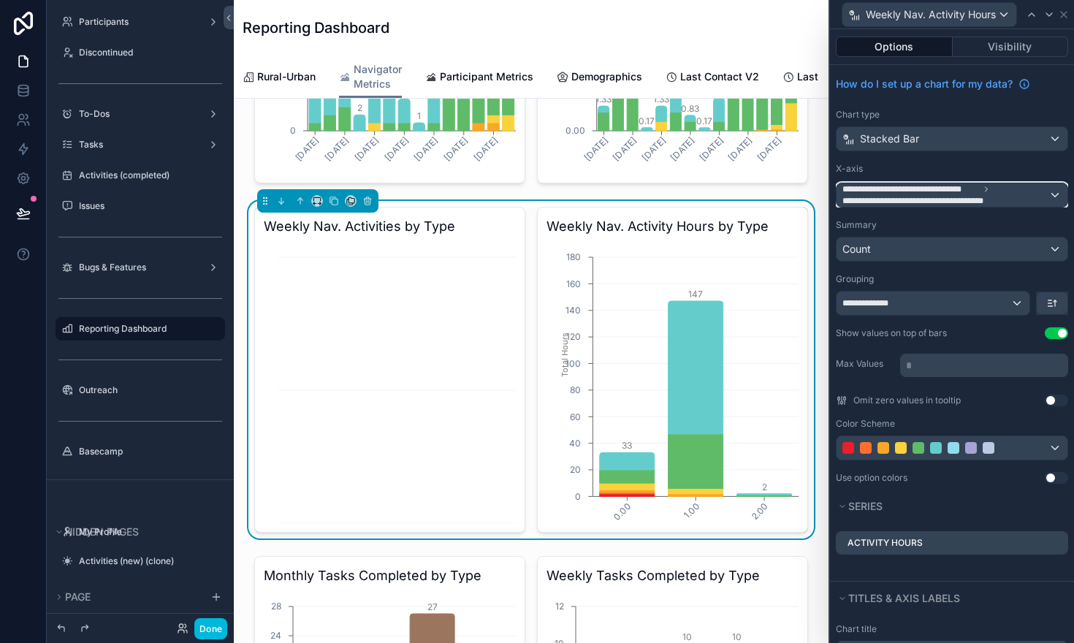
click at [1004, 195] on span "**********" at bounding box center [923, 201] width 163 height 12
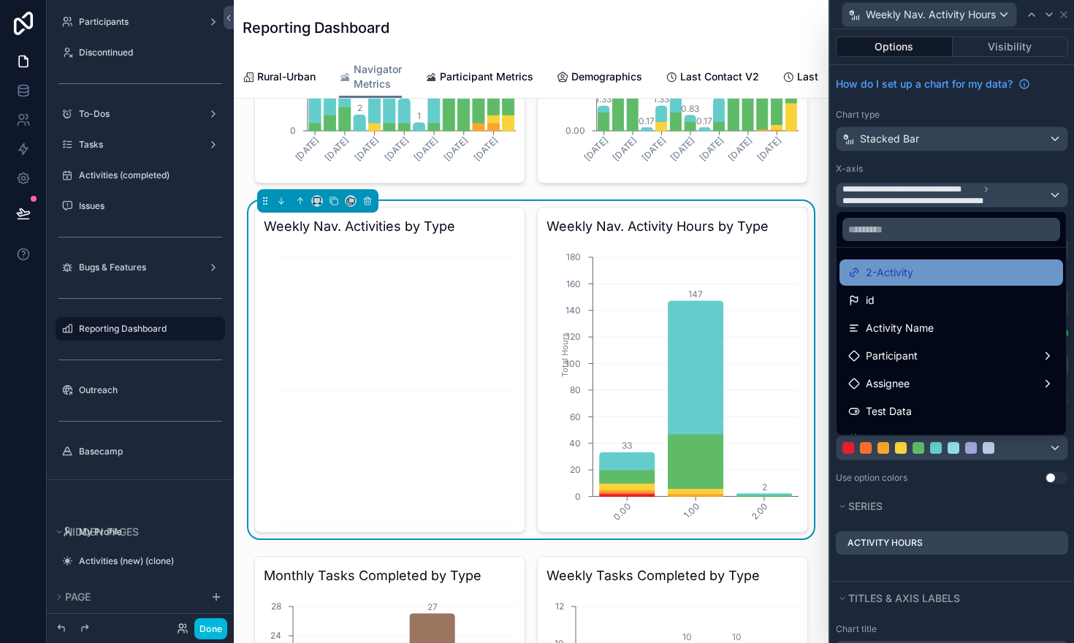
click at [936, 277] on div "2-Activity" at bounding box center [951, 273] width 206 height 18
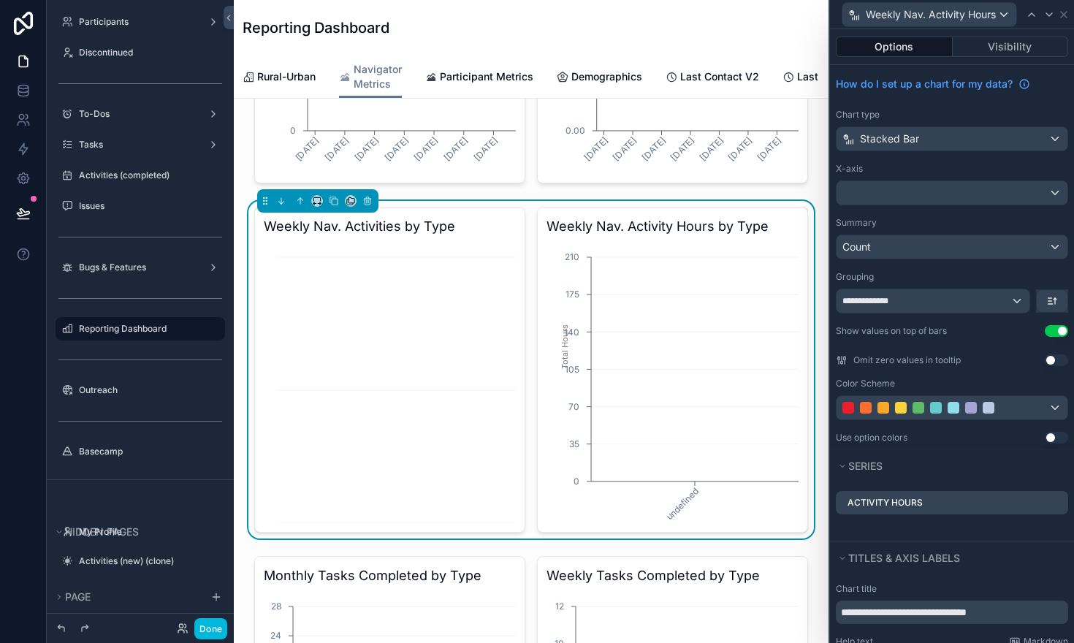
scroll to position [0, 443]
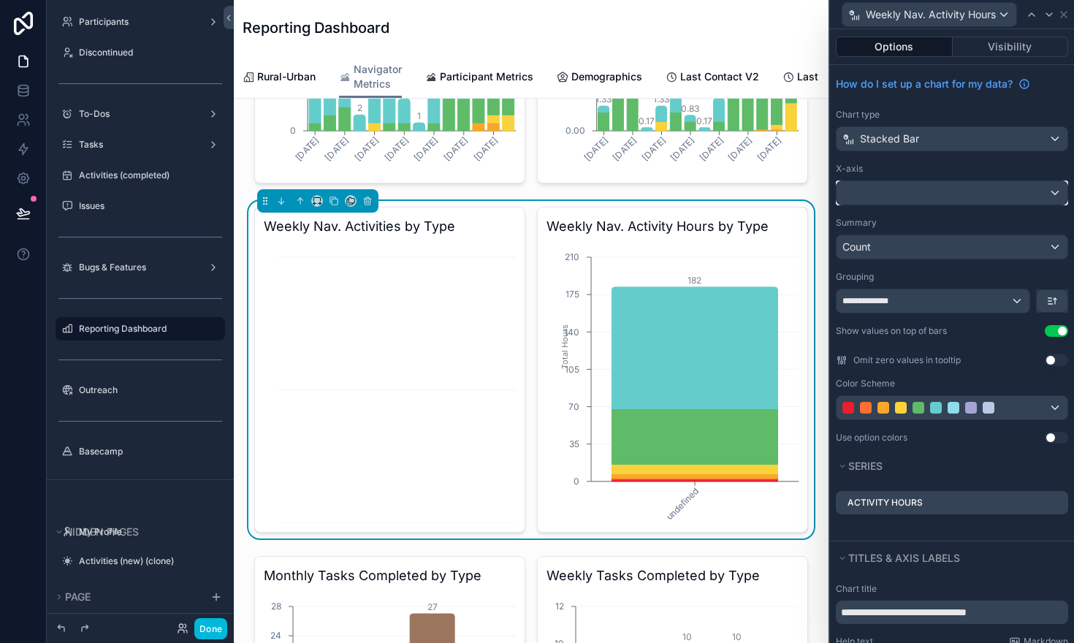
click at [963, 194] on div at bounding box center [951, 192] width 231 height 23
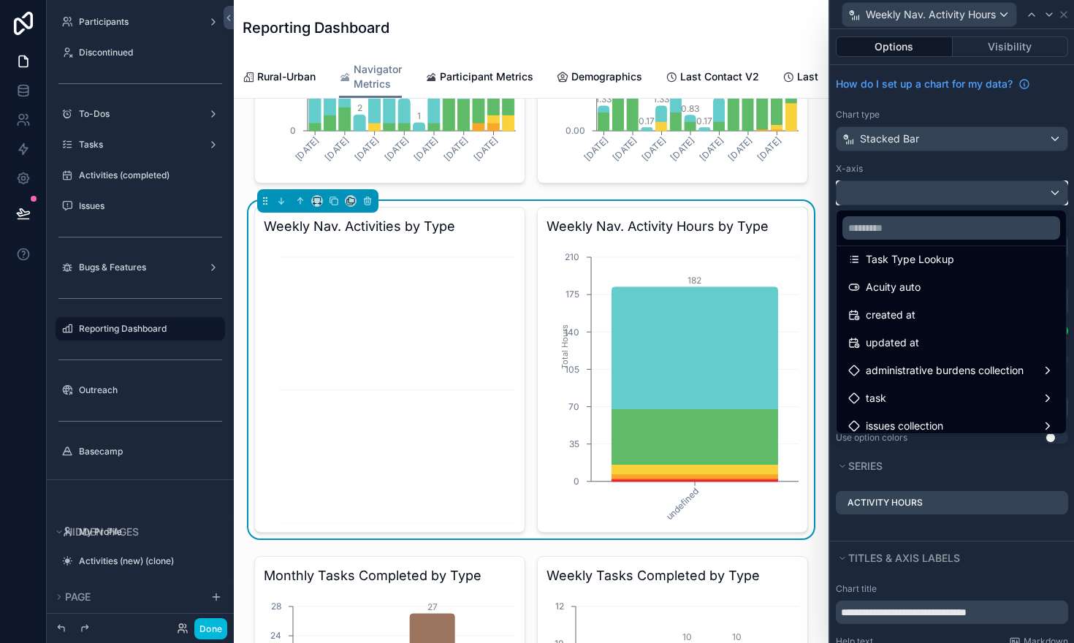
scroll to position [686, 0]
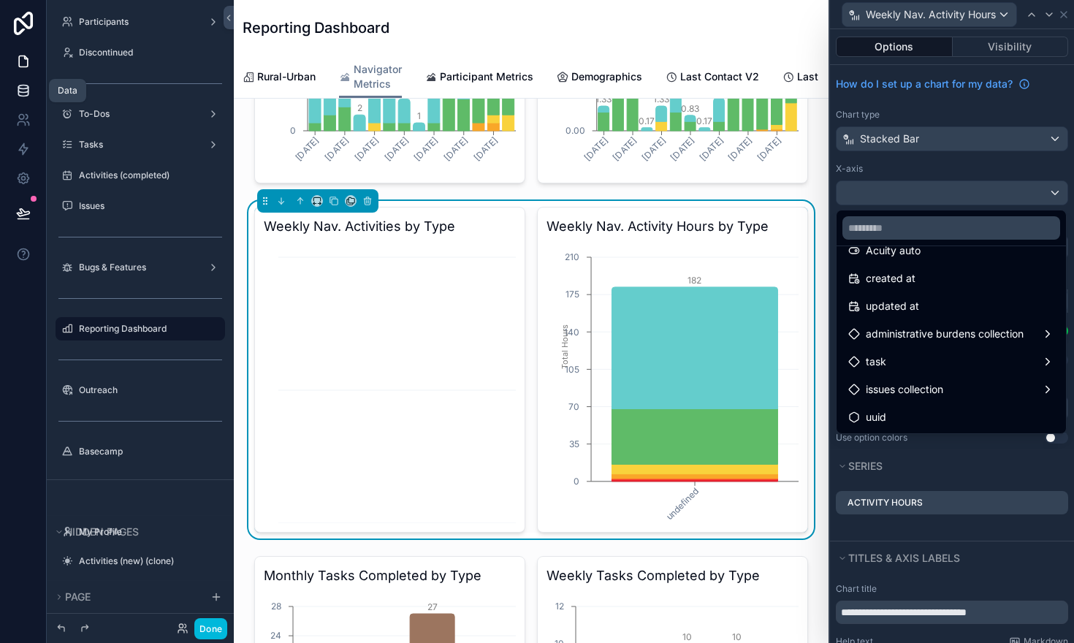
click at [16, 89] on icon at bounding box center [23, 90] width 15 height 15
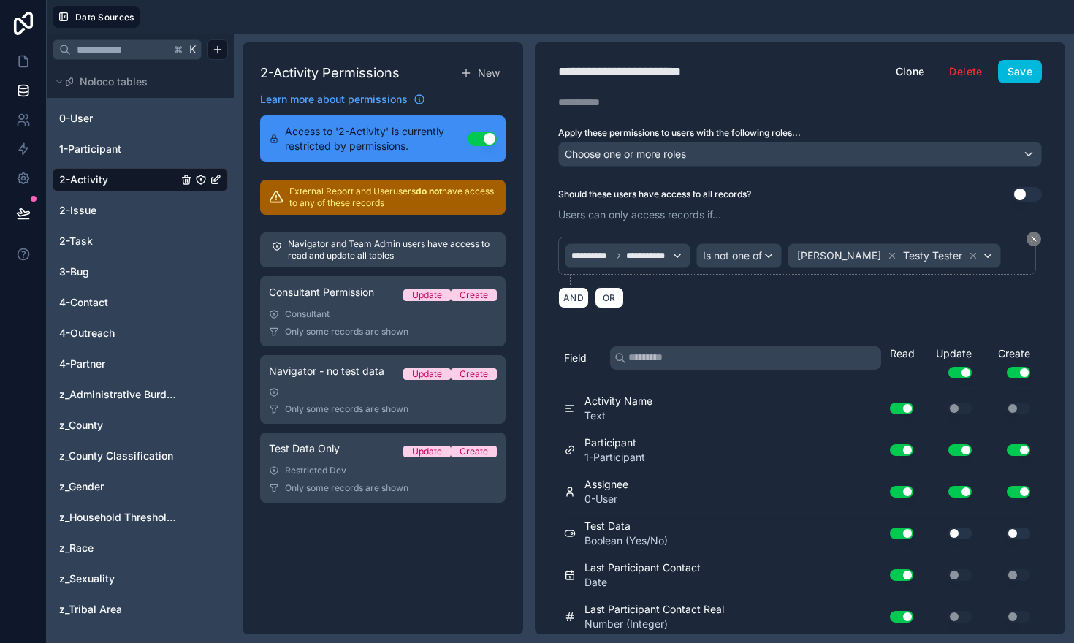
click at [110, 179] on link "2-Activity" at bounding box center [118, 179] width 118 height 15
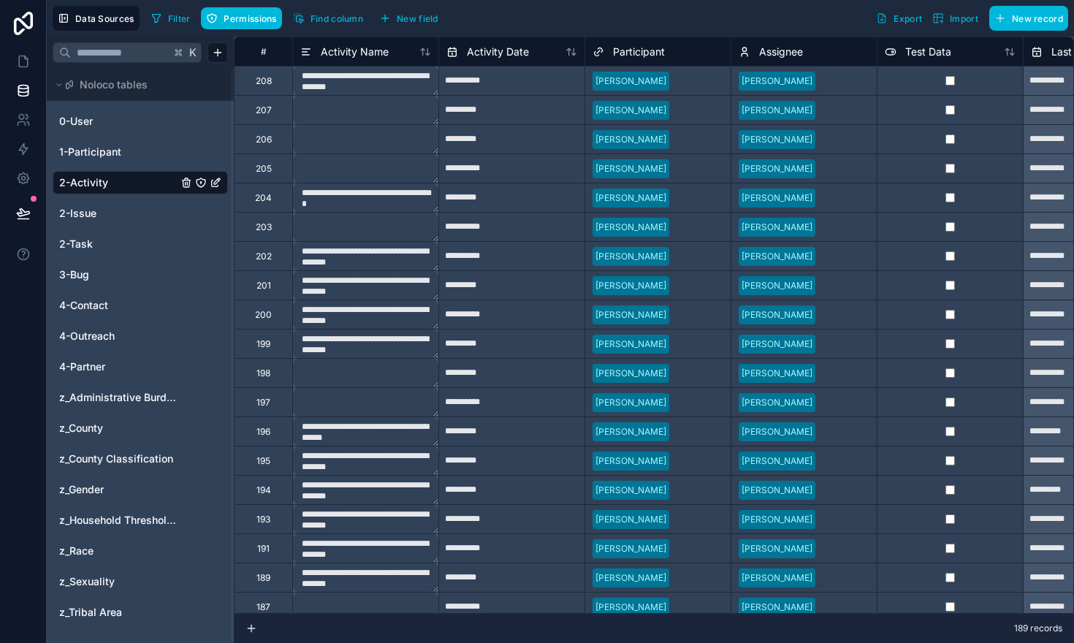
click at [318, 13] on span "Find column" at bounding box center [336, 18] width 53 height 11
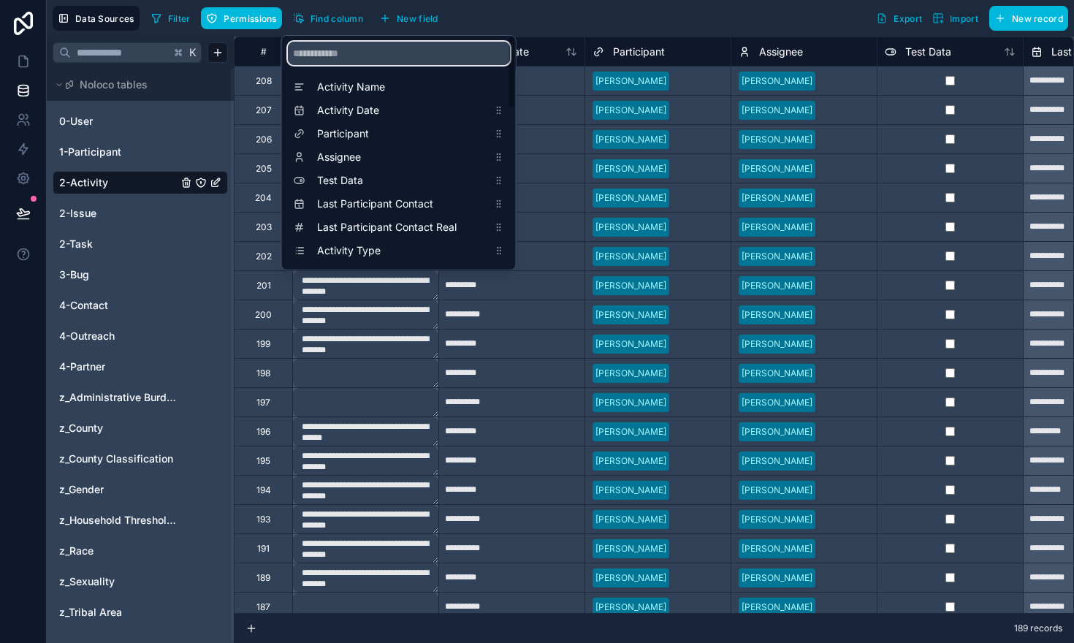
click at [347, 54] on input "scrollable content" at bounding box center [399, 53] width 222 height 23
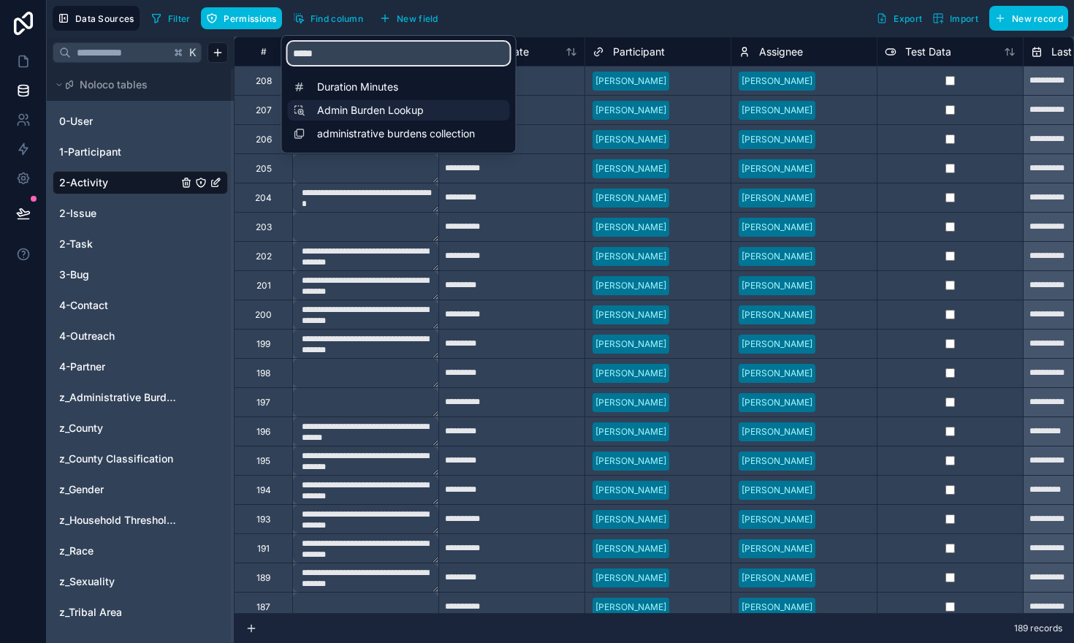
type input "*****"
click at [367, 110] on span "Admin Burden Lookup" at bounding box center [402, 110] width 171 height 15
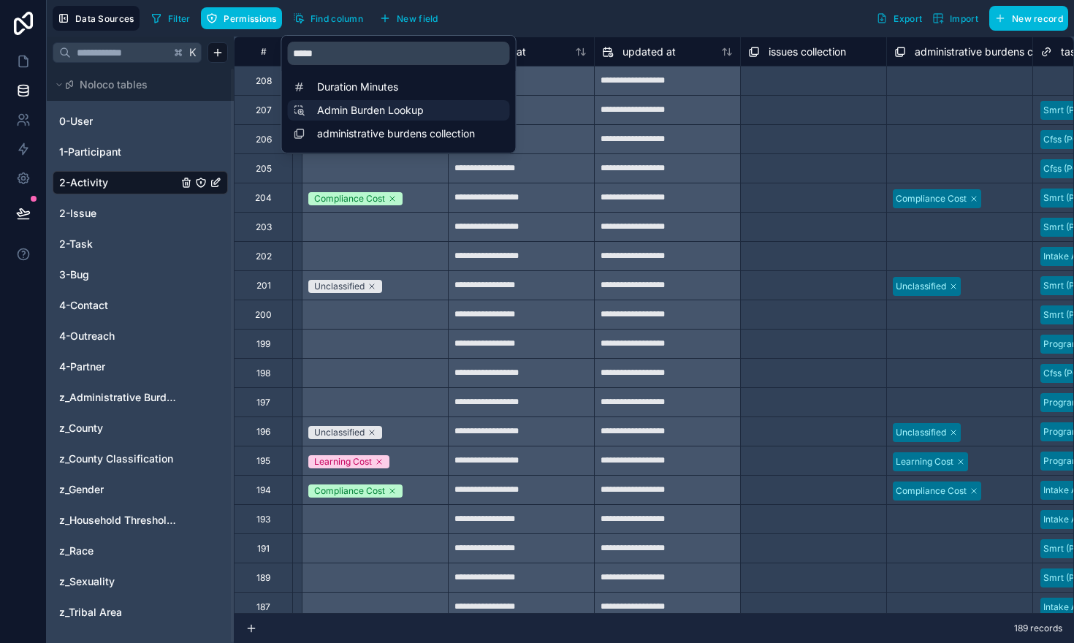
scroll to position [0, 3359]
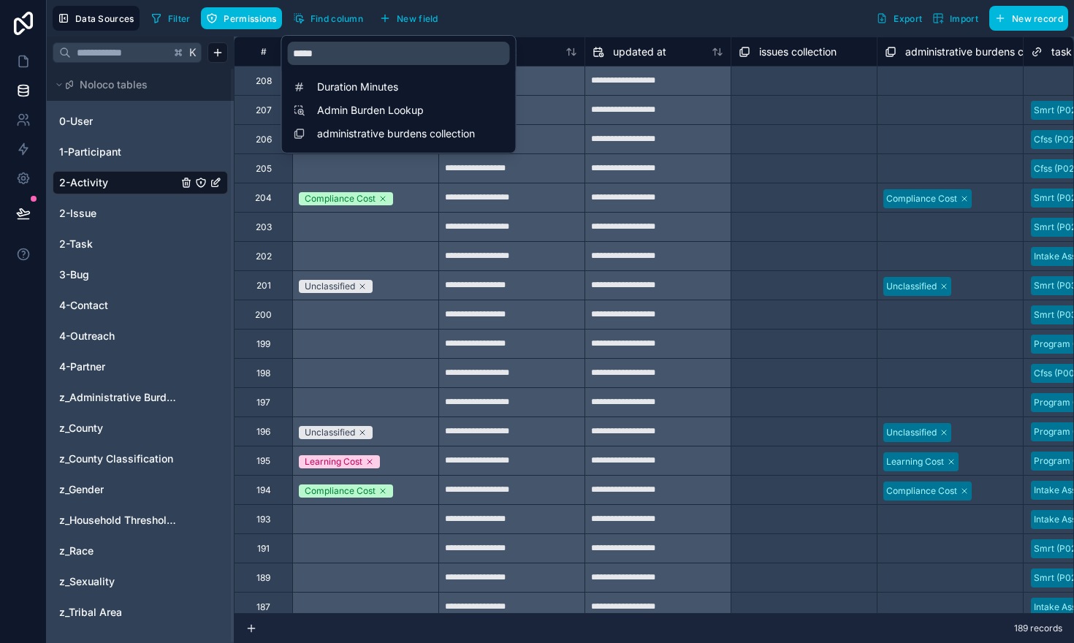
click at [378, 332] on div "Select a Admin Burden Lookup" at bounding box center [365, 343] width 146 height 29
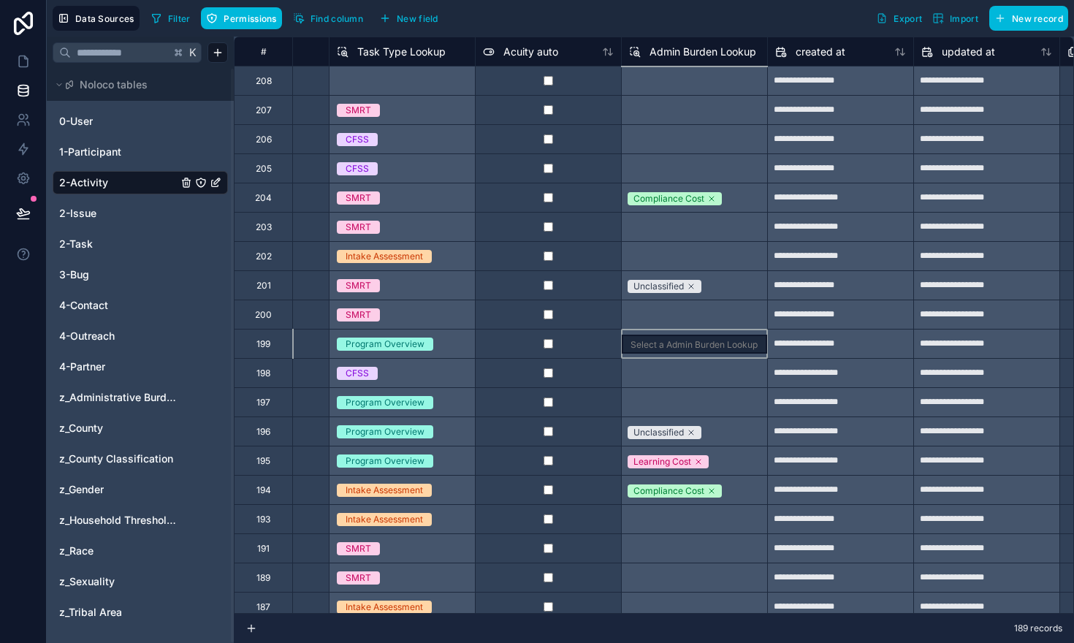
scroll to position [0, 3028]
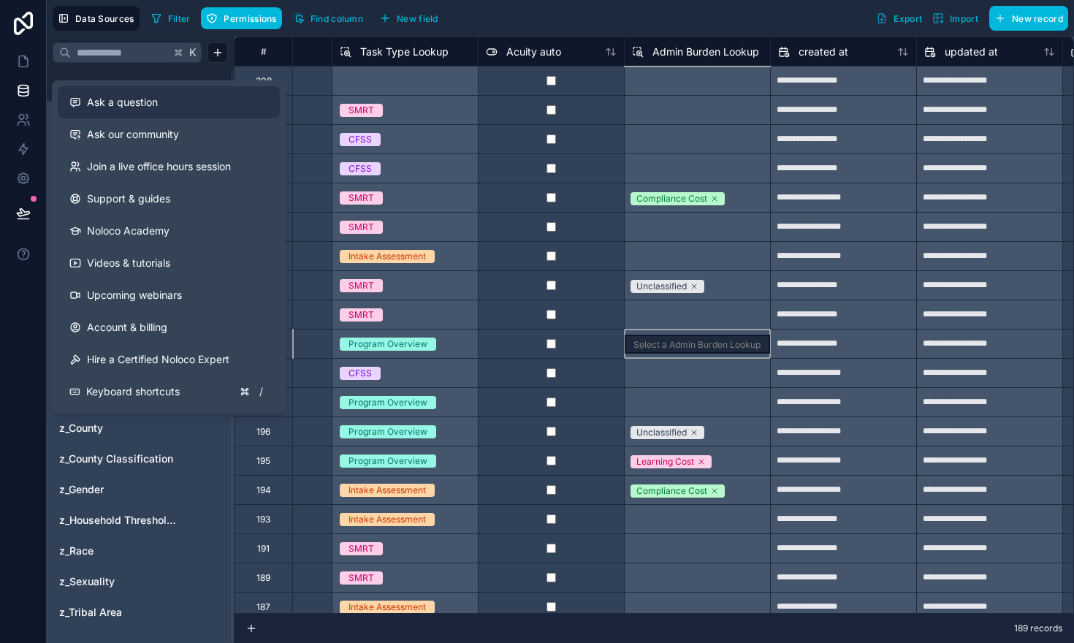
click at [142, 106] on span "Ask a question" at bounding box center [122, 102] width 71 height 15
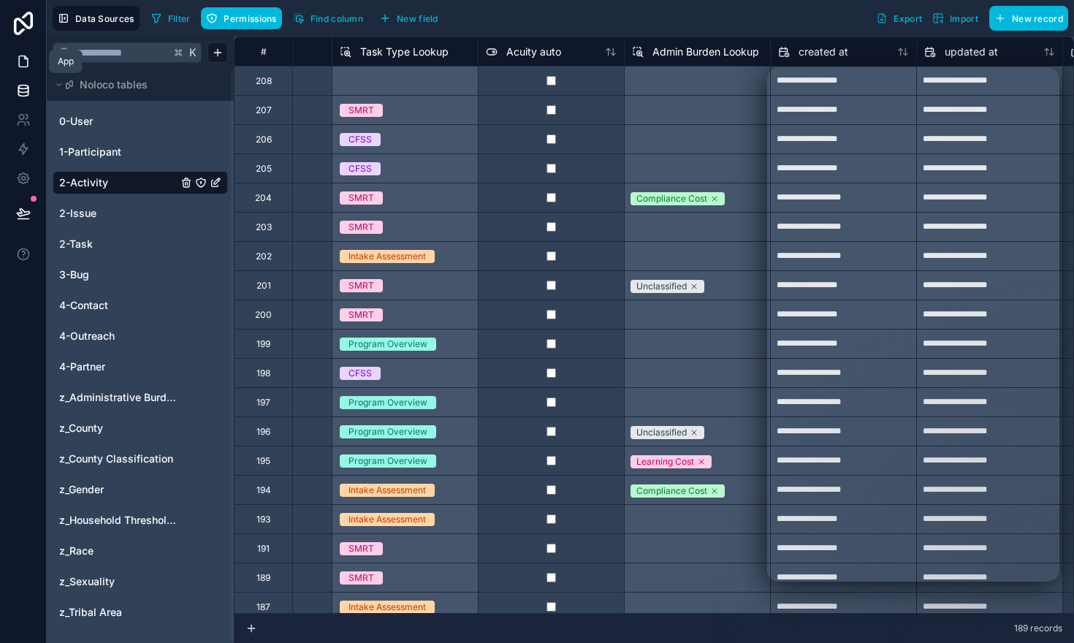
click at [24, 61] on icon at bounding box center [23, 61] width 15 height 15
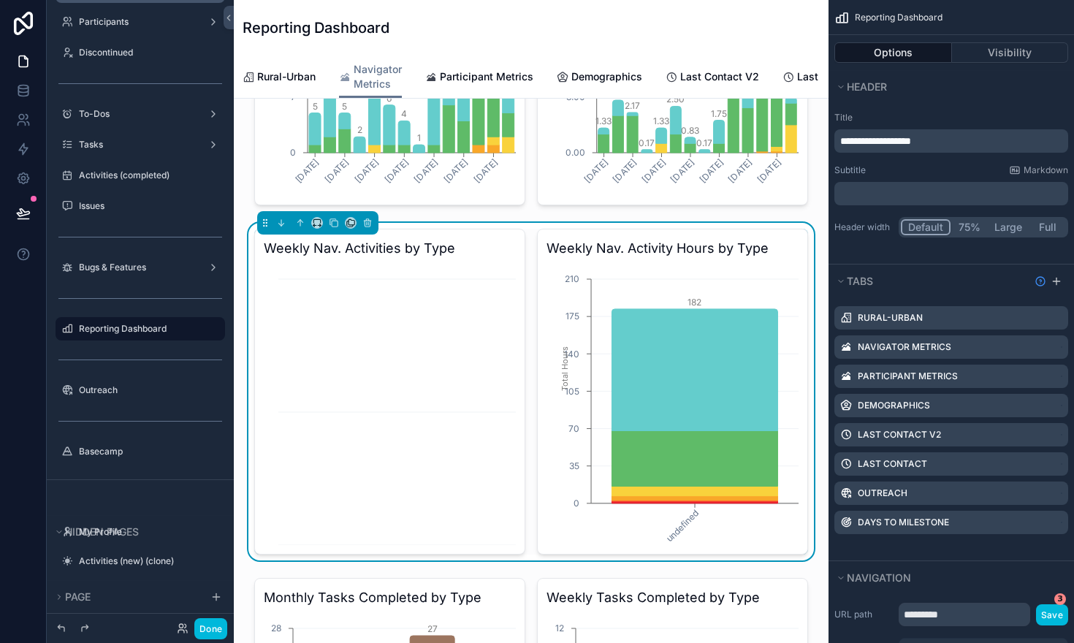
scroll to position [631, 0]
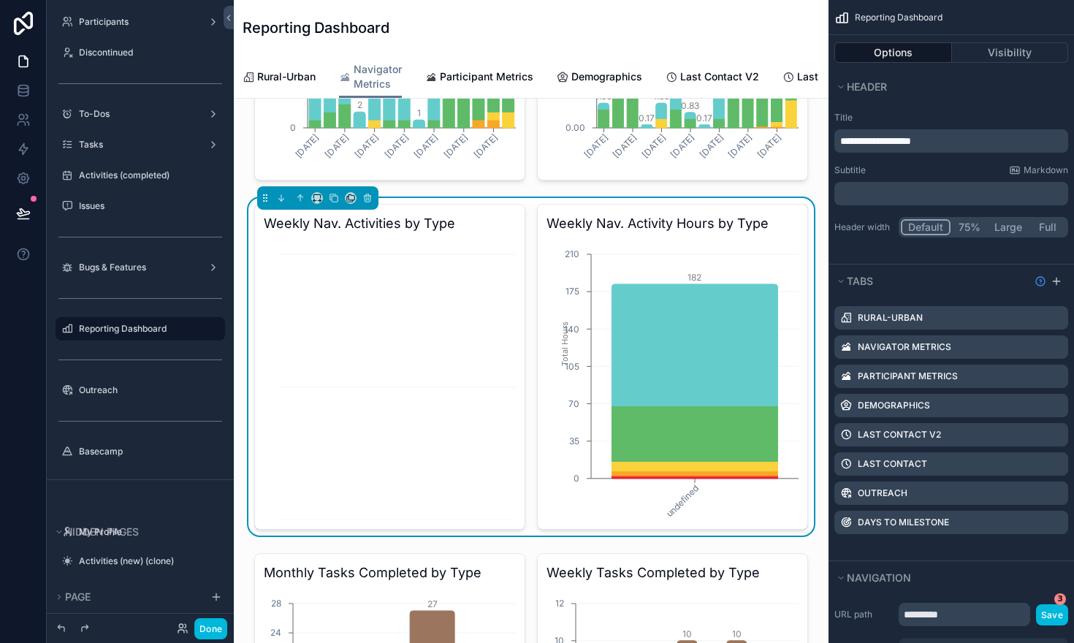
click at [733, 240] on icon "undefined 0 35 70 105 140 175 210 Total Hours 182" at bounding box center [672, 380] width 252 height 280
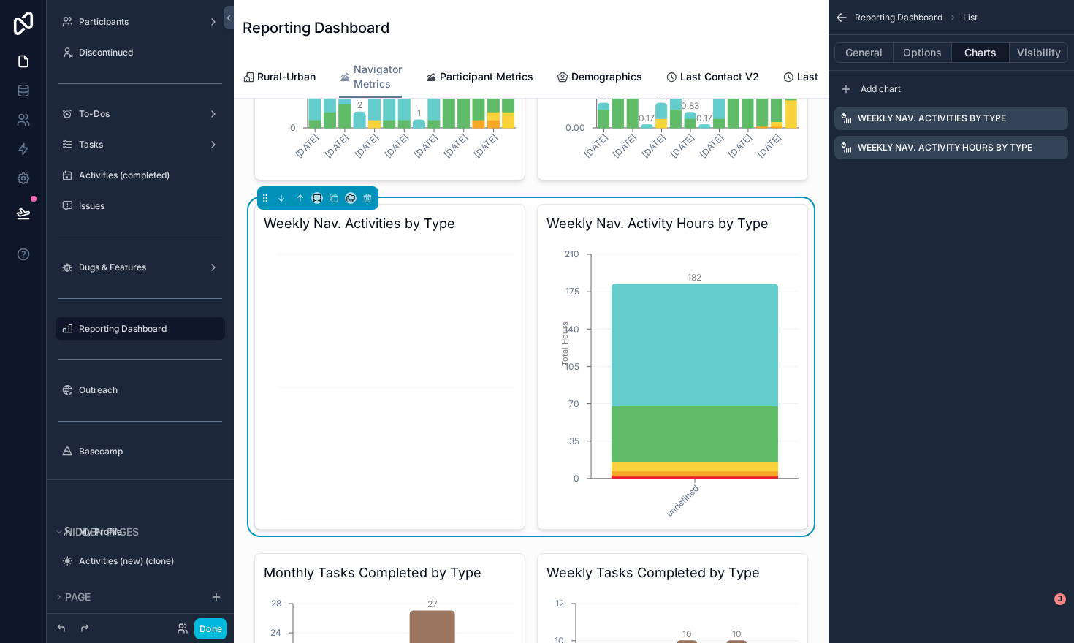
click at [789, 213] on h3 "Weekly Nav. Activity Hours by Type" at bounding box center [672, 223] width 252 height 20
click at [0, 0] on icon "scrollable content" at bounding box center [0, 0] width 0 height 0
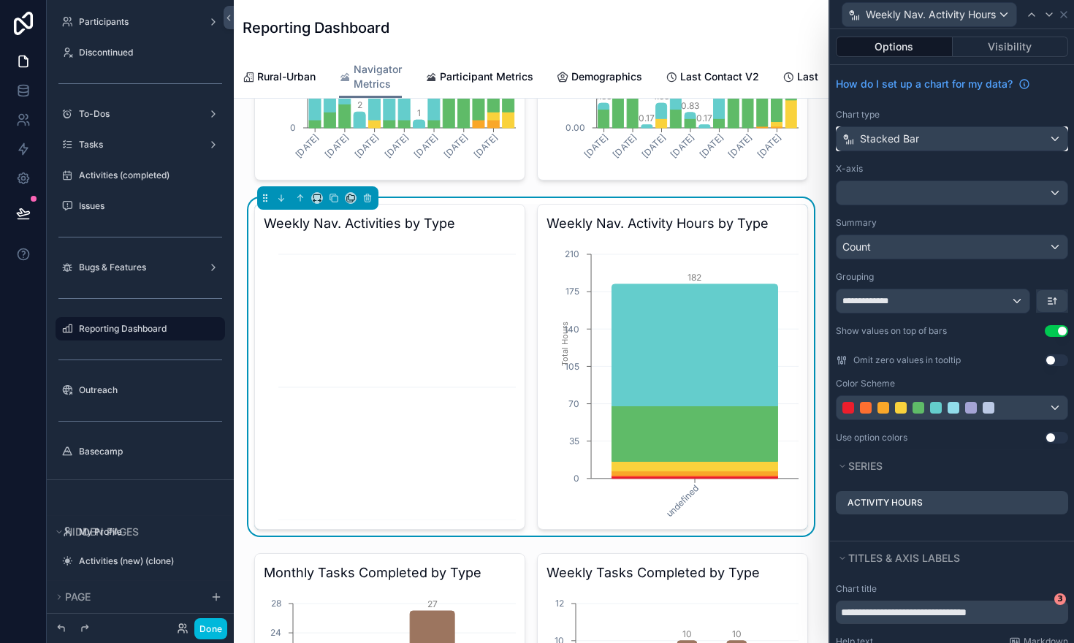
click at [1054, 138] on div "Stacked Bar" at bounding box center [951, 138] width 231 height 23
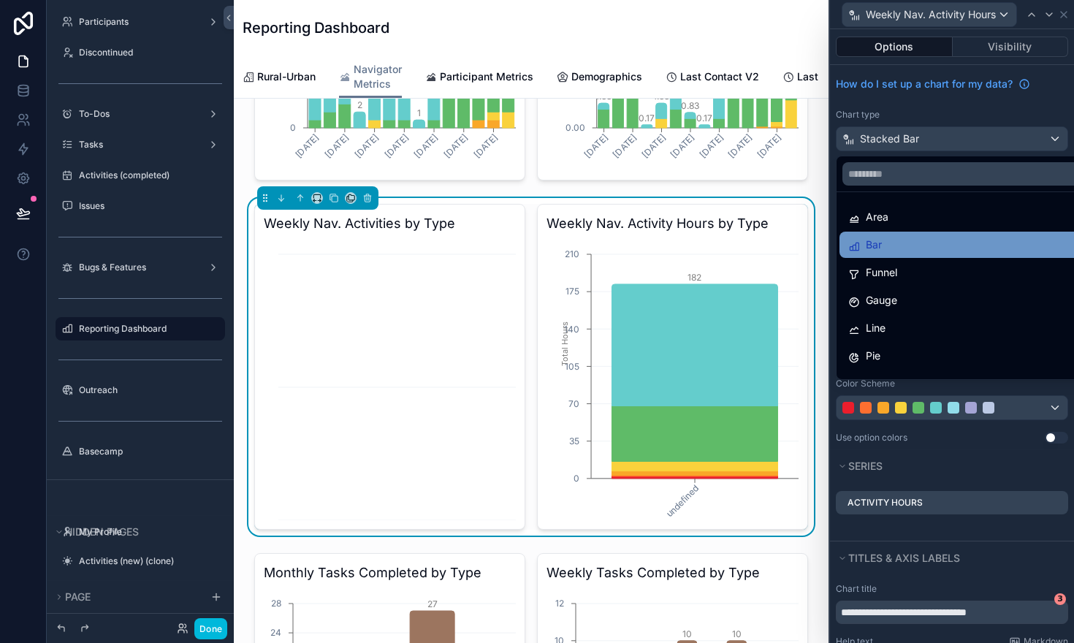
click at [944, 240] on div "Bar" at bounding box center [968, 245] width 241 height 18
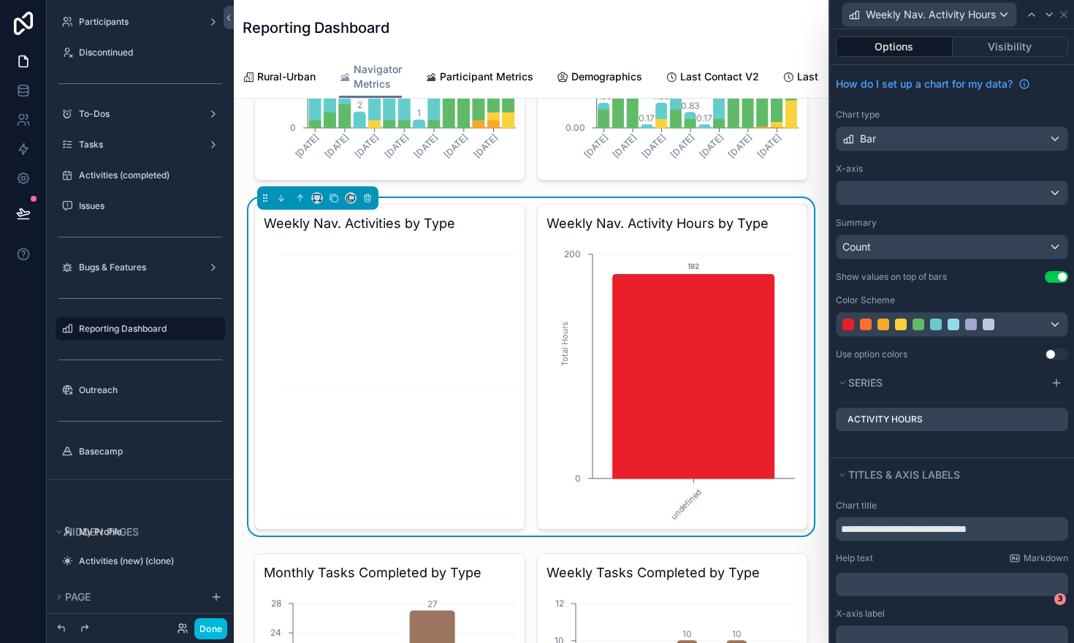
scroll to position [0, 443]
click at [0, 0] on icon at bounding box center [0, 0] width 0 height 0
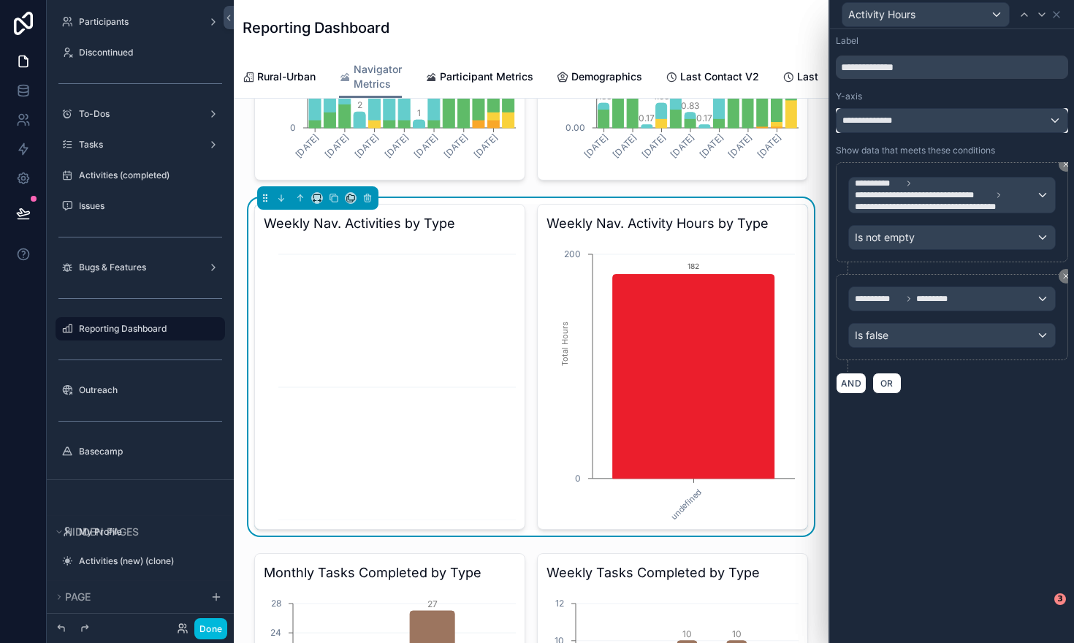
click at [938, 123] on div "**********" at bounding box center [951, 120] width 231 height 23
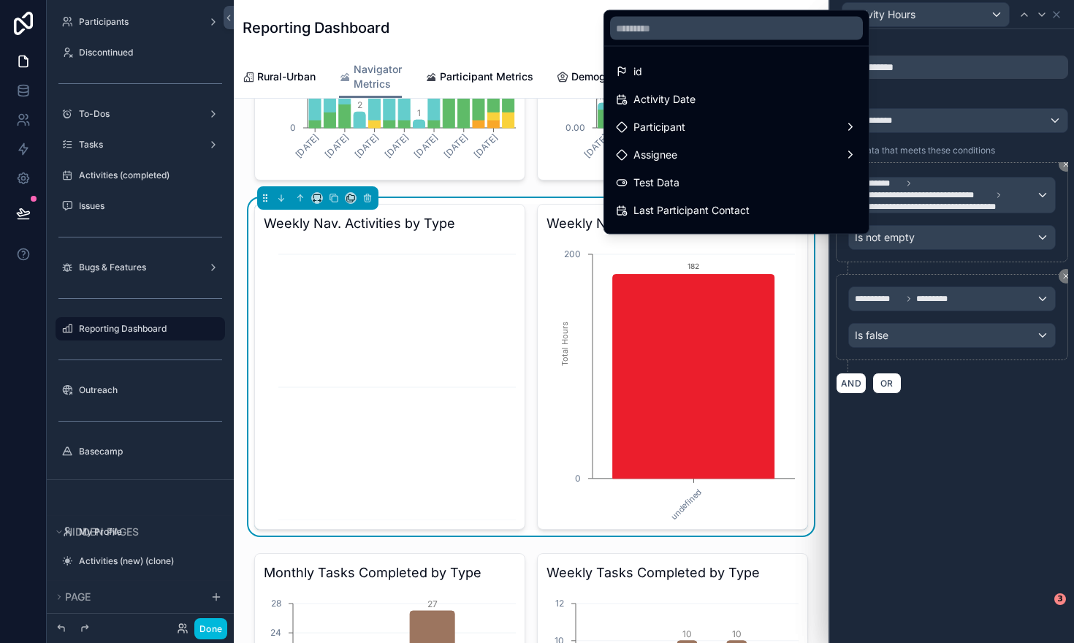
click at [960, 104] on div at bounding box center [952, 321] width 244 height 643
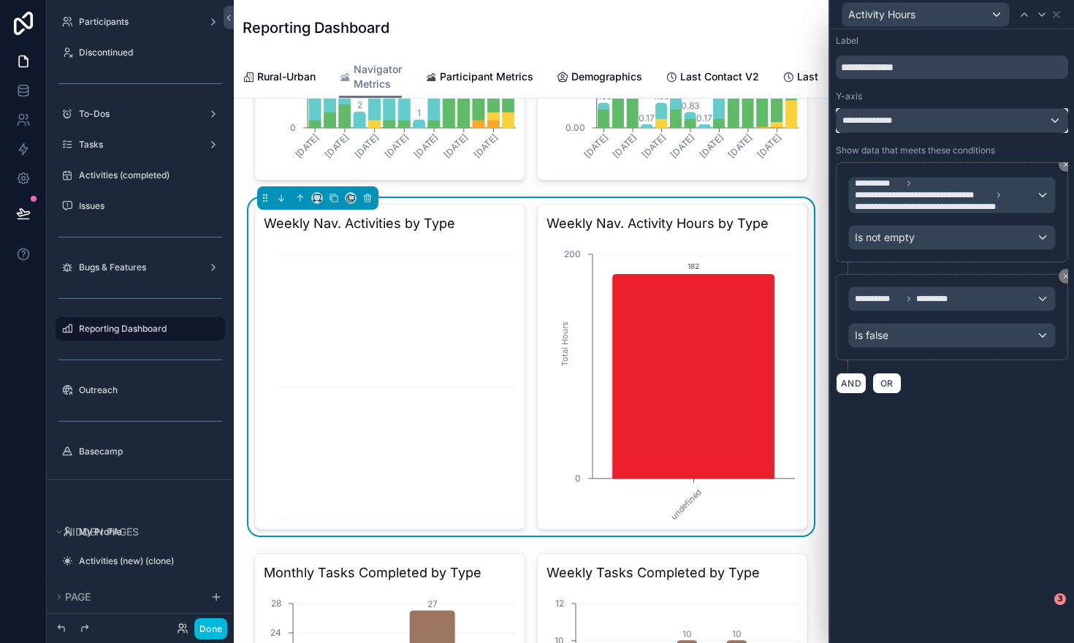
click at [1017, 120] on div "**********" at bounding box center [951, 120] width 231 height 23
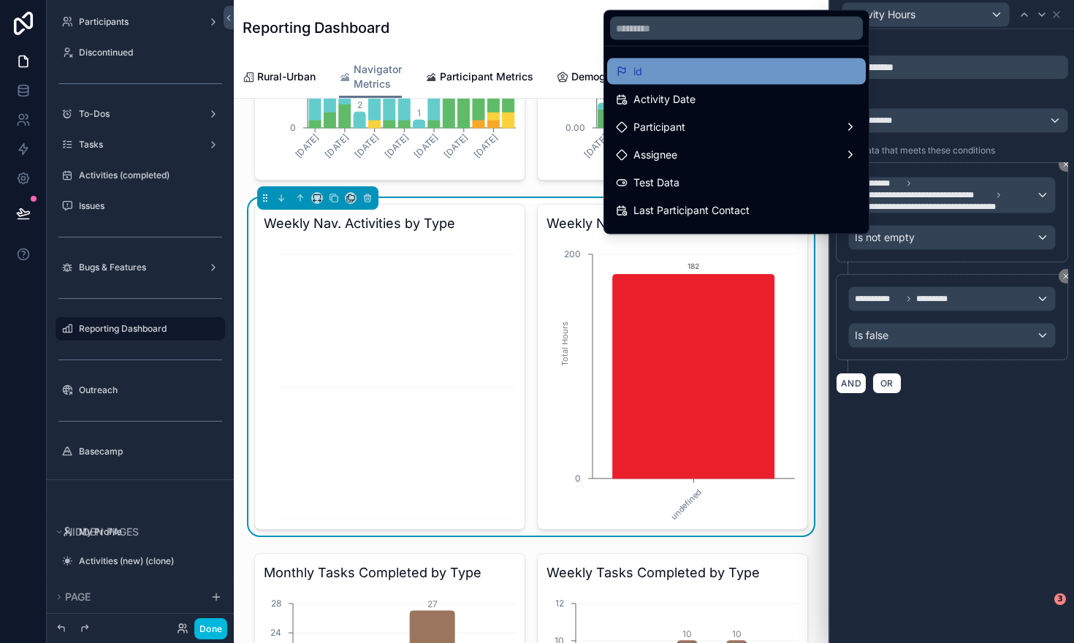
click at [823, 72] on div "id" at bounding box center [736, 72] width 241 height 18
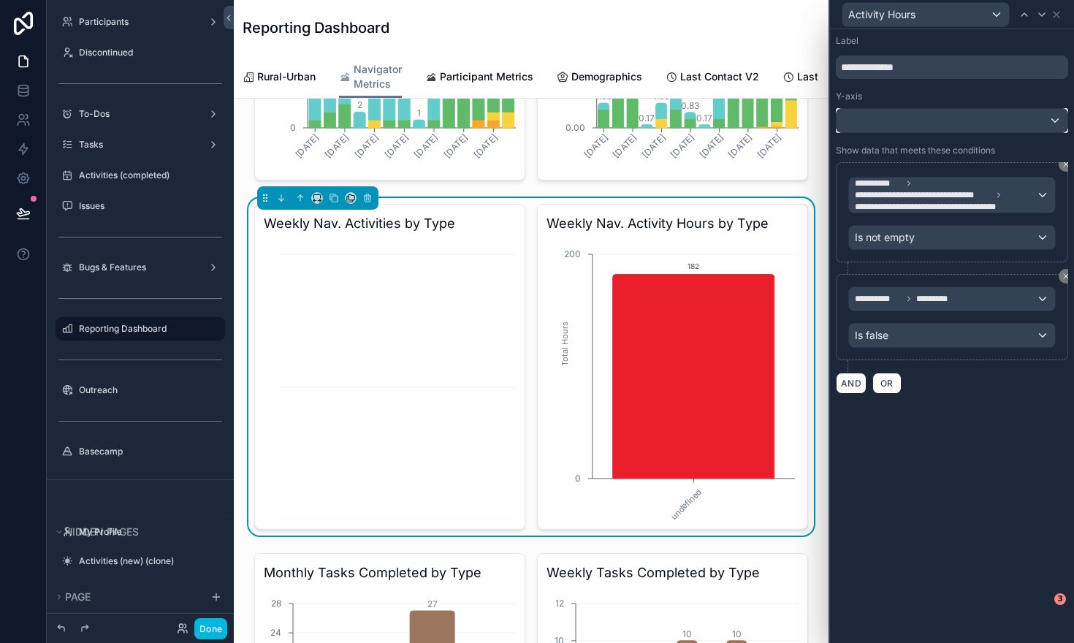
click at [892, 119] on div at bounding box center [951, 120] width 231 height 23
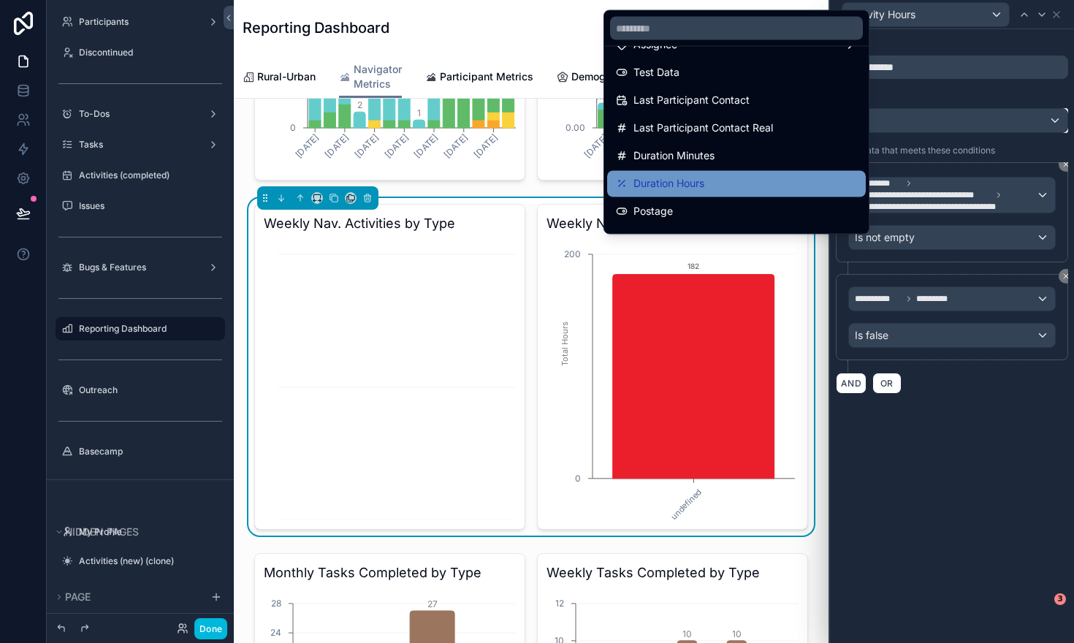
scroll to position [111, 0]
click at [719, 182] on div "Duration Hours" at bounding box center [736, 183] width 241 height 18
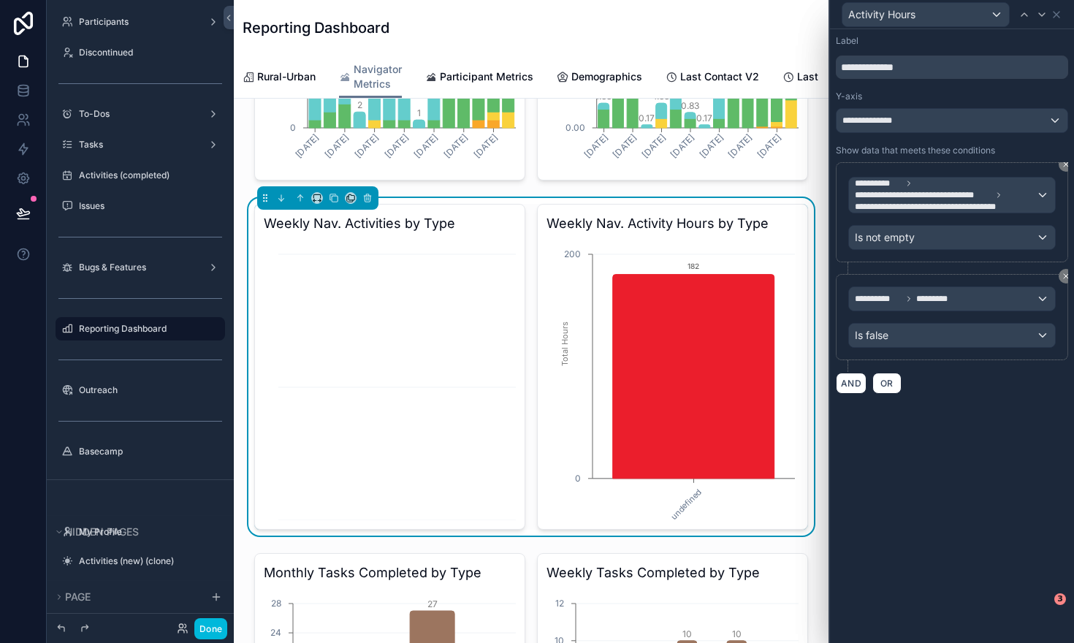
scroll to position [0, 443]
drag, startPoint x: 1057, startPoint y: 13, endPoint x: 987, endPoint y: 91, distance: 105.0
click at [987, 91] on div "**********" at bounding box center [950, 321] width 245 height 643
click at [987, 91] on div "Y-axis" at bounding box center [951, 97] width 232 height 12
click at [1047, 195] on div "**********" at bounding box center [952, 194] width 206 height 35
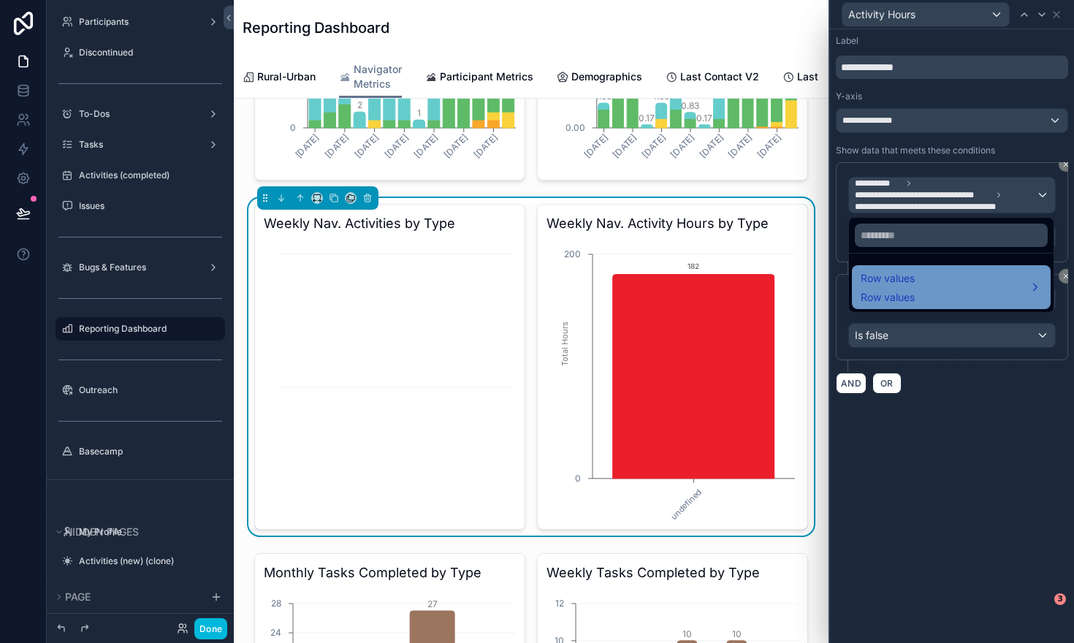
click at [982, 273] on div "Row values Row values" at bounding box center [950, 286] width 181 height 35
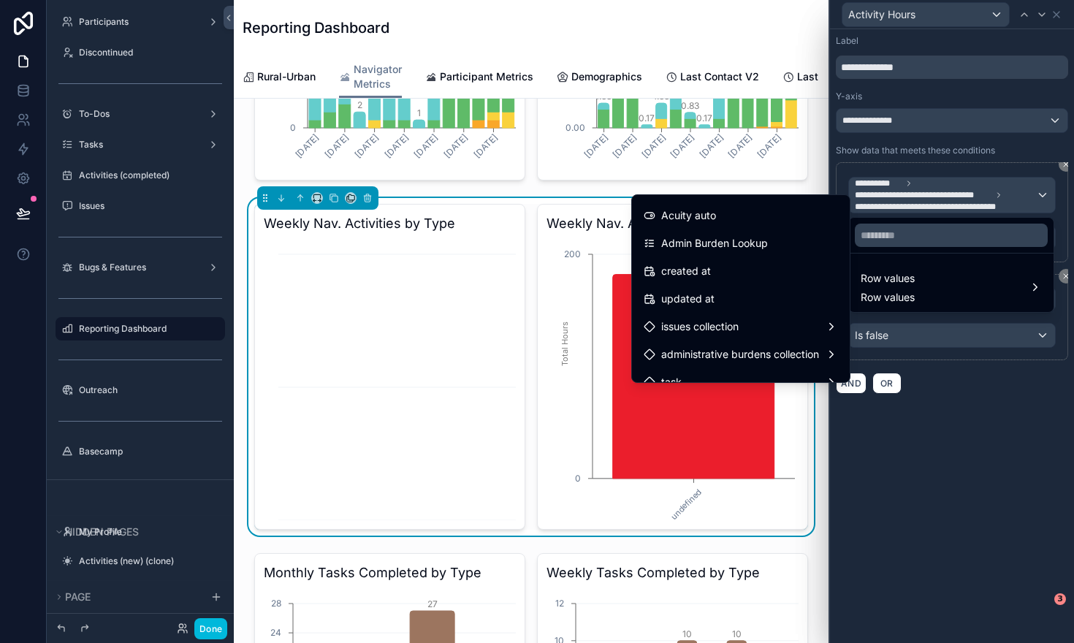
scroll to position [630, 0]
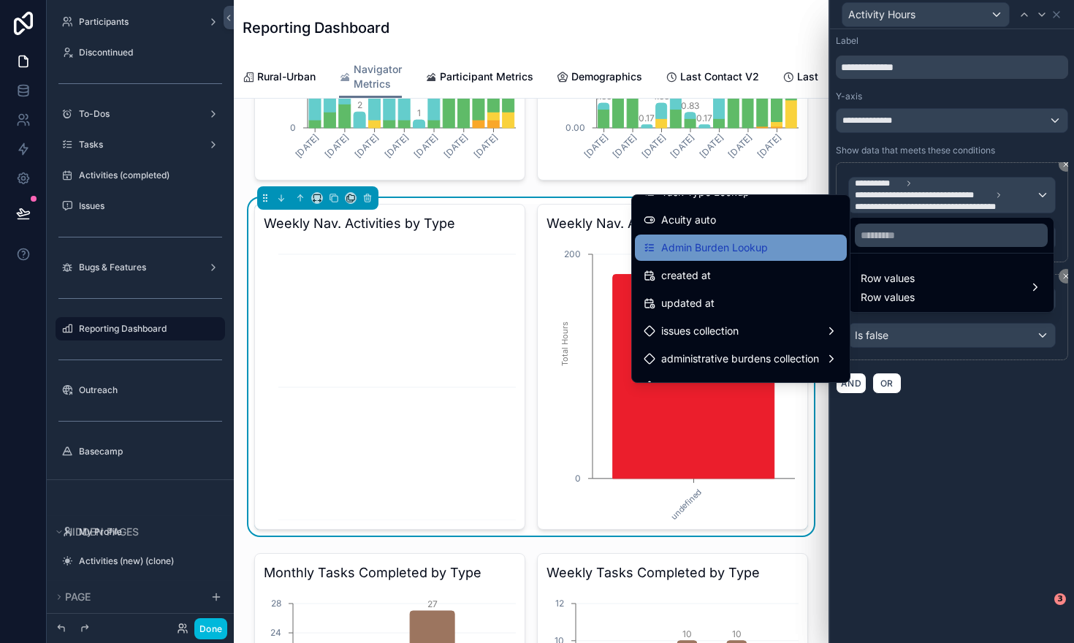
click at [743, 249] on span "Admin Burden Lookup" at bounding box center [714, 248] width 107 height 18
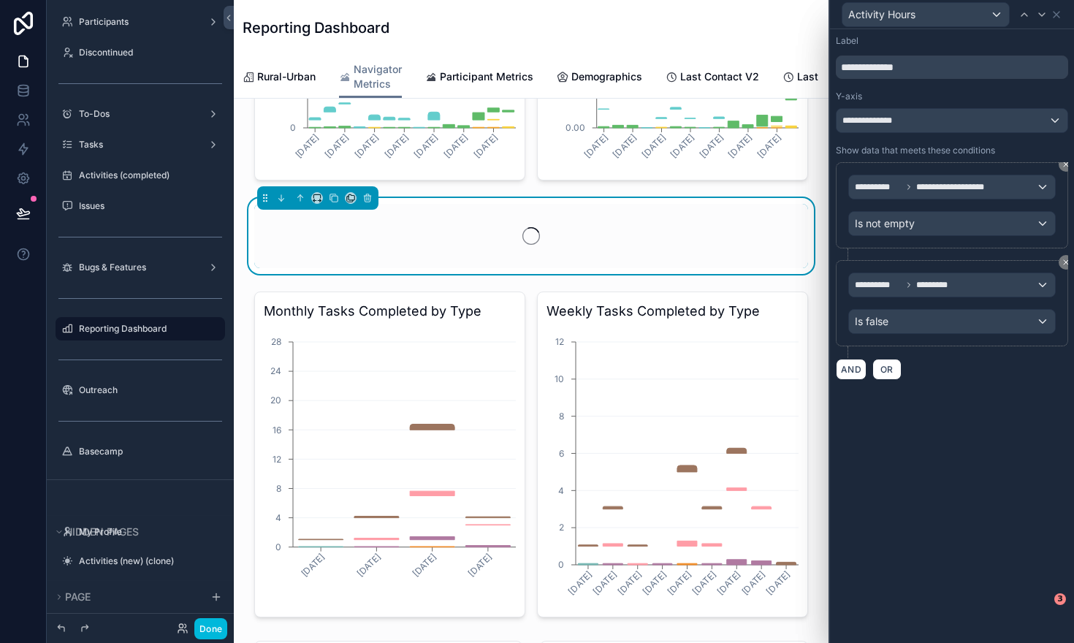
scroll to position [0, 443]
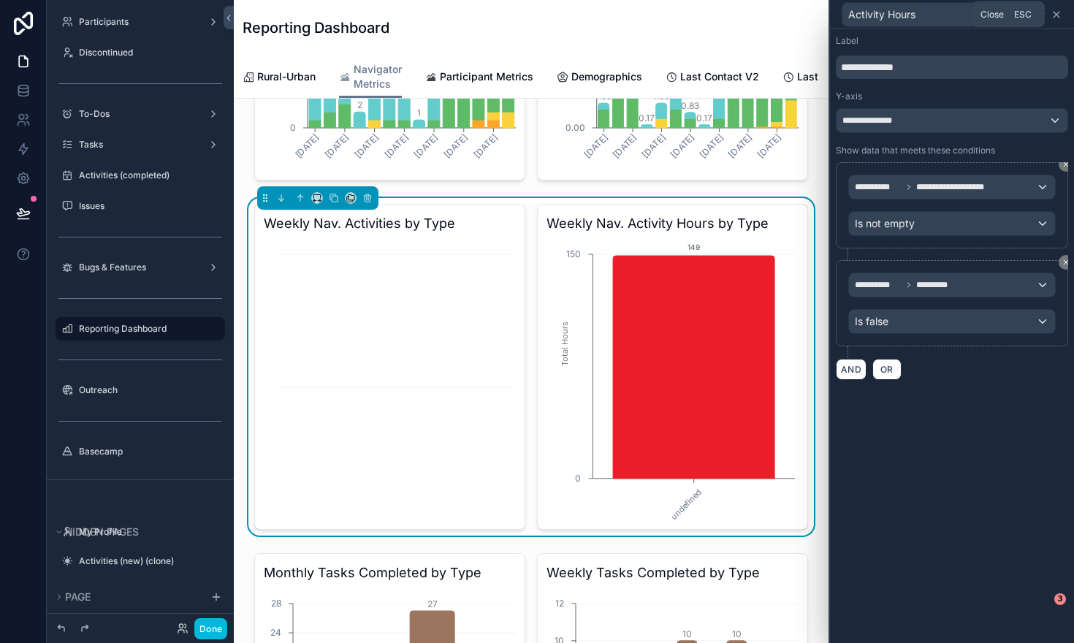
click at [1057, 12] on icon at bounding box center [1056, 15] width 6 height 6
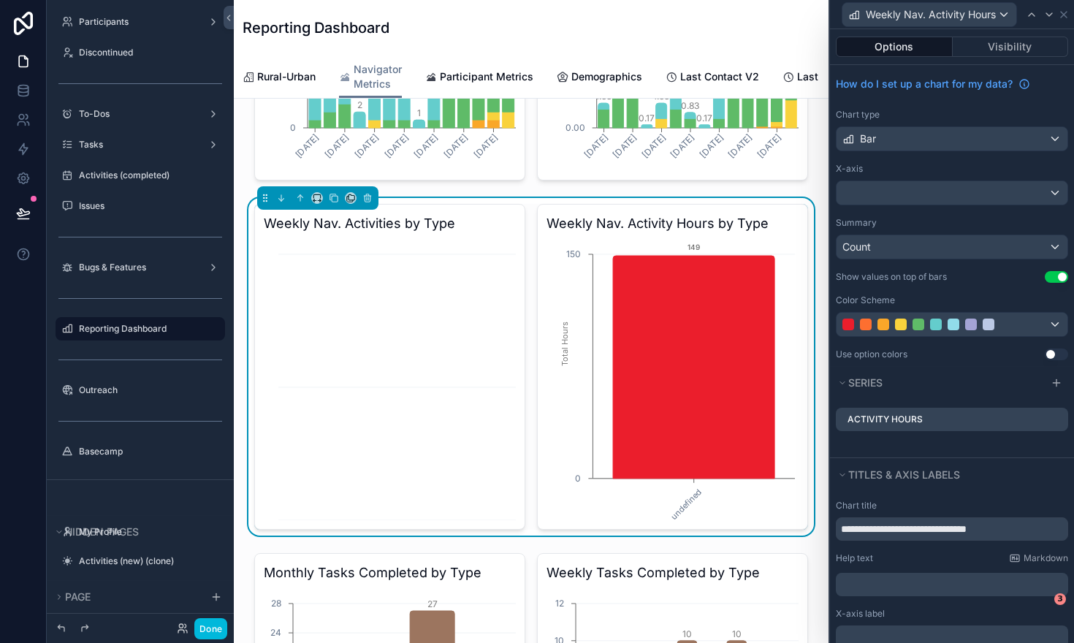
click at [0, 0] on icon at bounding box center [0, 0] width 0 height 0
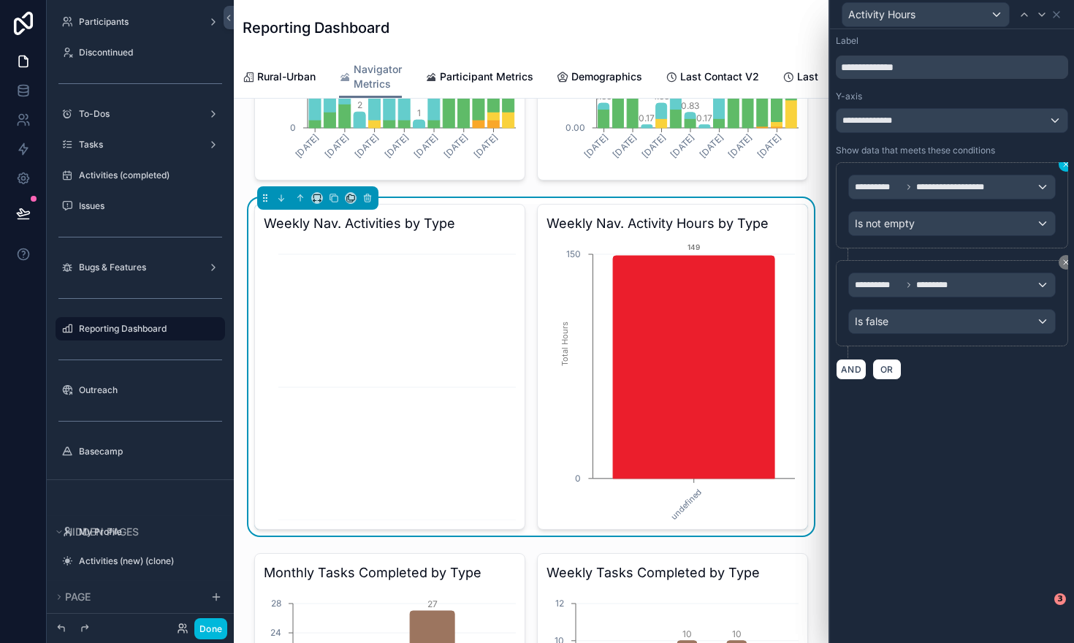
click at [1062, 166] on icon at bounding box center [1065, 164] width 9 height 9
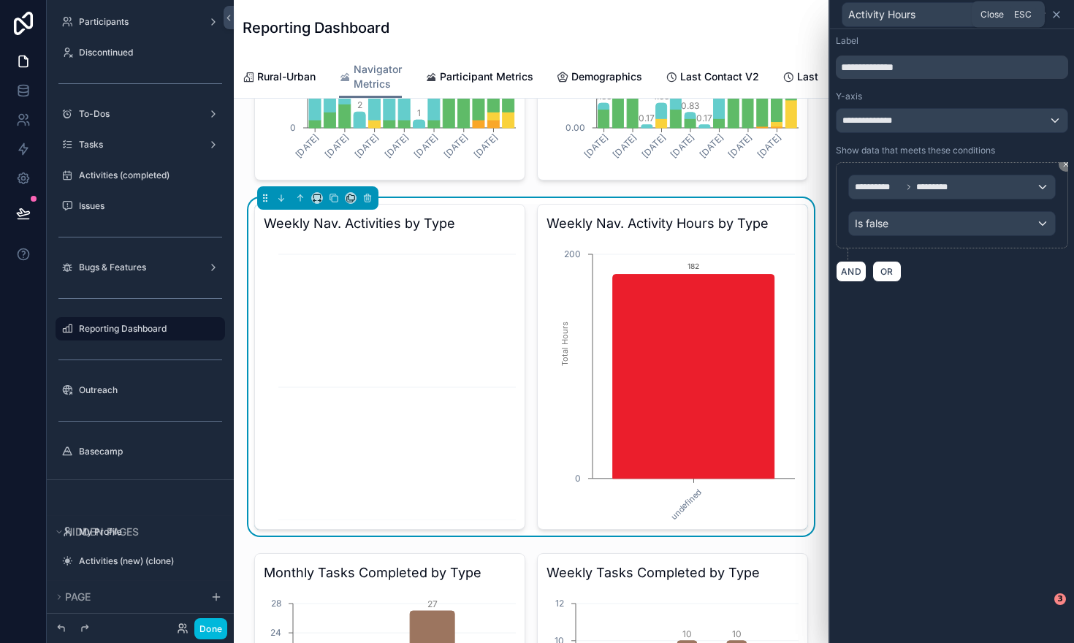
click at [1060, 12] on icon at bounding box center [1056, 15] width 12 height 12
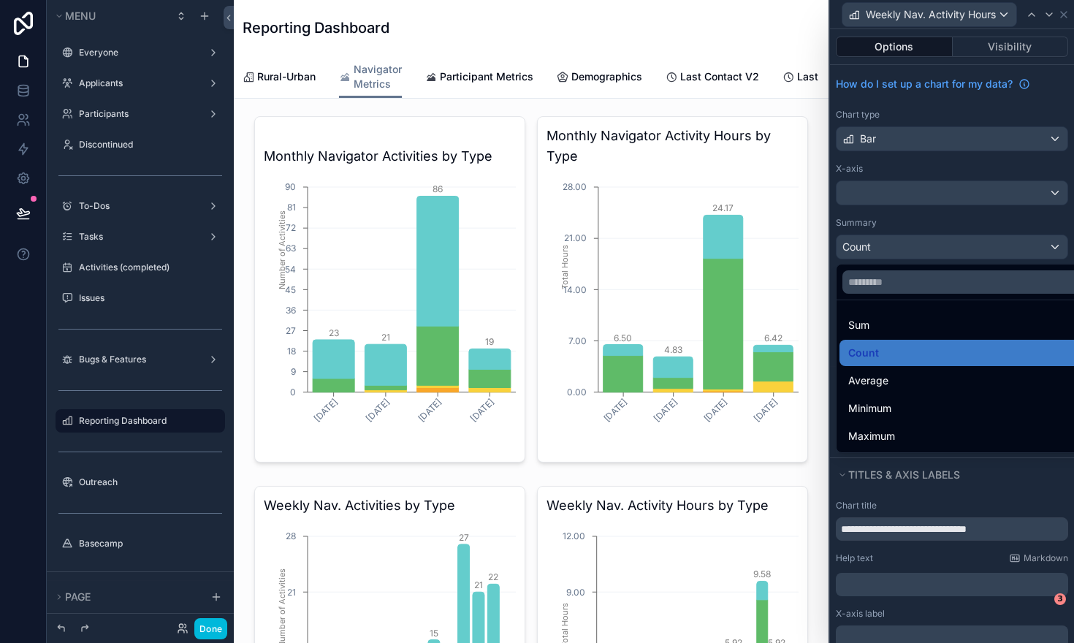
scroll to position [0, 443]
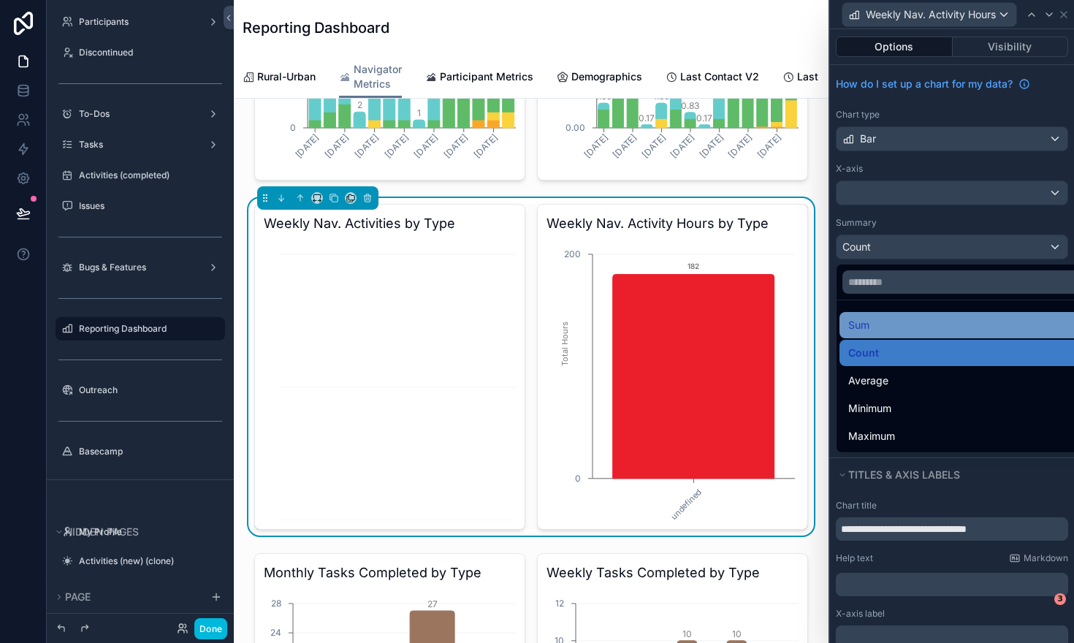
click at [870, 332] on div "Sum" at bounding box center [968, 325] width 241 height 18
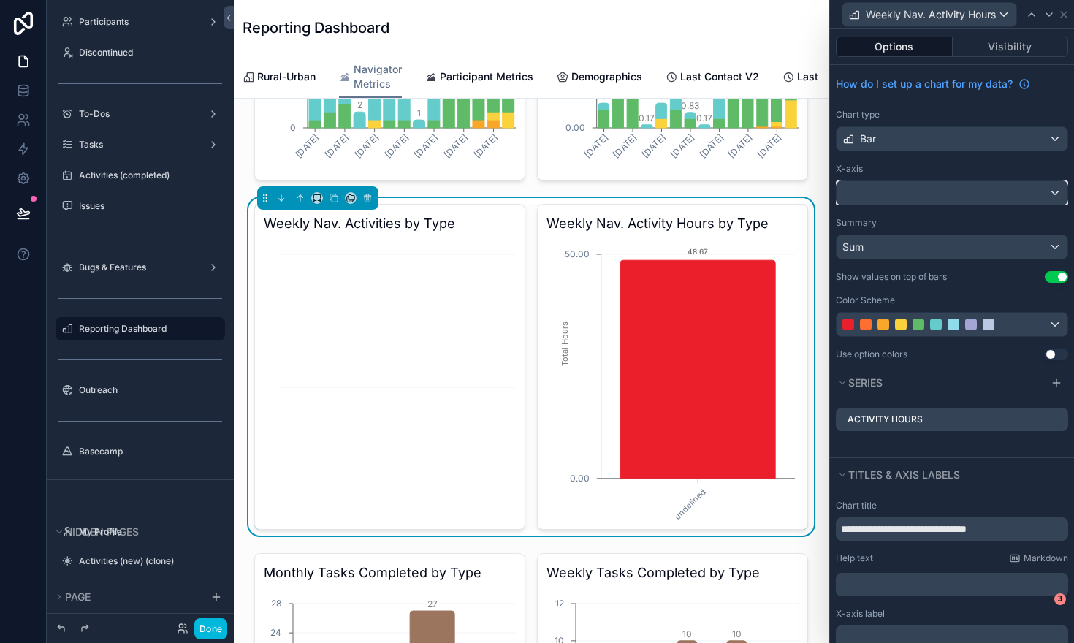
click at [911, 191] on div at bounding box center [951, 192] width 231 height 23
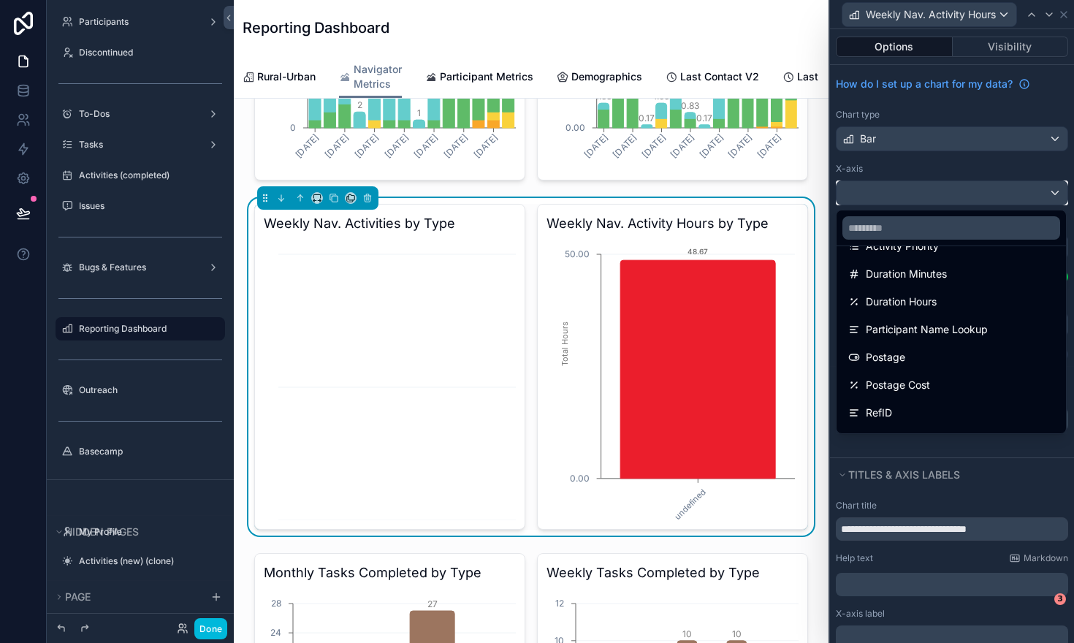
scroll to position [296, 0]
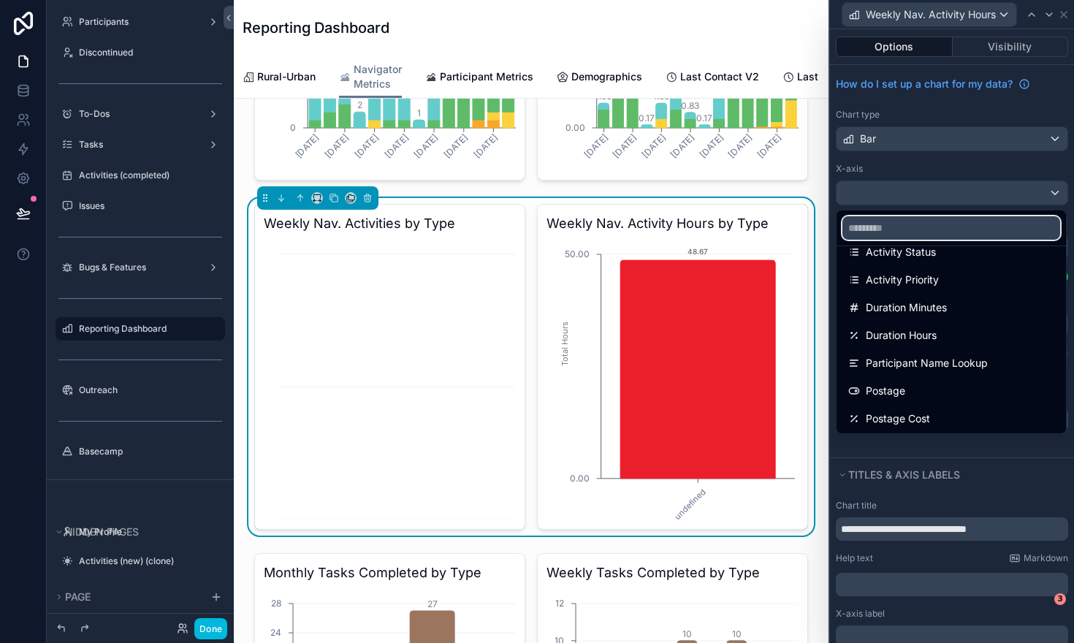
click at [891, 230] on input "text" at bounding box center [951, 227] width 218 height 23
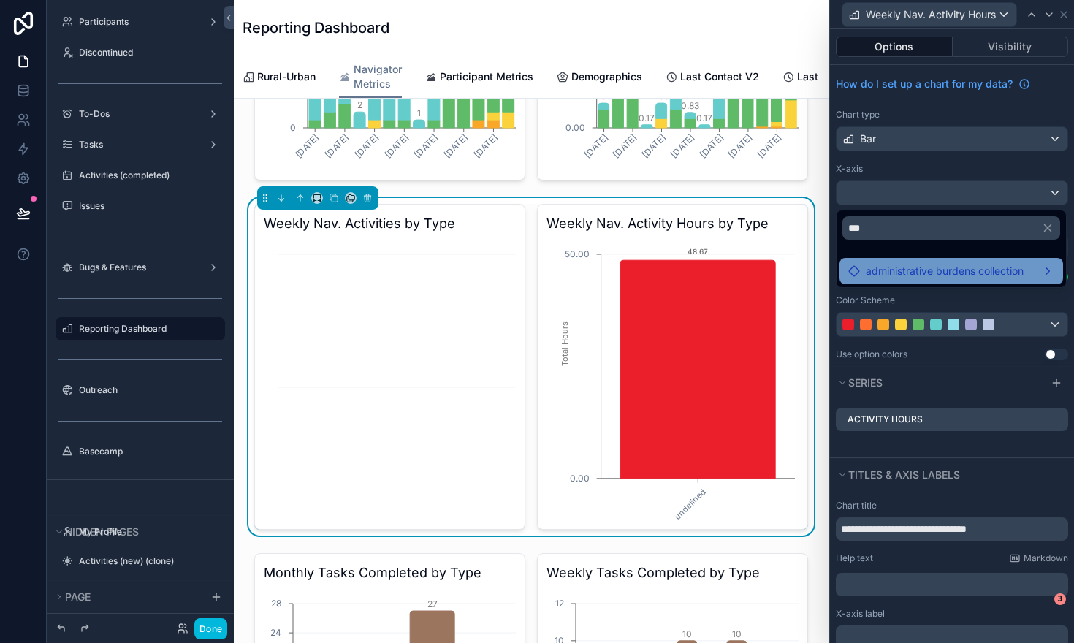
click at [900, 267] on span "administrative burdens collection" at bounding box center [944, 271] width 158 height 18
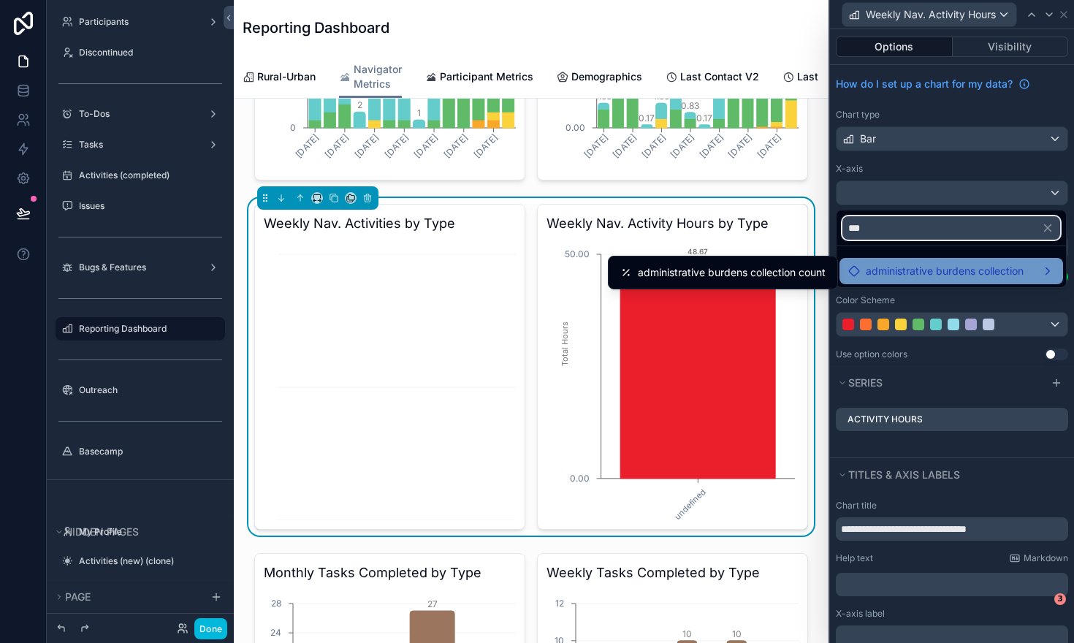
click at [889, 232] on input "***" at bounding box center [951, 227] width 218 height 23
type input "*"
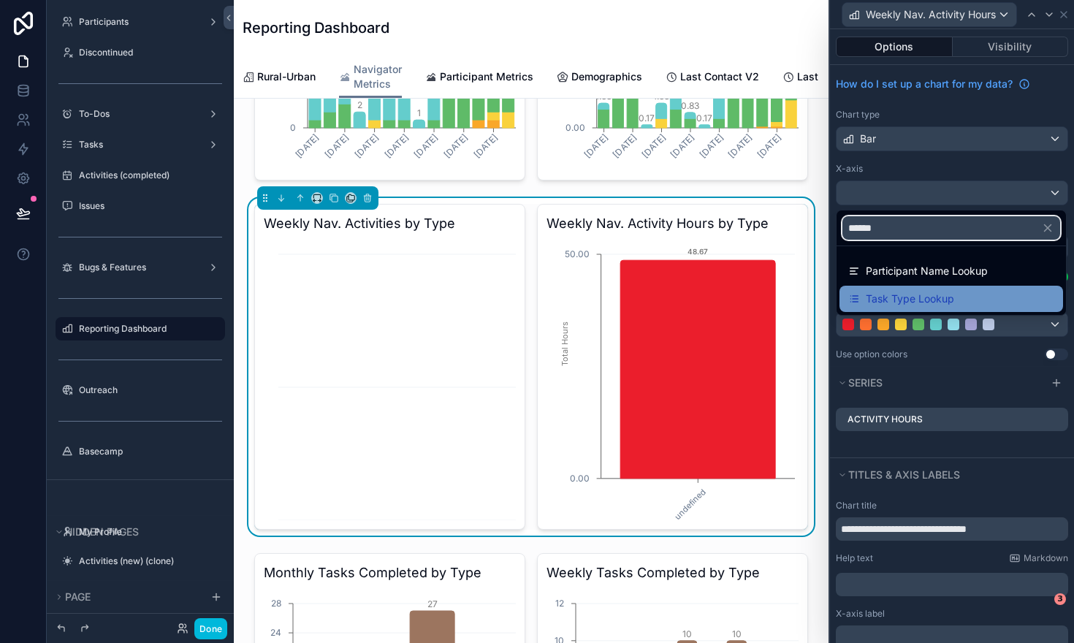
type input "******"
click at [876, 299] on span "Task Type Lookup" at bounding box center [909, 299] width 88 height 18
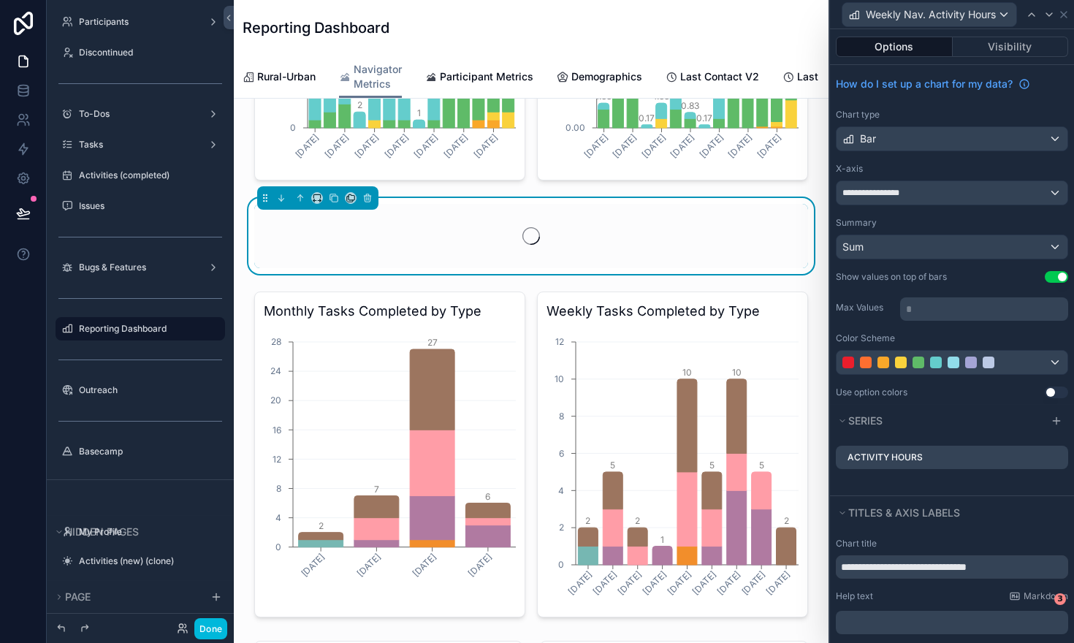
scroll to position [0, 443]
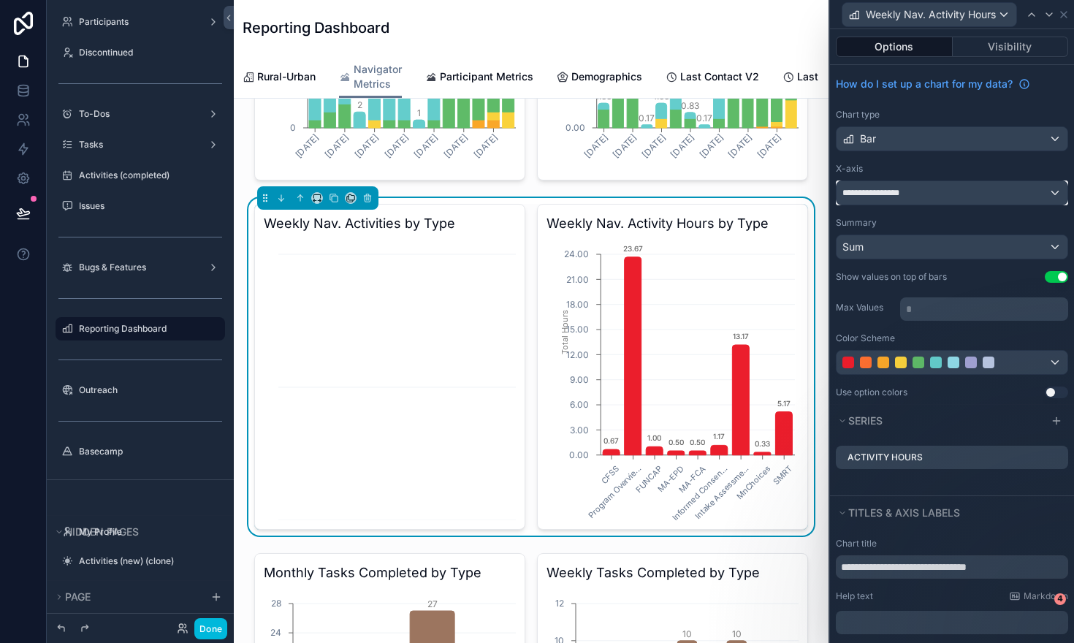
click at [906, 194] on span "**********" at bounding box center [880, 193] width 76 height 12
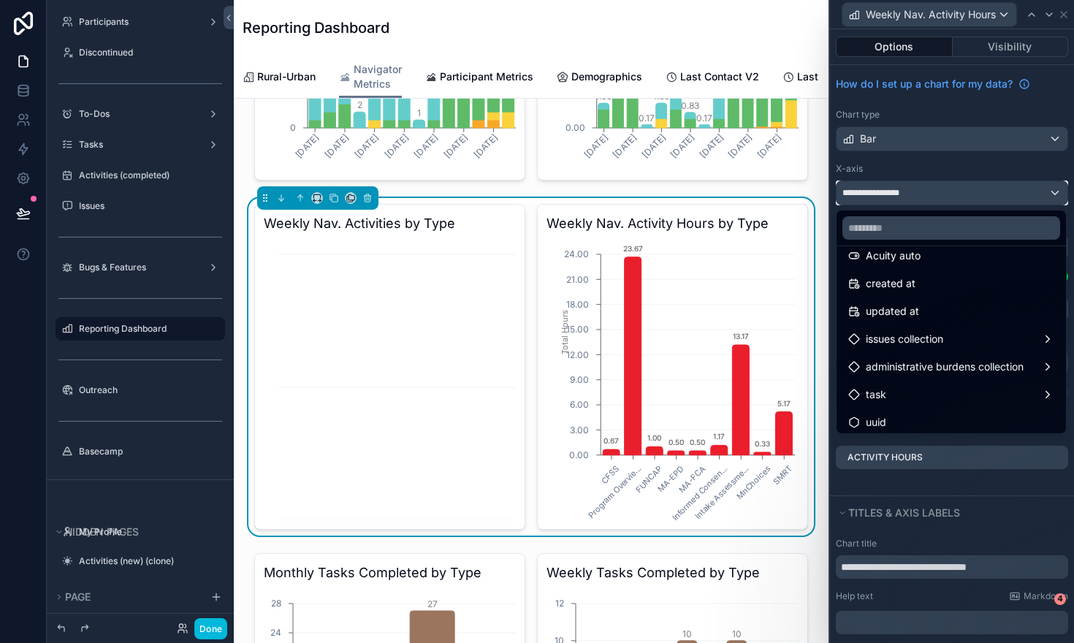
scroll to position [686, 0]
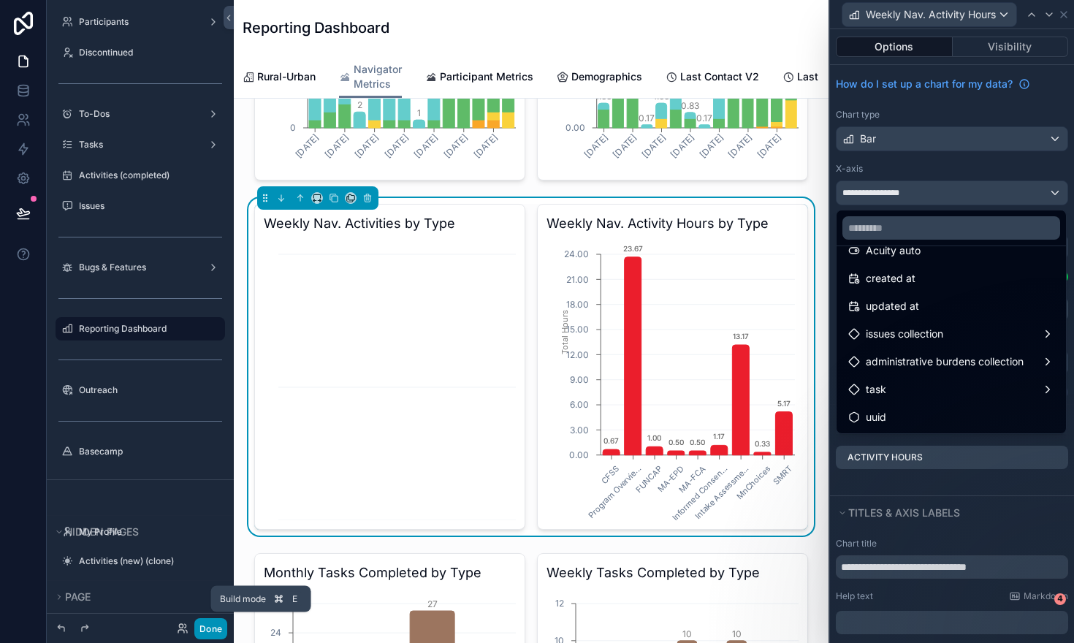
click at [206, 631] on button "Done" at bounding box center [210, 628] width 33 height 21
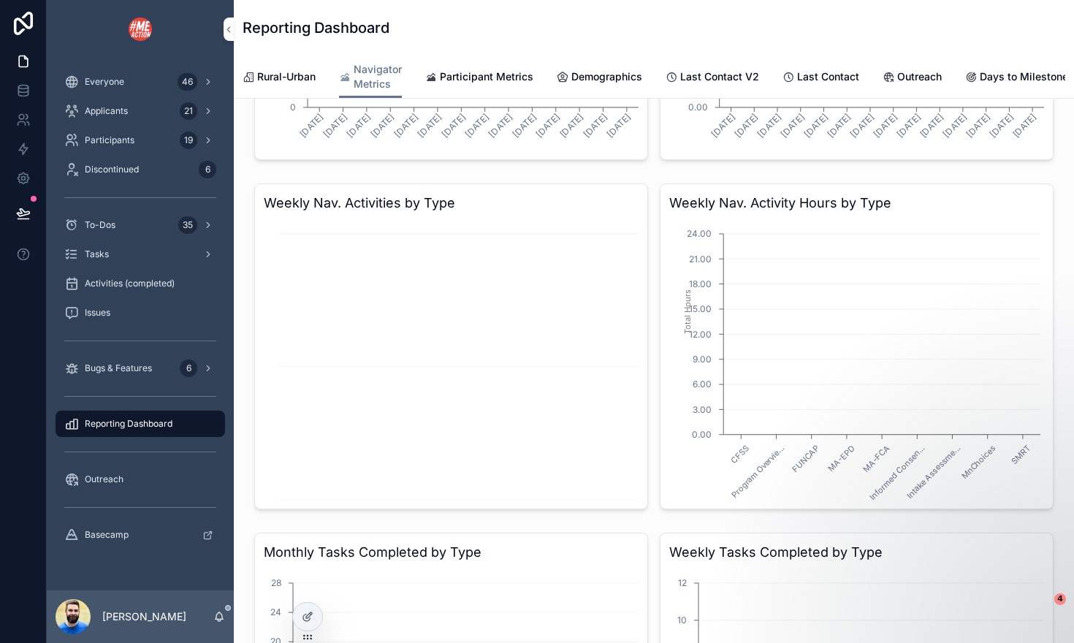
scroll to position [0, 688]
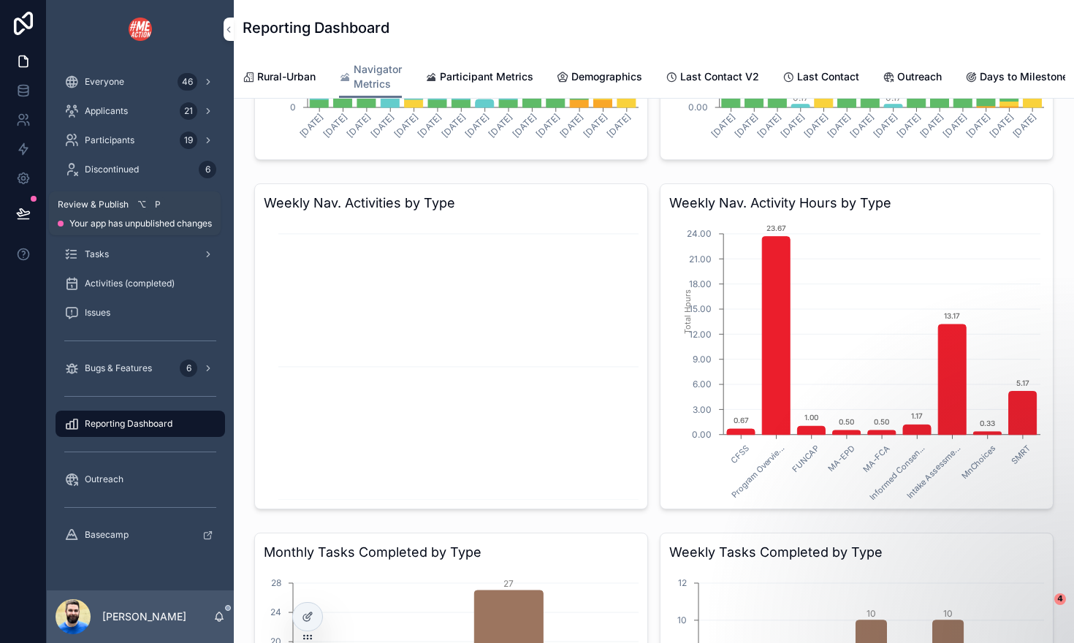
click at [26, 207] on icon at bounding box center [23, 213] width 15 height 15
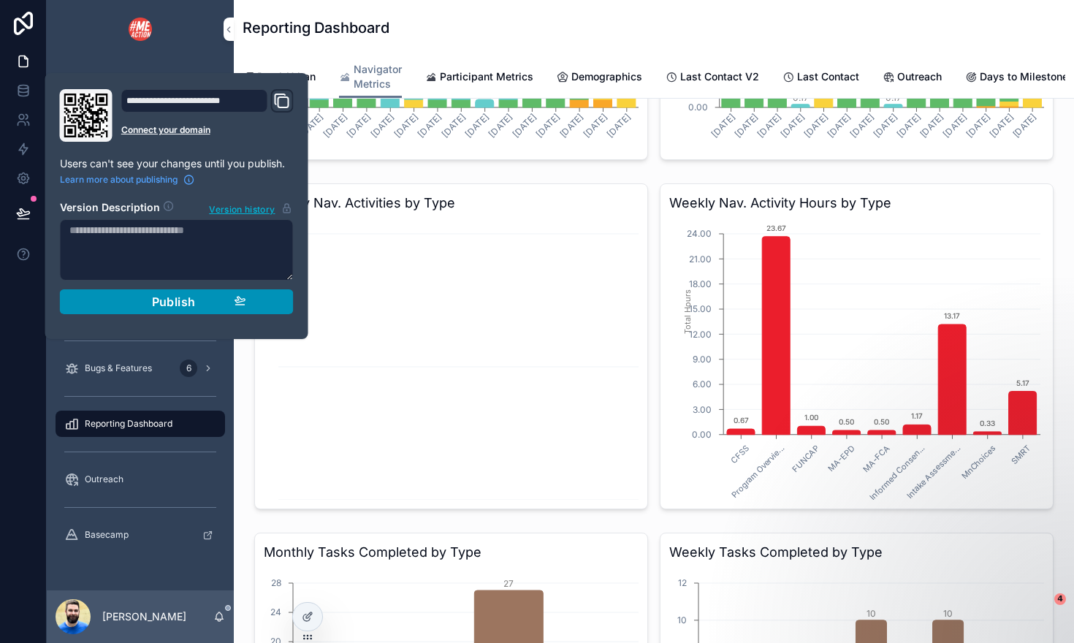
click at [131, 293] on button "Publish" at bounding box center [177, 301] width 234 height 25
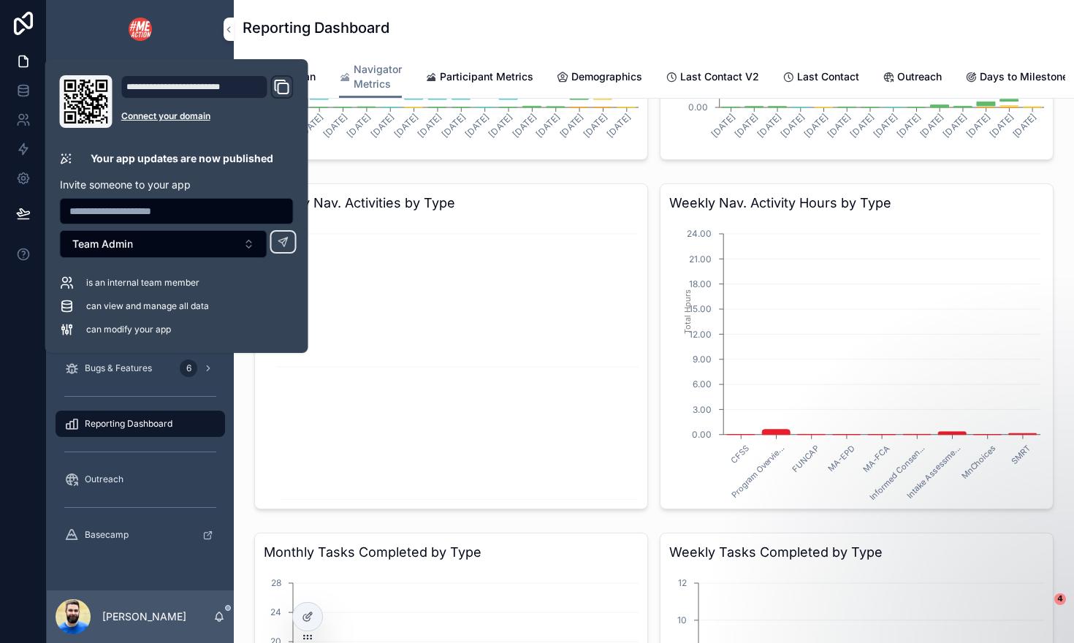
scroll to position [0, 688]
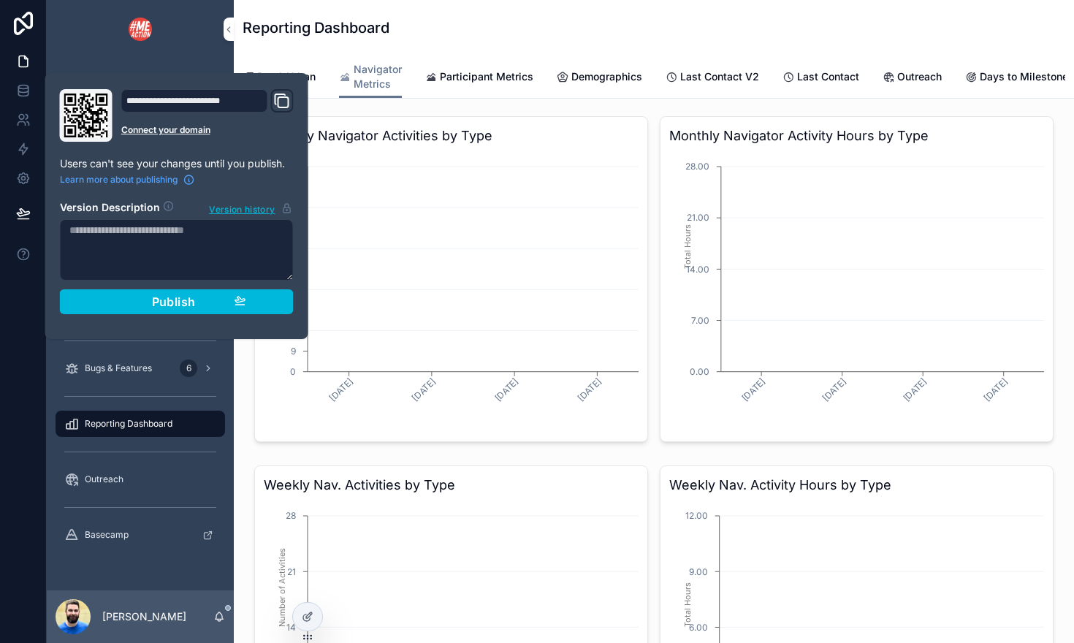
scroll to position [0, 688]
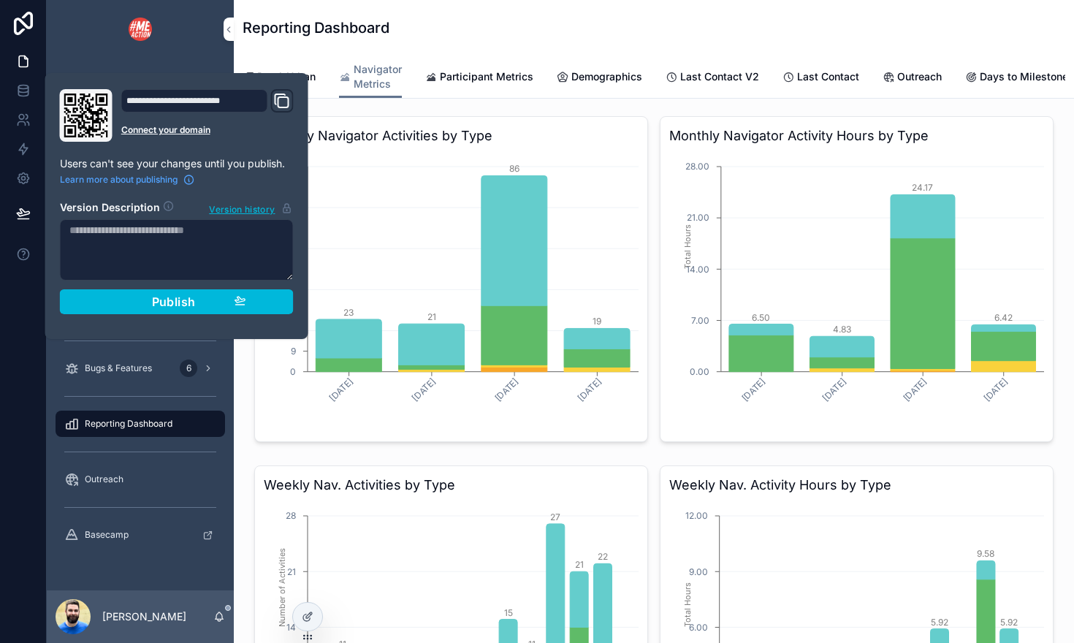
click at [206, 56] on div "scrollable content" at bounding box center [140, 29] width 187 height 58
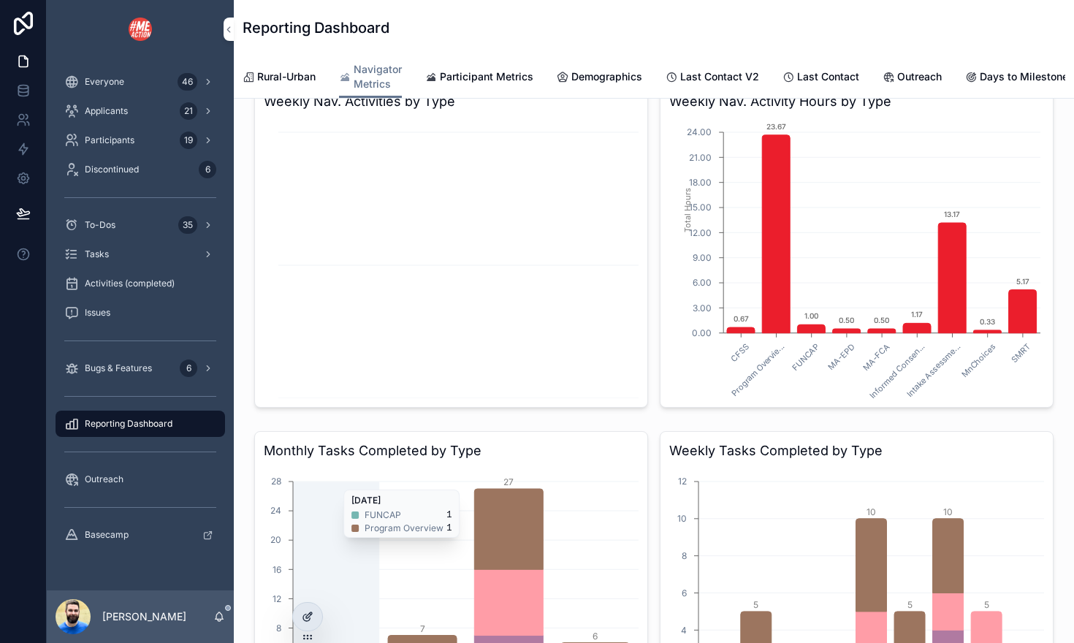
scroll to position [736, 0]
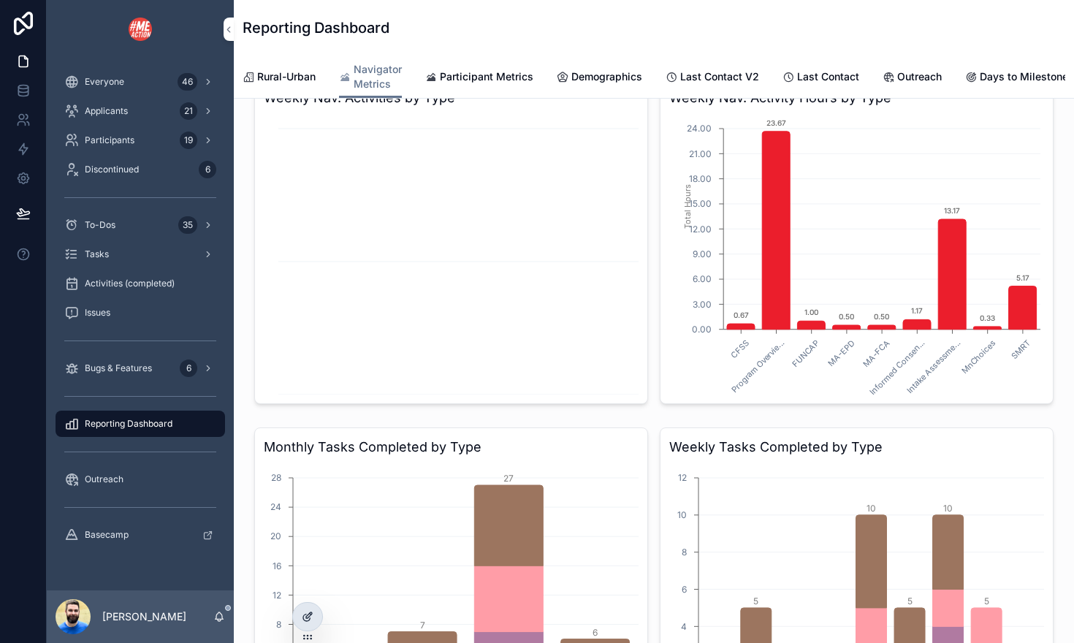
click at [307, 613] on icon at bounding box center [308, 617] width 12 height 12
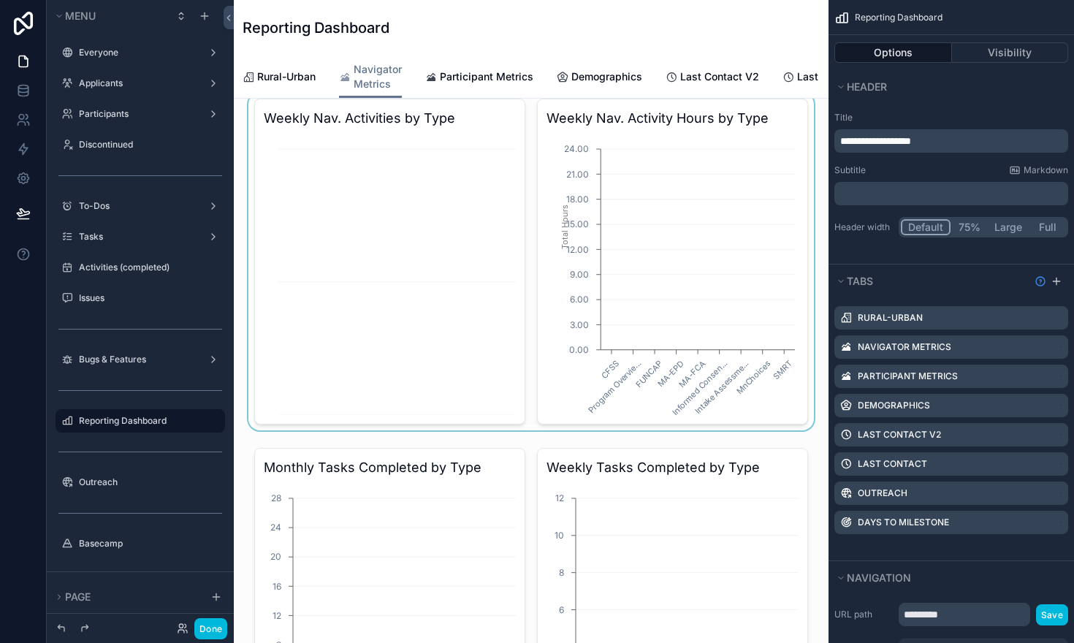
scroll to position [0, 443]
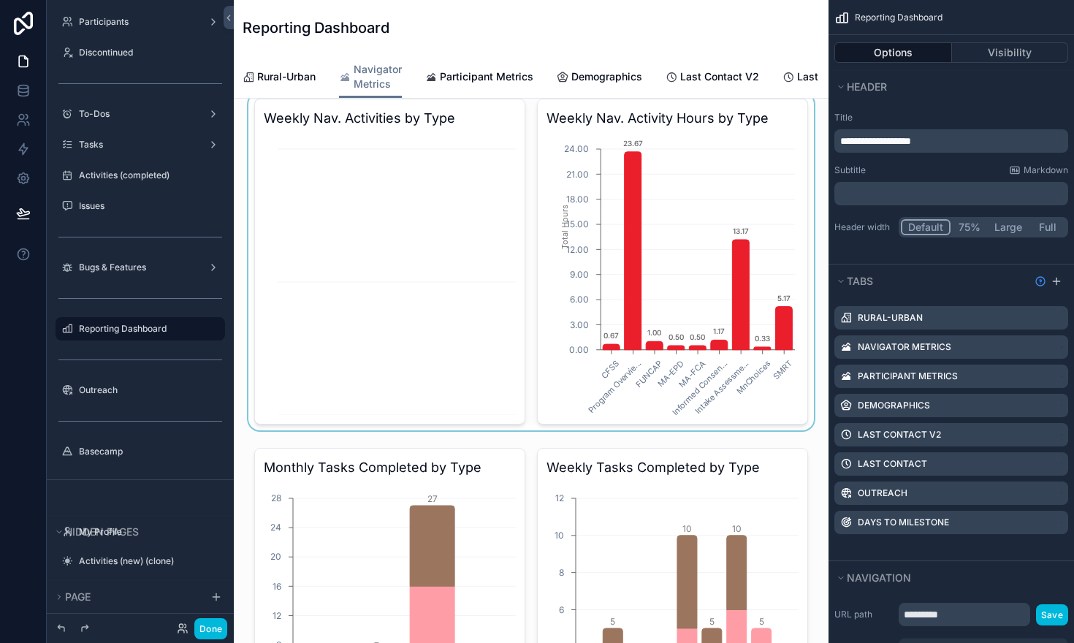
click at [676, 293] on div "scrollable content" at bounding box center [530, 261] width 571 height 337
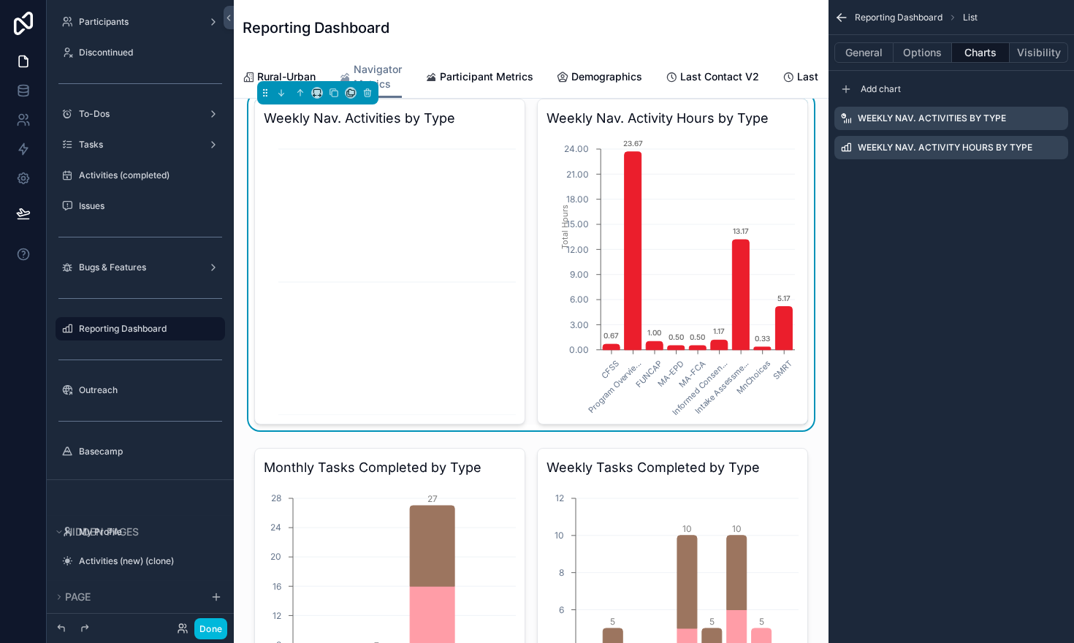
click at [0, 0] on icon "scrollable content" at bounding box center [0, 0] width 0 height 0
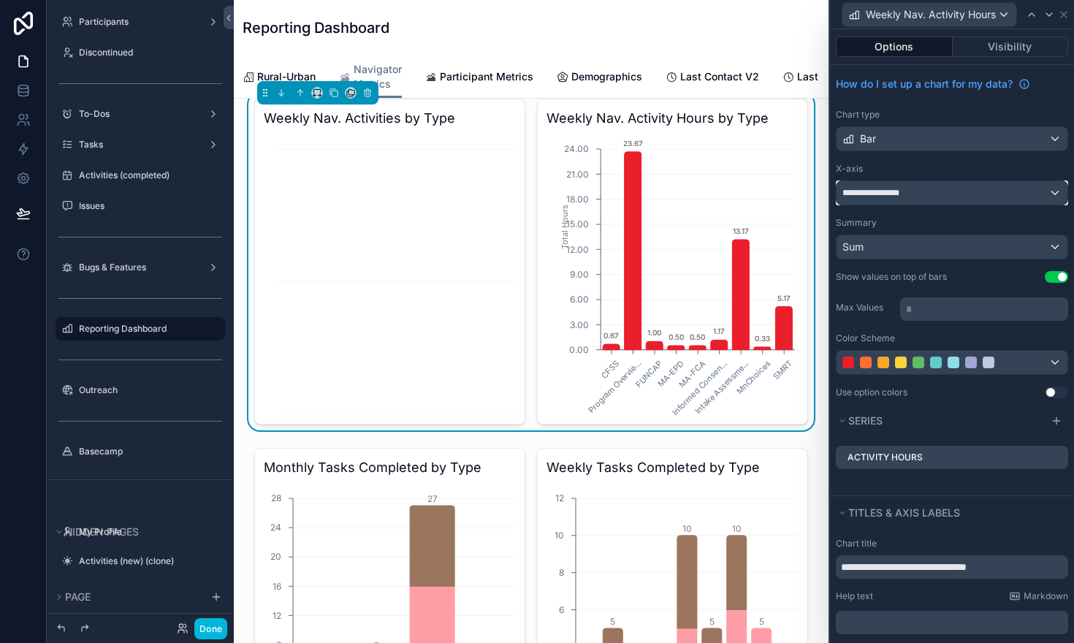
click at [1058, 191] on div "**********" at bounding box center [951, 192] width 231 height 23
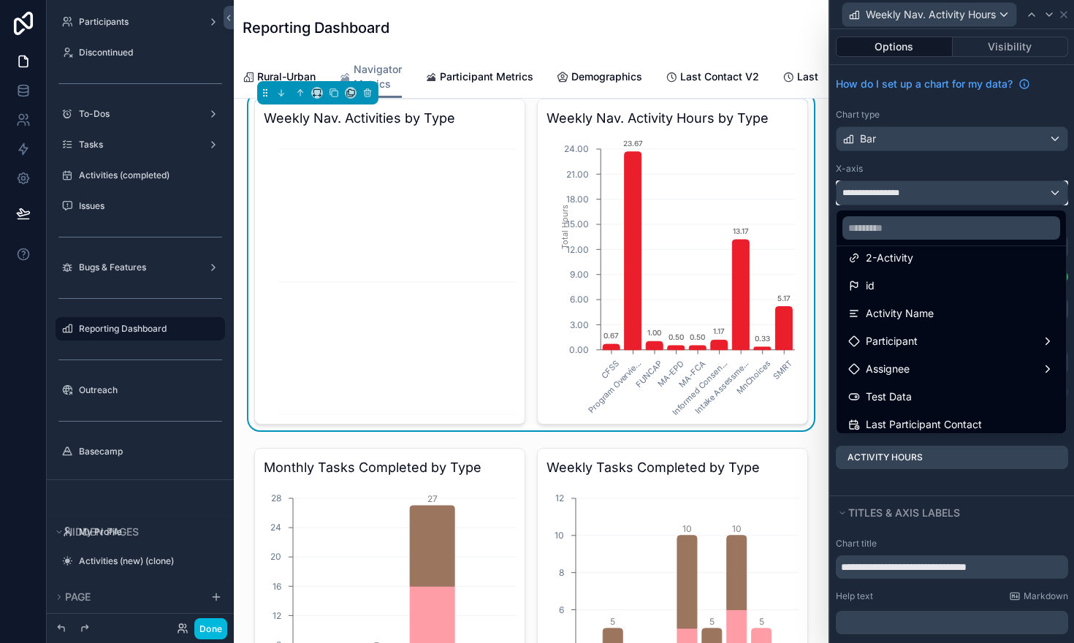
scroll to position [0, 0]
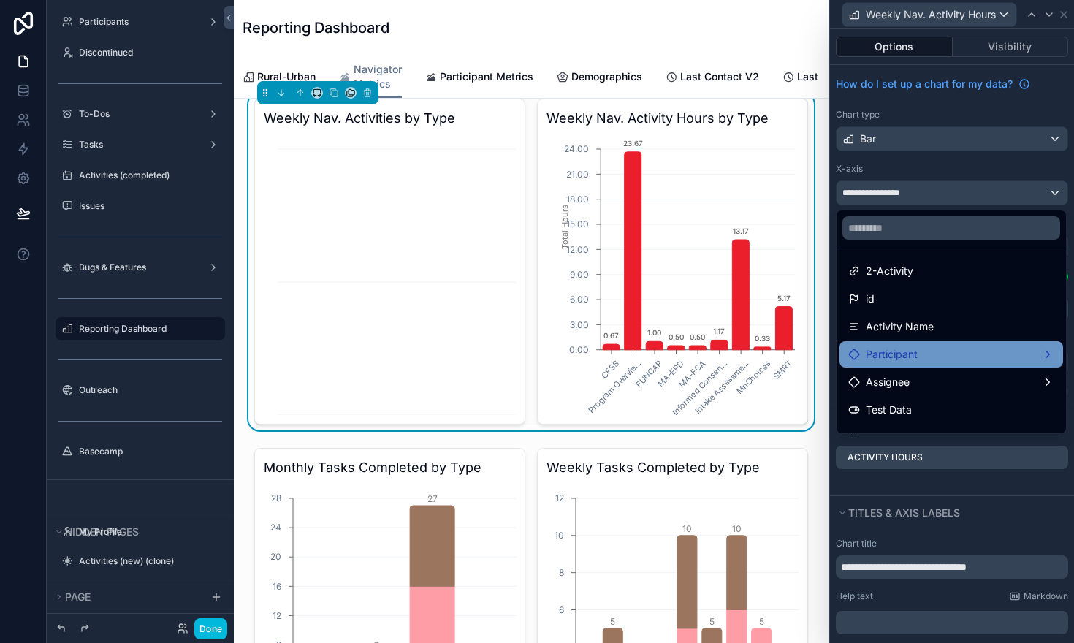
click at [942, 357] on div "Participant" at bounding box center [951, 354] width 206 height 18
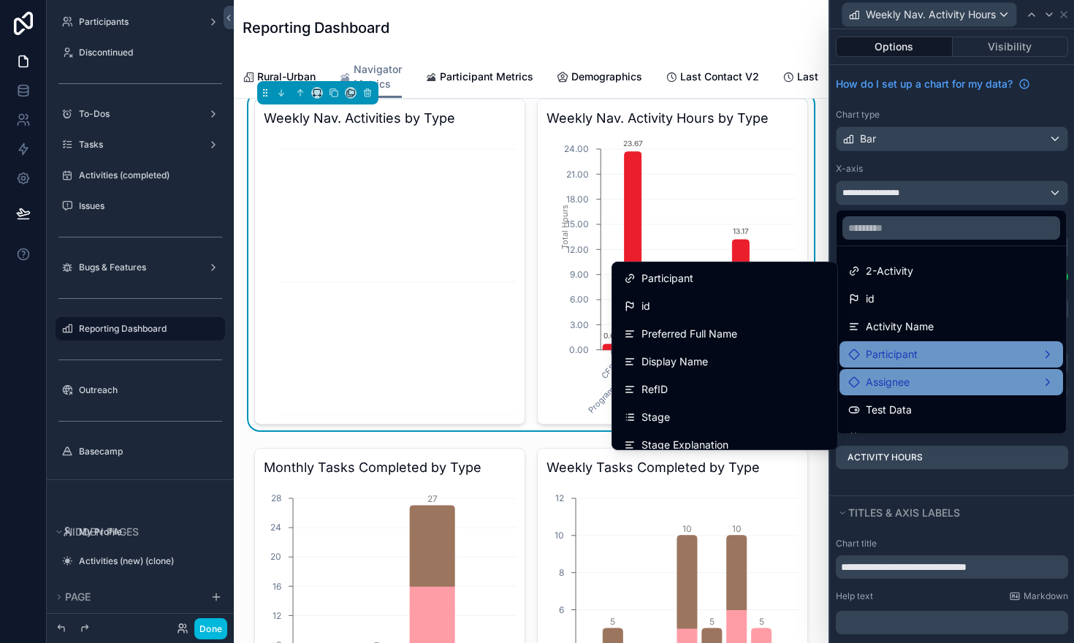
click at [941, 377] on div "Assignee" at bounding box center [951, 382] width 206 height 18
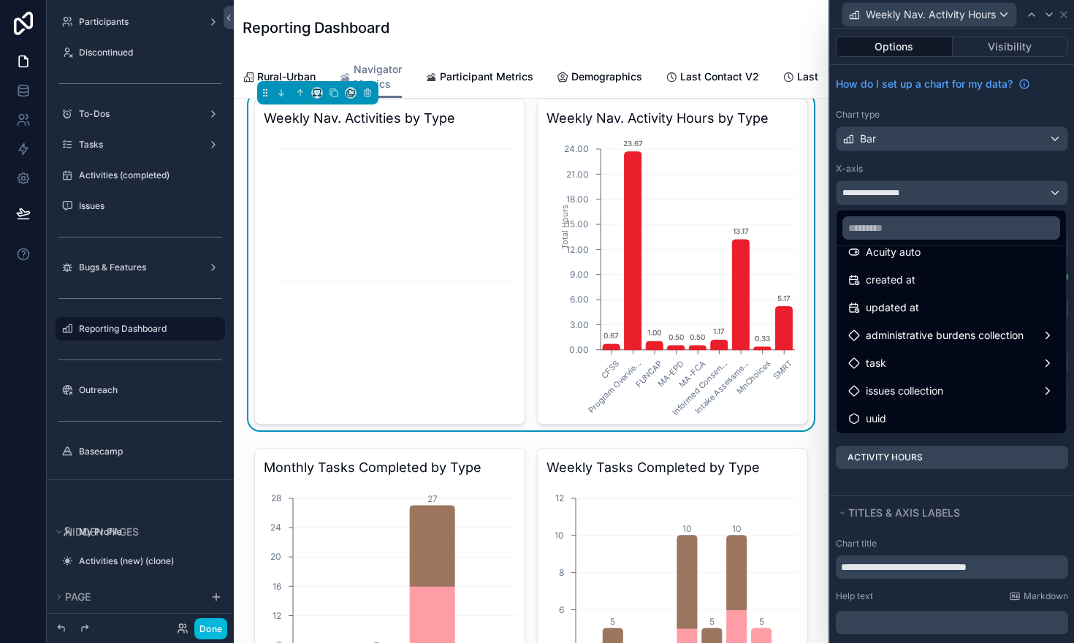
scroll to position [686, 0]
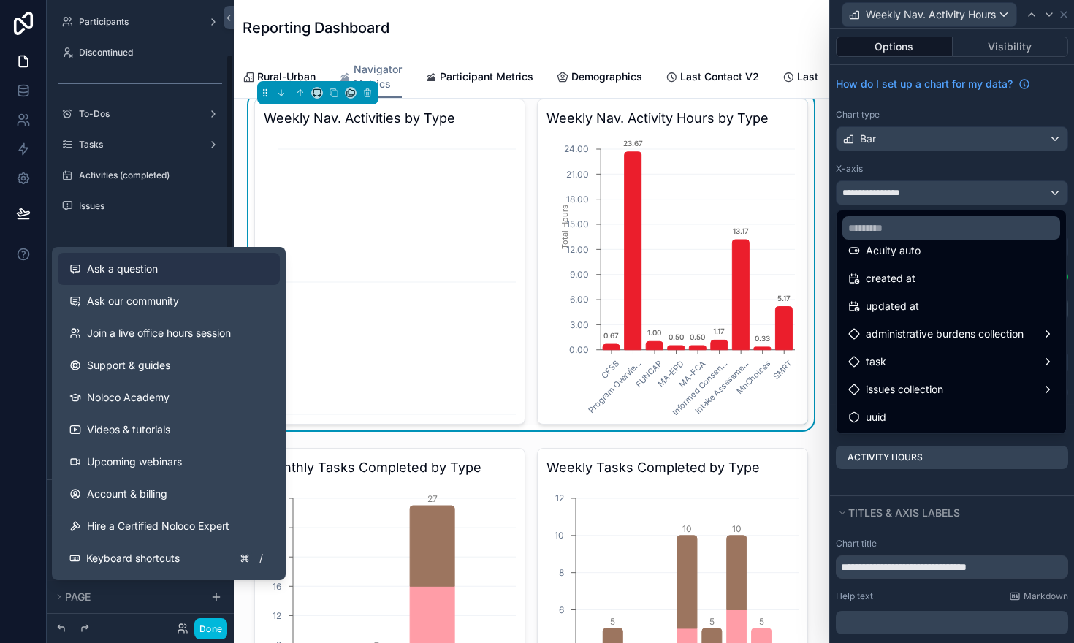
click at [104, 269] on span "Ask a question" at bounding box center [122, 268] width 71 height 15
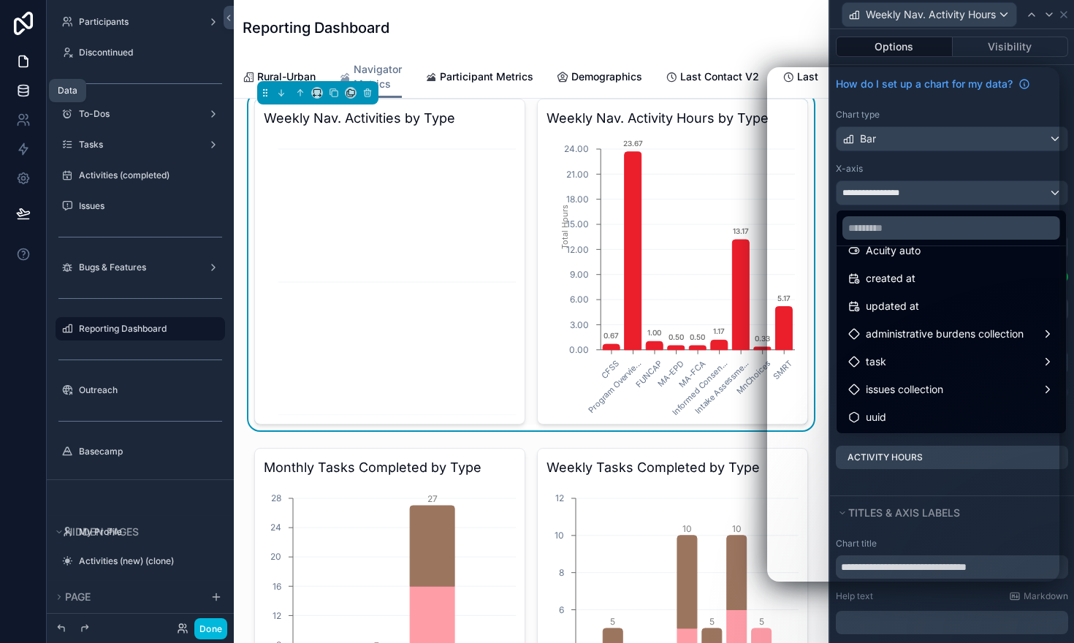
click at [20, 88] on icon at bounding box center [22, 87] width 9 height 4
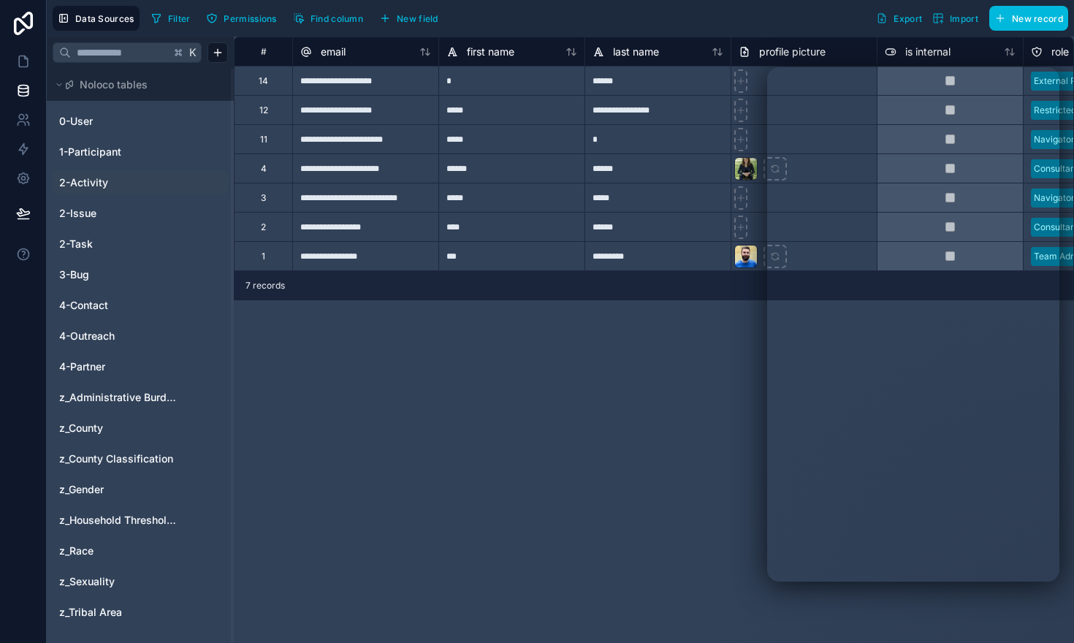
click at [125, 175] on link "2-Activity" at bounding box center [118, 182] width 118 height 15
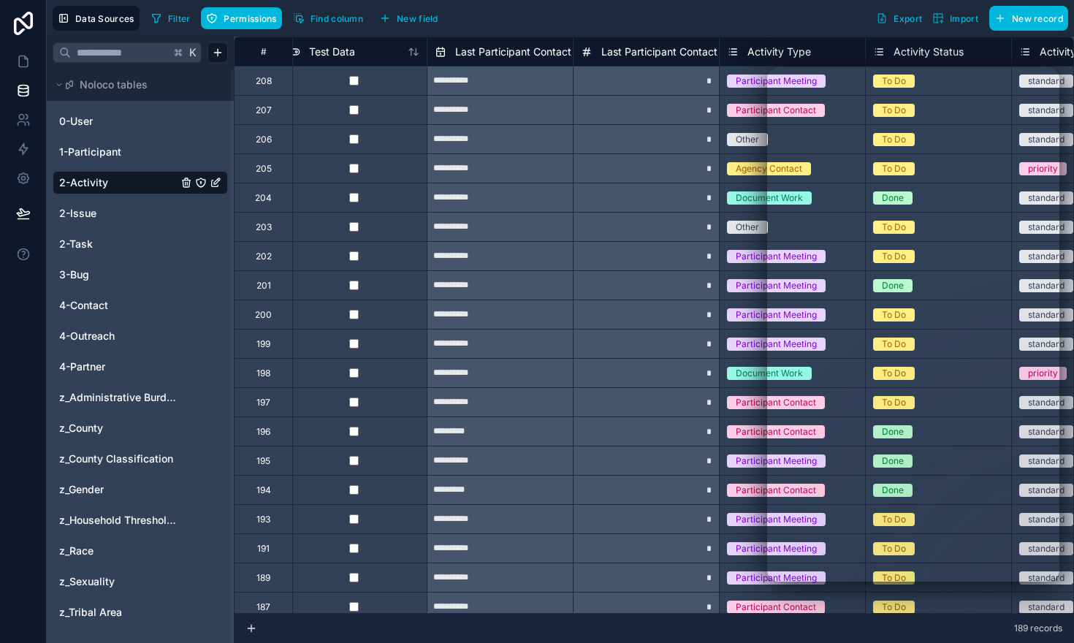
scroll to position [0, 606]
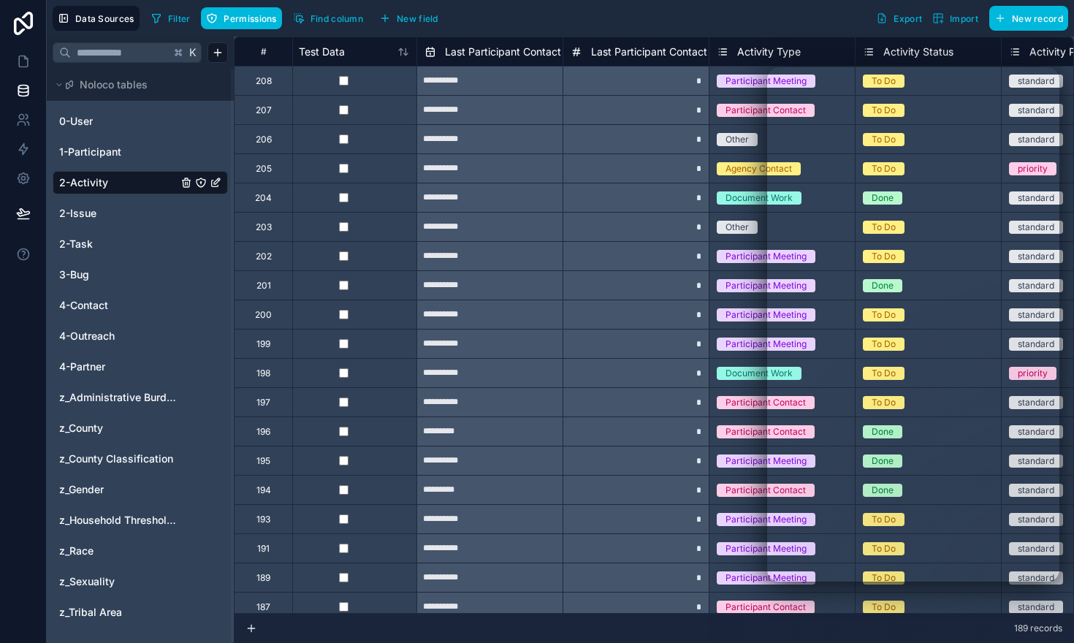
click at [332, 14] on span "Find column" at bounding box center [336, 18] width 53 height 11
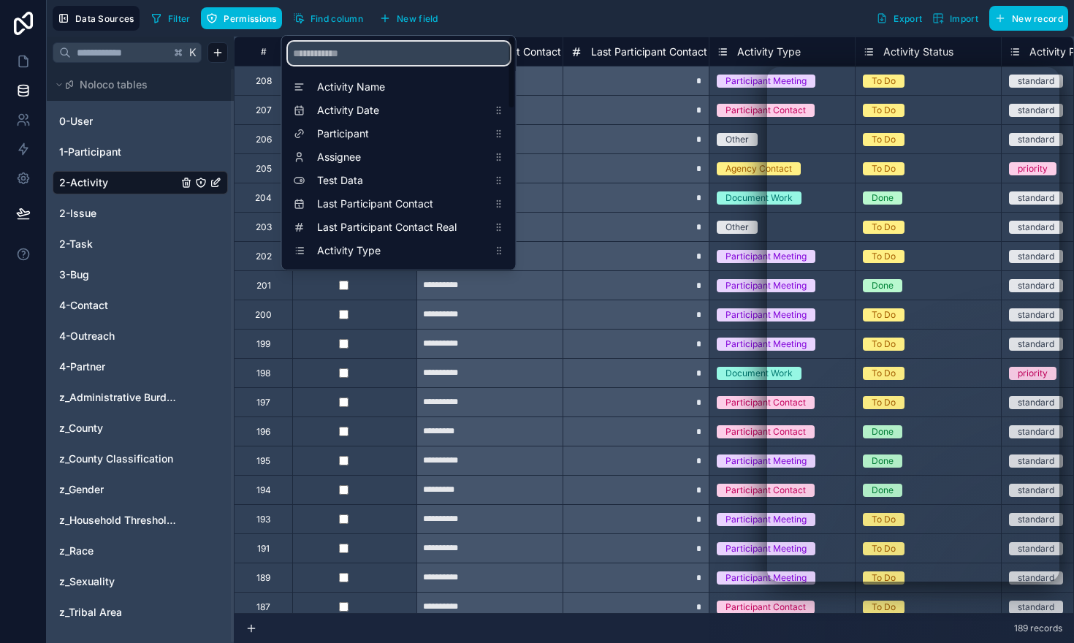
click at [329, 48] on input "scrollable content" at bounding box center [399, 53] width 222 height 23
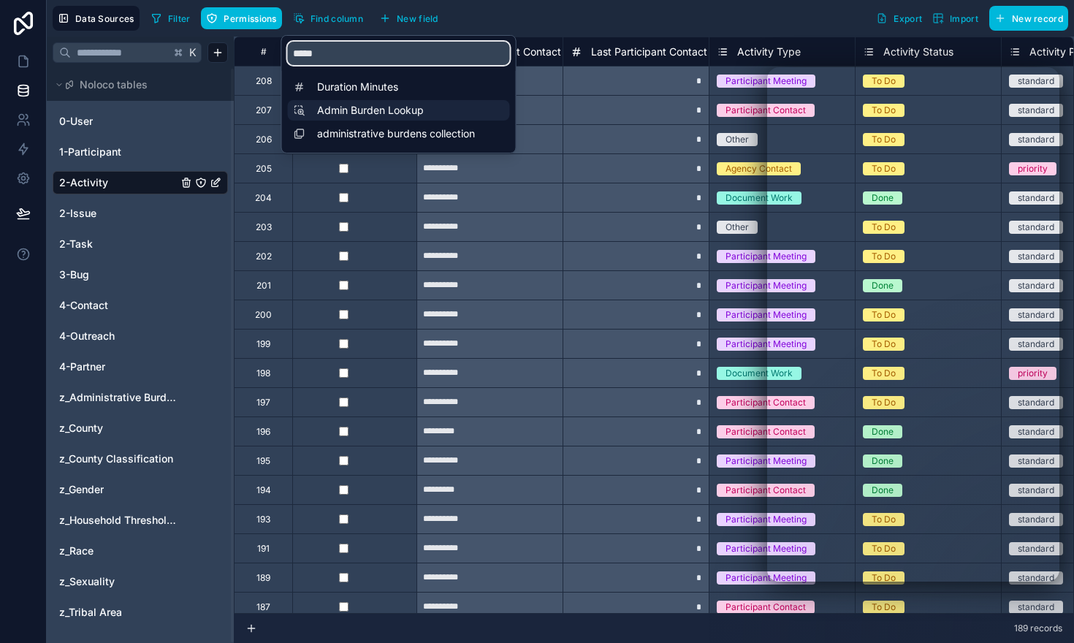
type input "*****"
click at [329, 114] on span "Admin Burden Lookup" at bounding box center [402, 110] width 171 height 15
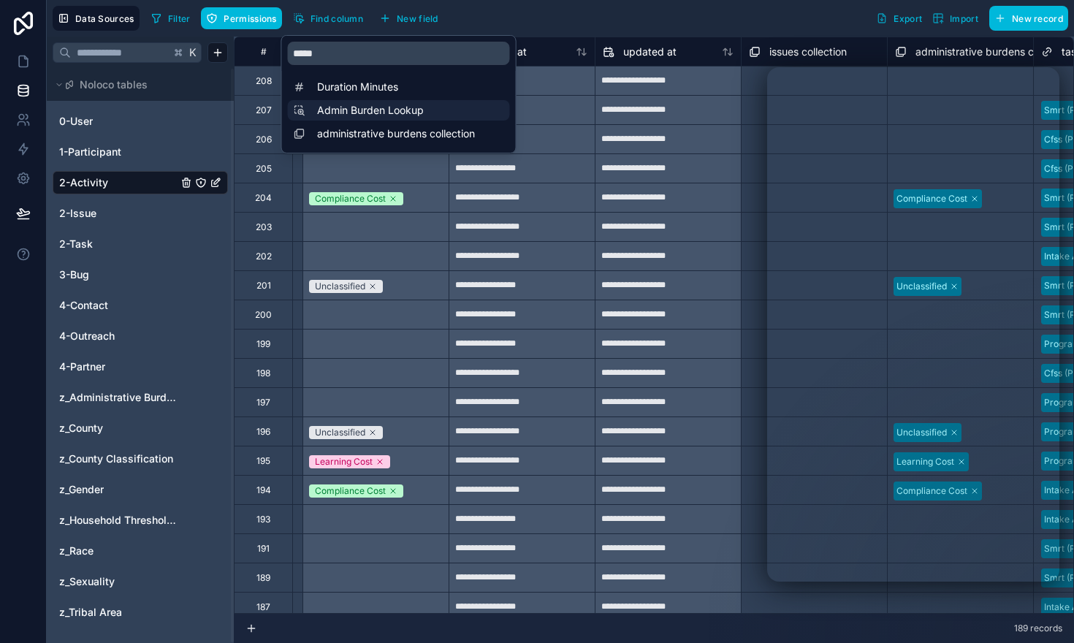
scroll to position [0, 3359]
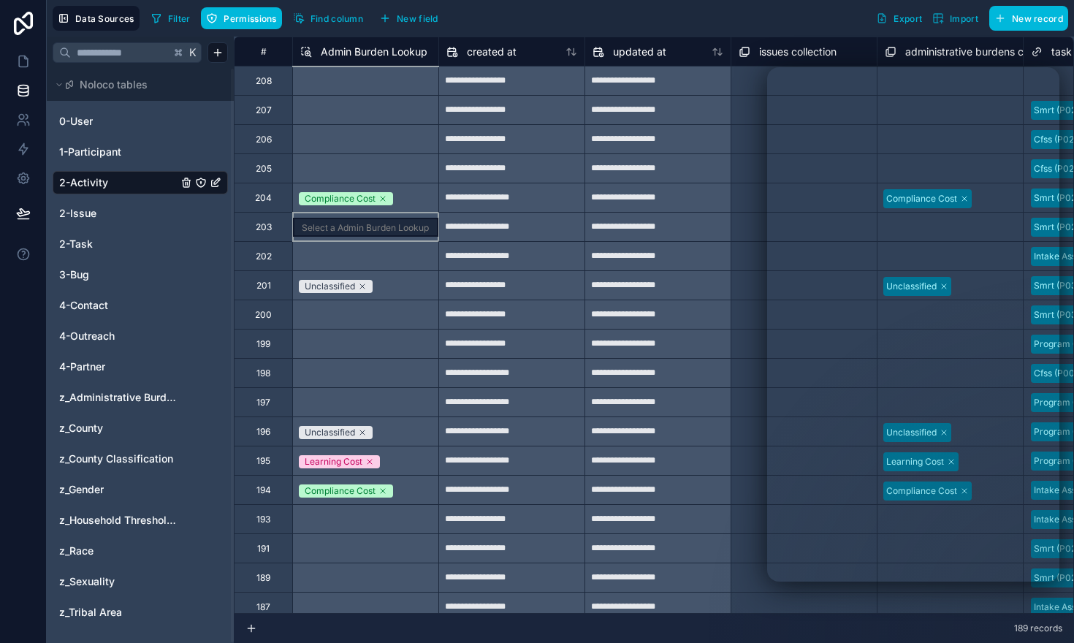
click at [340, 229] on div "Select a Admin Burden Lookup" at bounding box center [365, 226] width 146 height 29
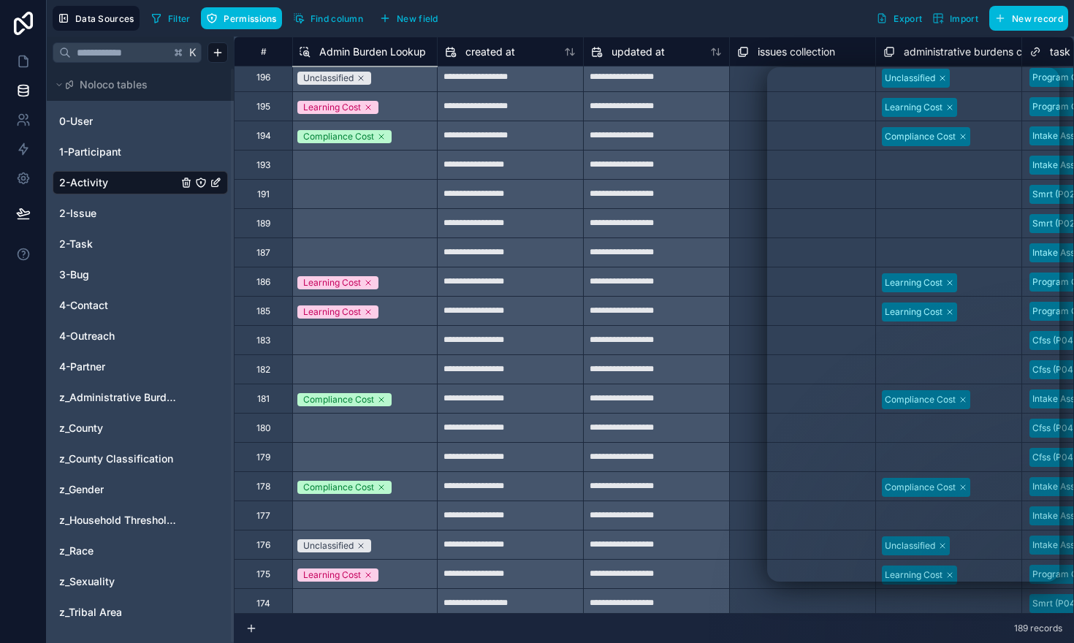
scroll to position [350, 3363]
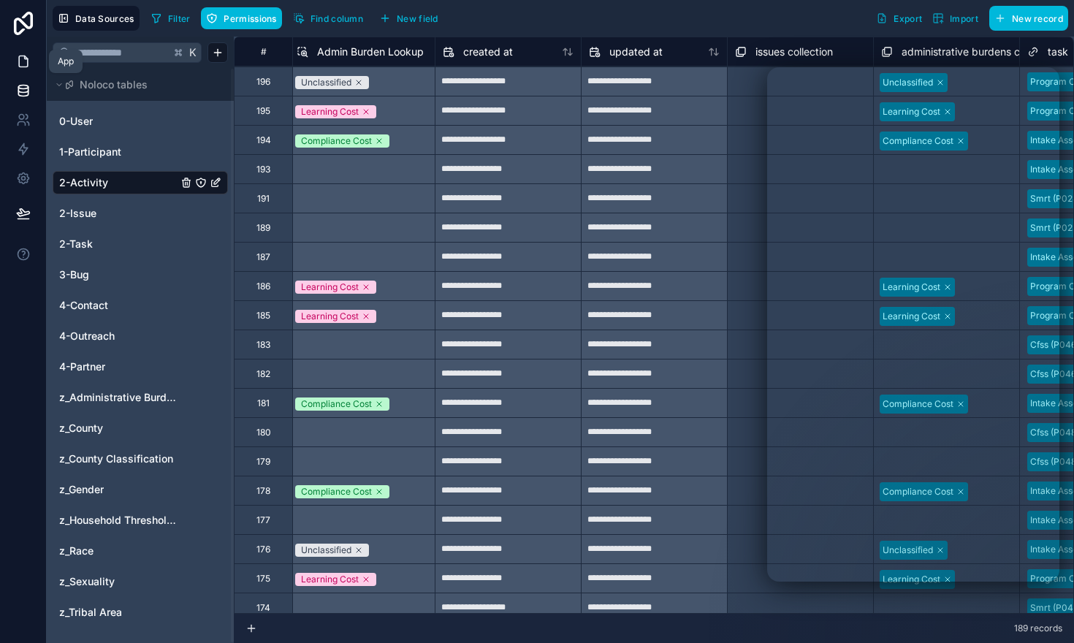
click at [20, 65] on icon at bounding box center [23, 61] width 15 height 15
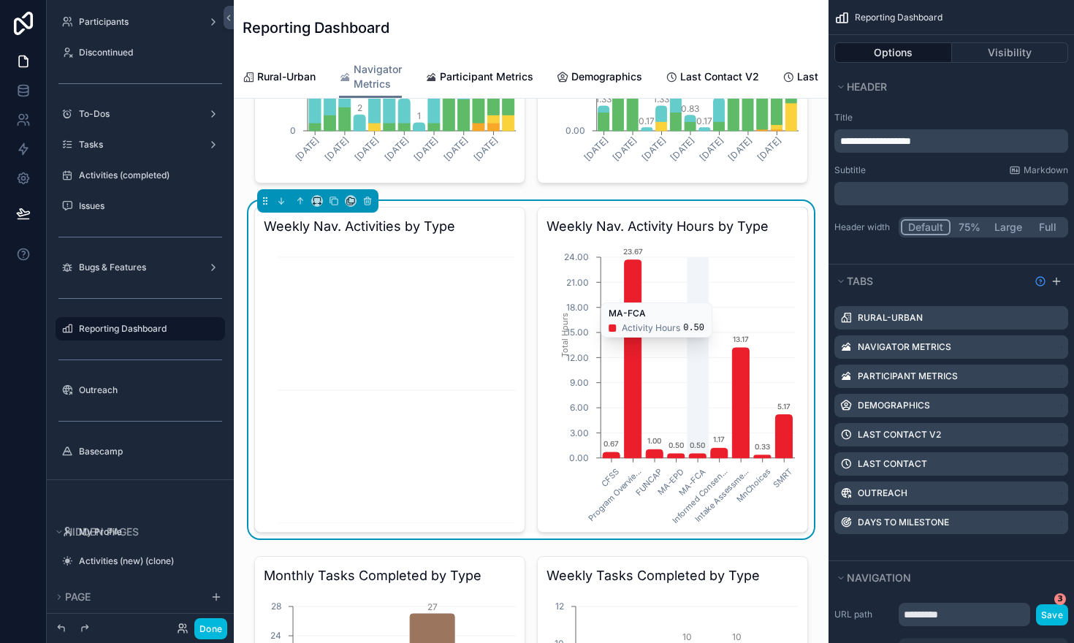
scroll to position [638, 0]
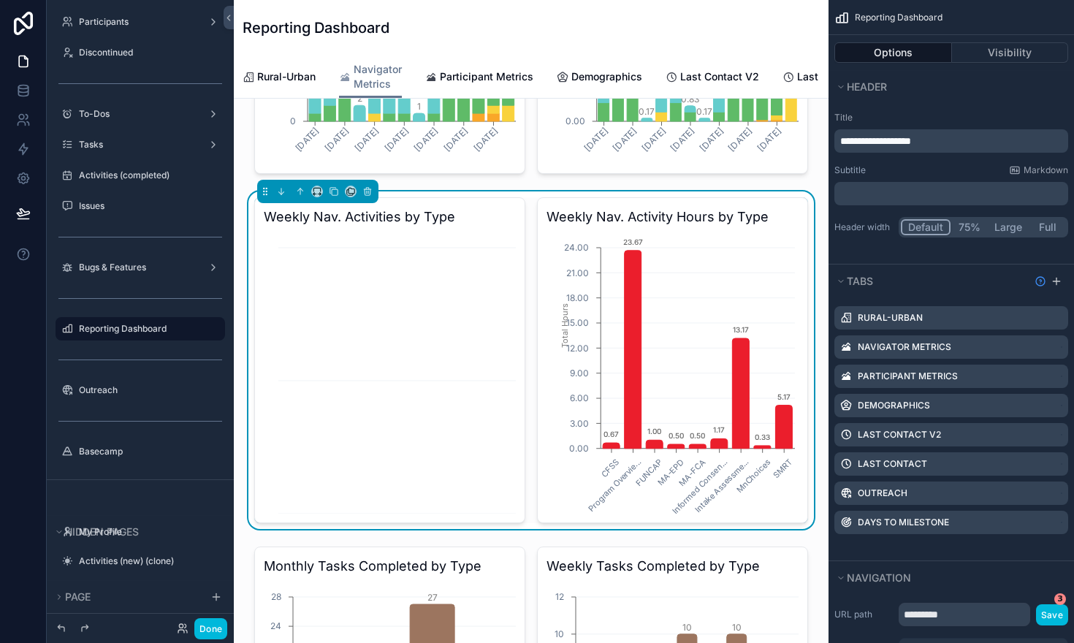
click at [754, 223] on h3 "Weekly Nav. Activity Hours by Type" at bounding box center [672, 217] width 252 height 20
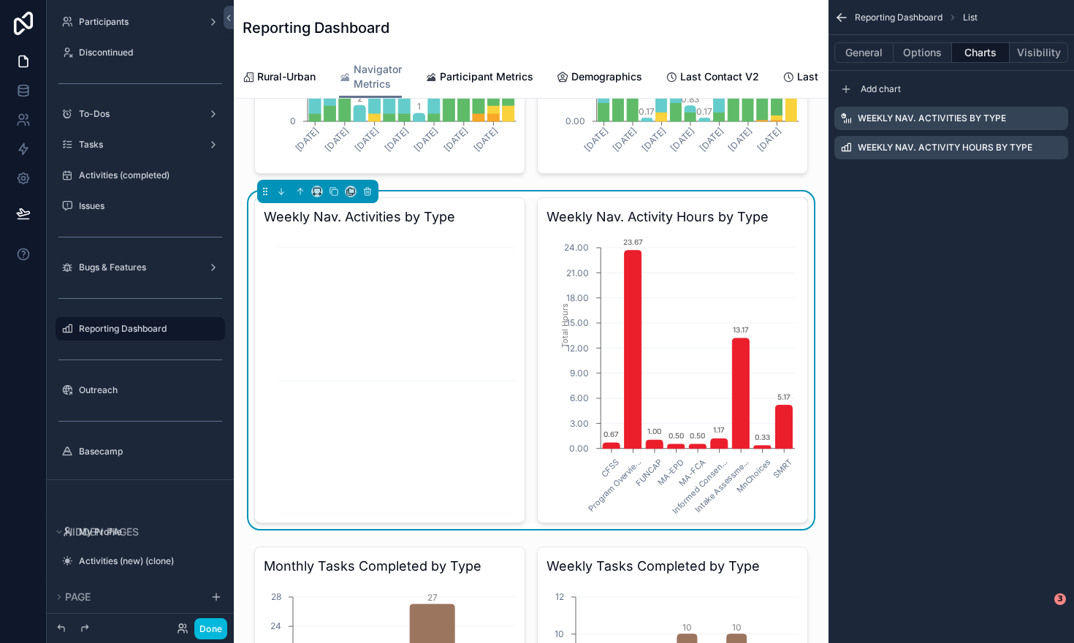
click at [0, 0] on icon "scrollable content" at bounding box center [0, 0] width 0 height 0
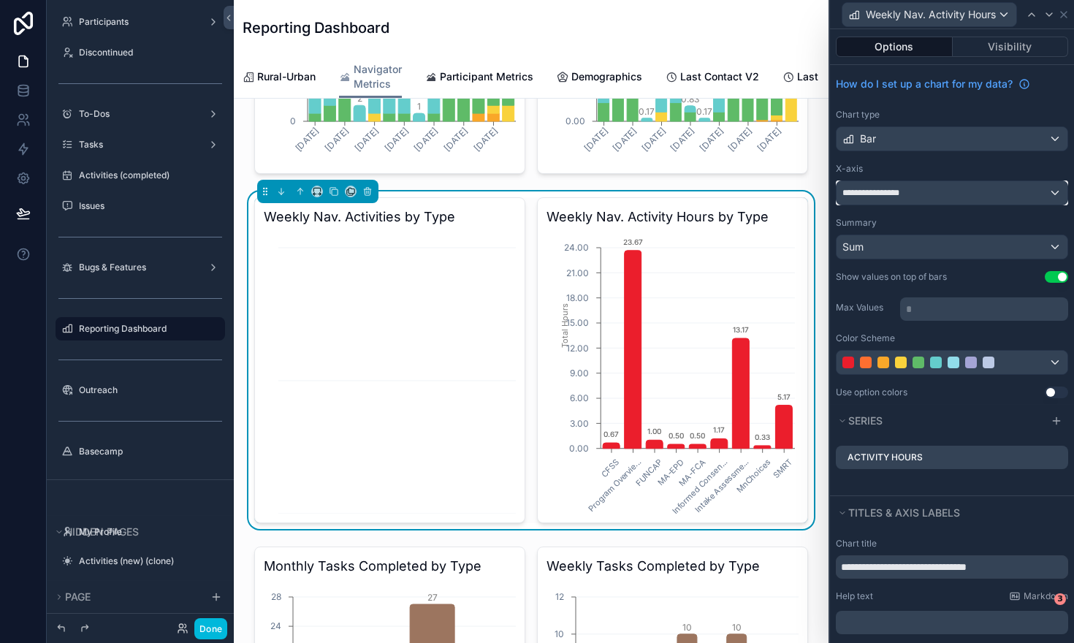
click at [1056, 192] on div "**********" at bounding box center [951, 192] width 231 height 23
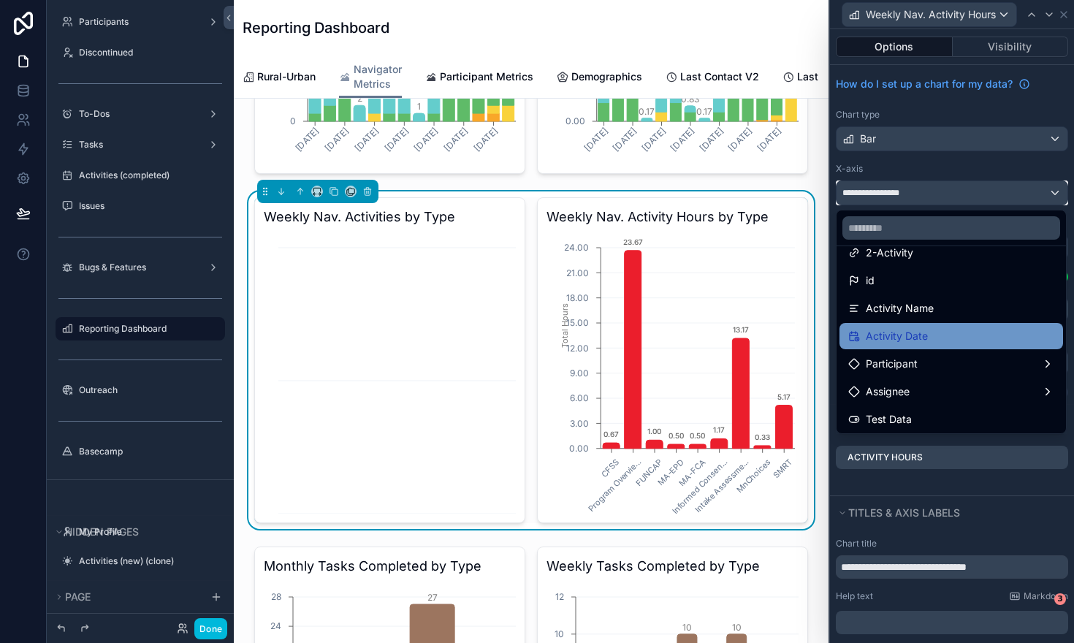
scroll to position [0, 0]
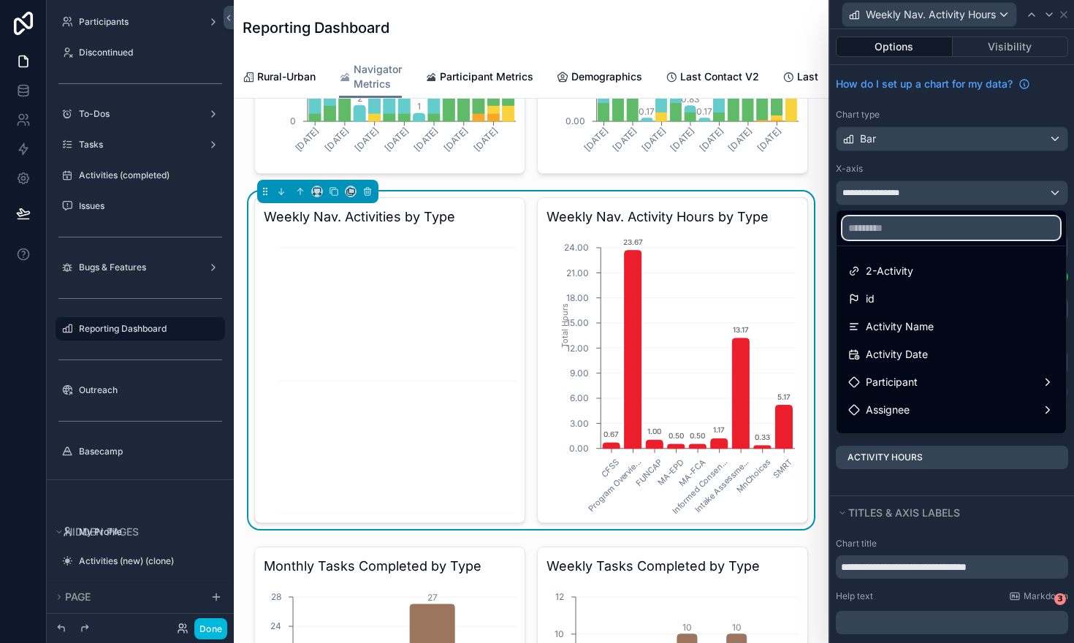
click at [947, 230] on input "text" at bounding box center [951, 227] width 218 height 23
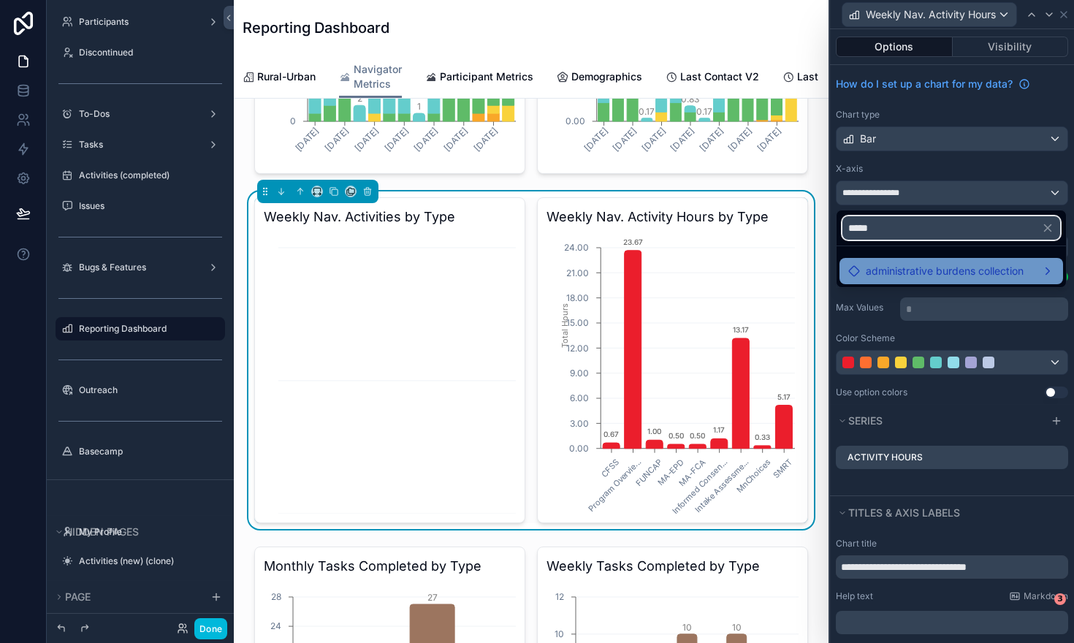
type input "*****"
click at [935, 275] on span "administrative burdens collection" at bounding box center [944, 271] width 158 height 18
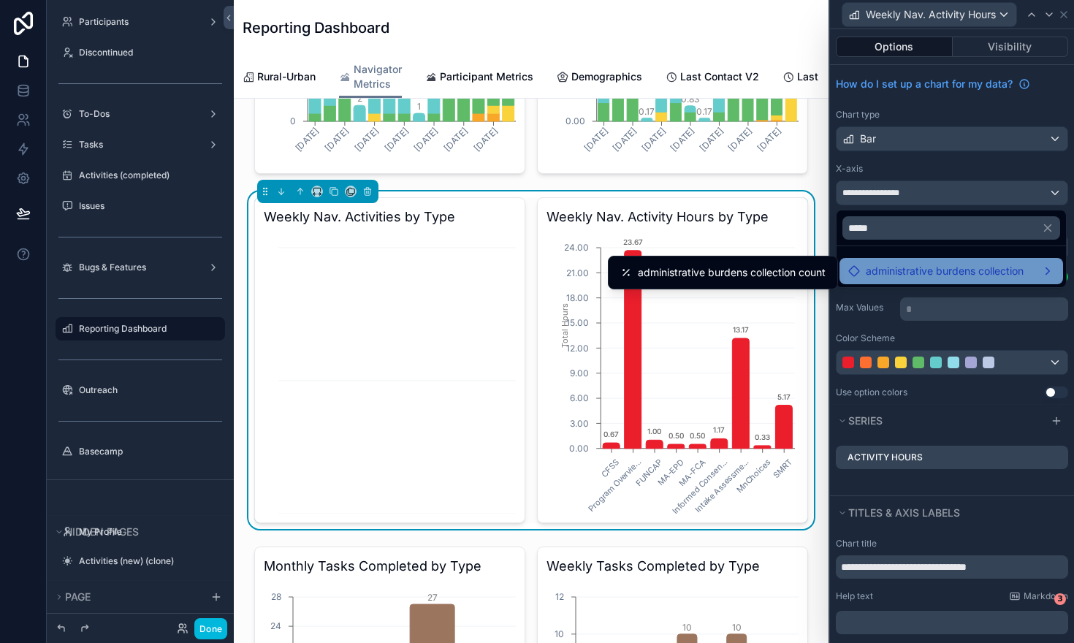
click at [923, 169] on div at bounding box center [952, 321] width 244 height 643
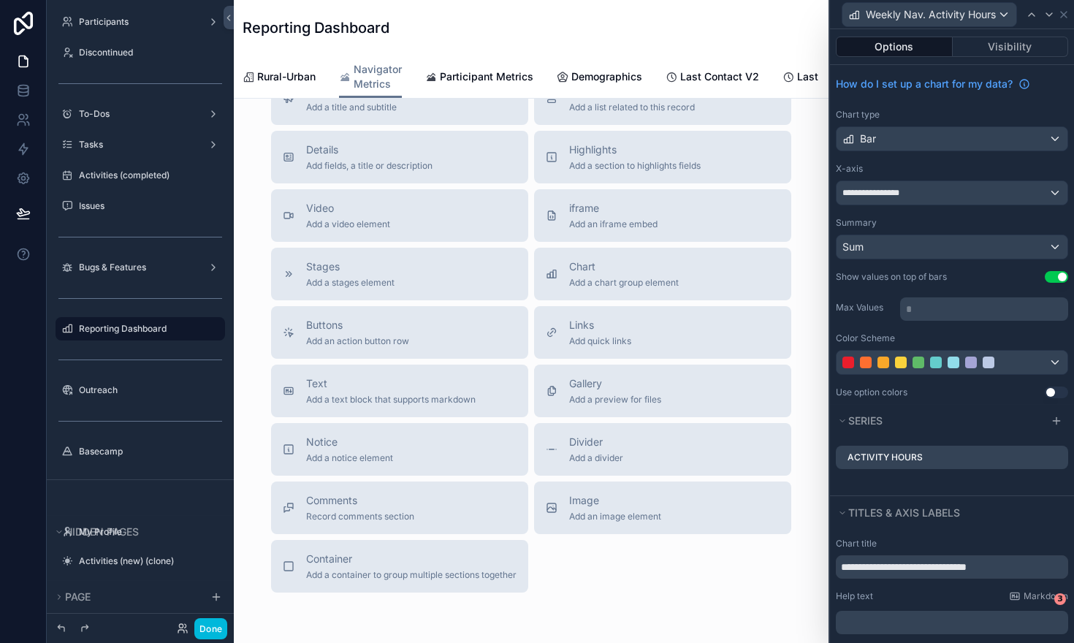
scroll to position [3509, 0]
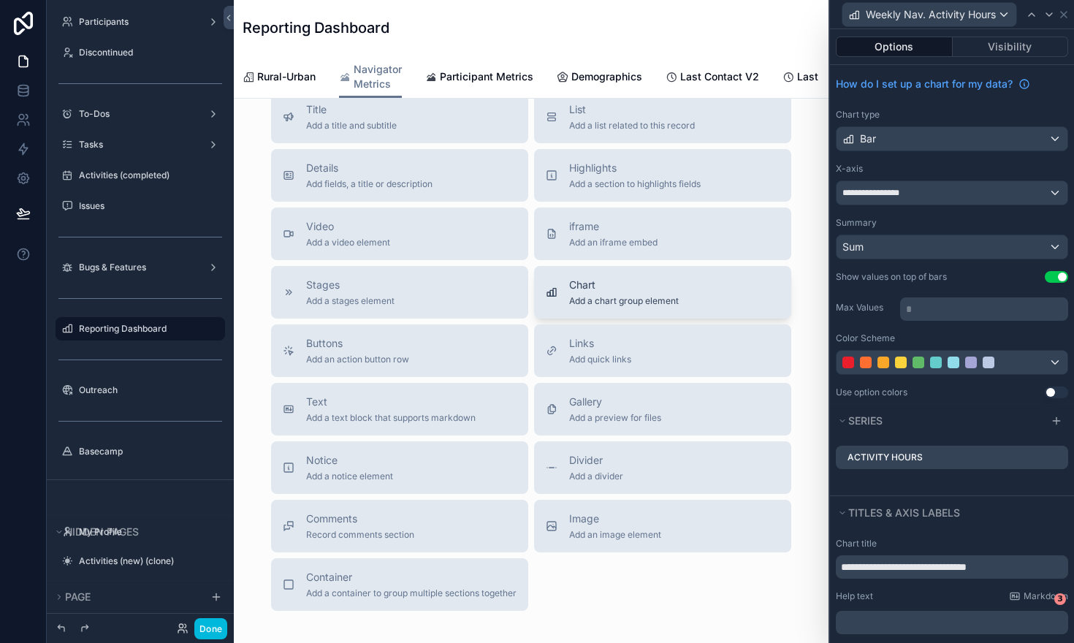
click at [574, 292] on div "Chart Add a chart group element" at bounding box center [624, 292] width 110 height 29
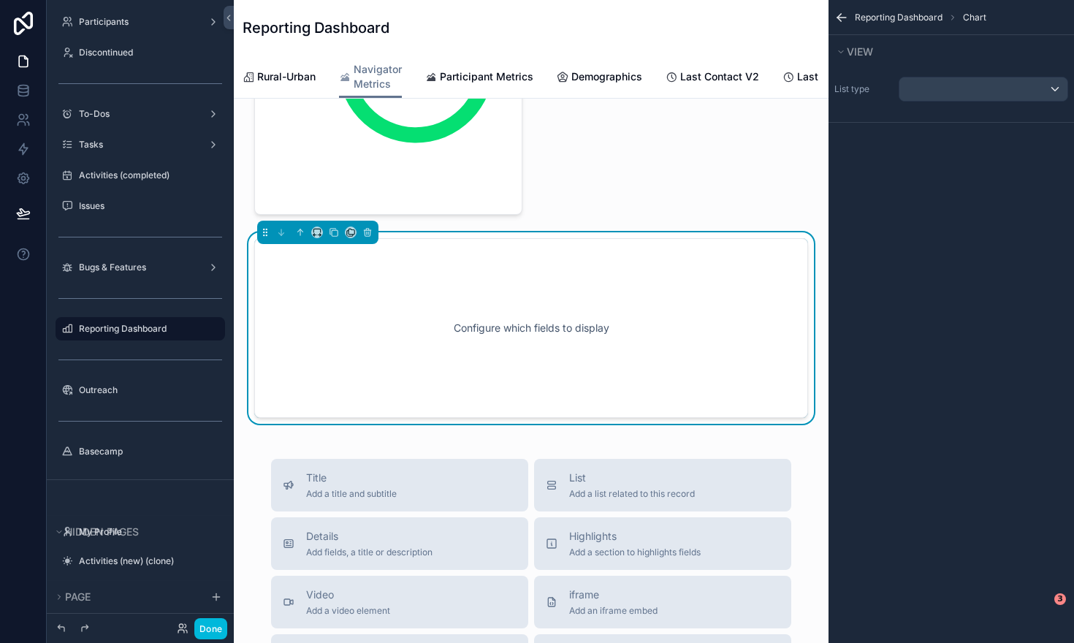
scroll to position [3338, 0]
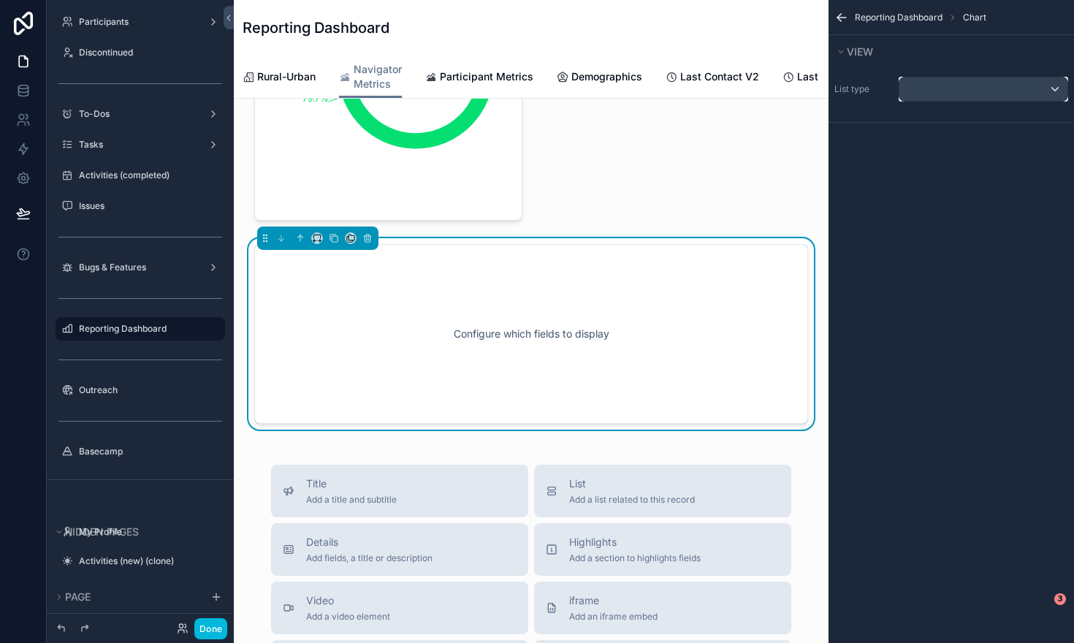
click at [1003, 83] on div "scrollable content" at bounding box center [983, 88] width 168 height 23
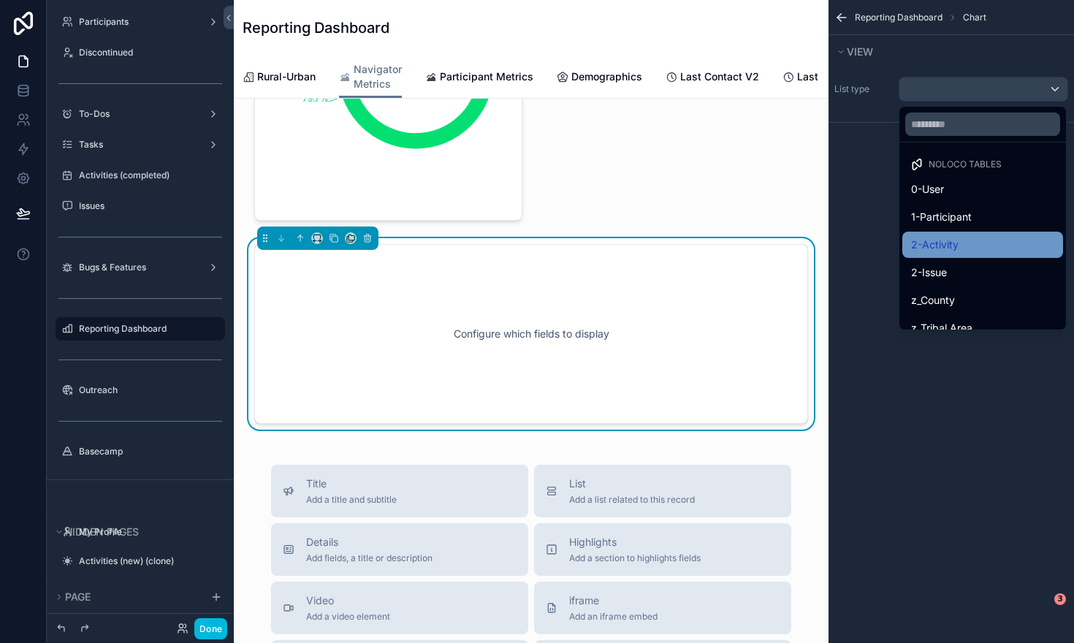
click at [950, 245] on span "2-Activity" at bounding box center [934, 245] width 47 height 18
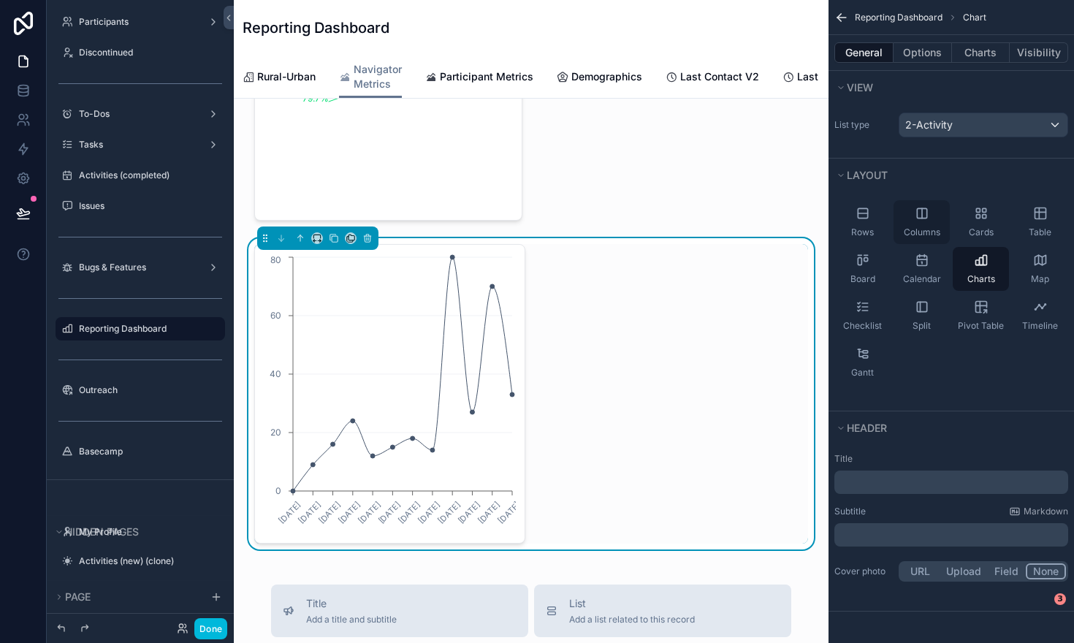
scroll to position [0, 443]
click at [975, 51] on button "Charts" at bounding box center [981, 52] width 58 height 20
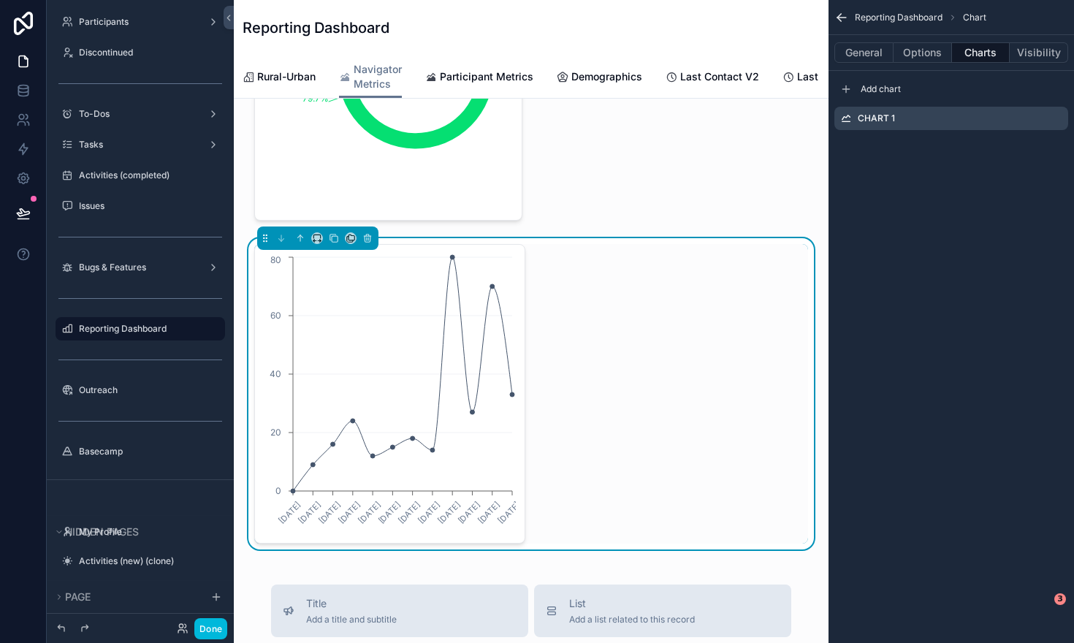
click at [0, 0] on icon "scrollable content" at bounding box center [0, 0] width 0 height 0
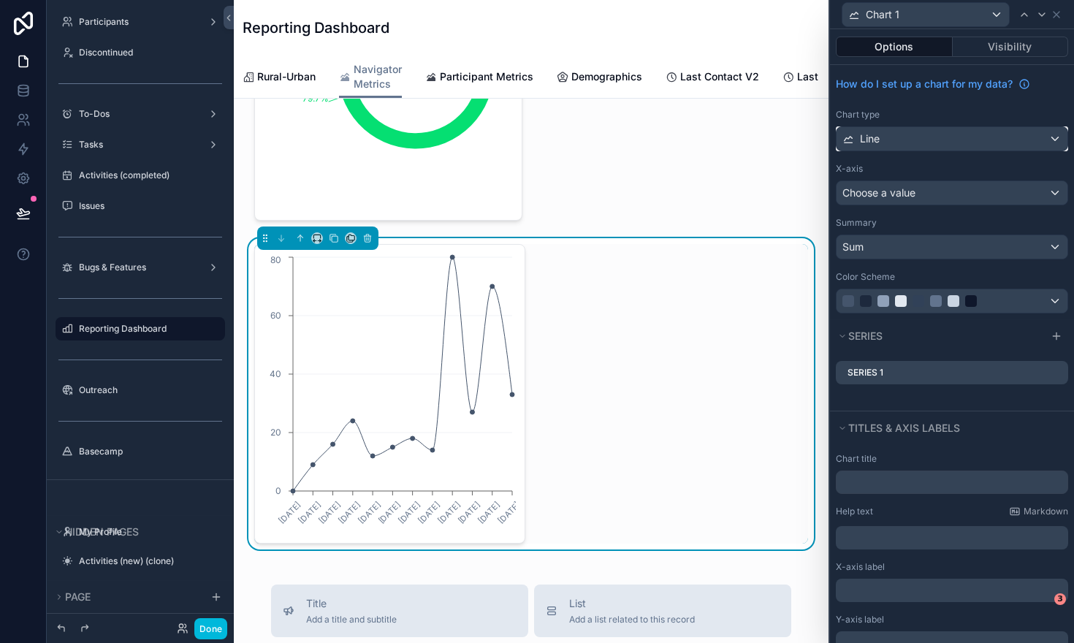
click at [1057, 142] on div "Line" at bounding box center [951, 138] width 231 height 23
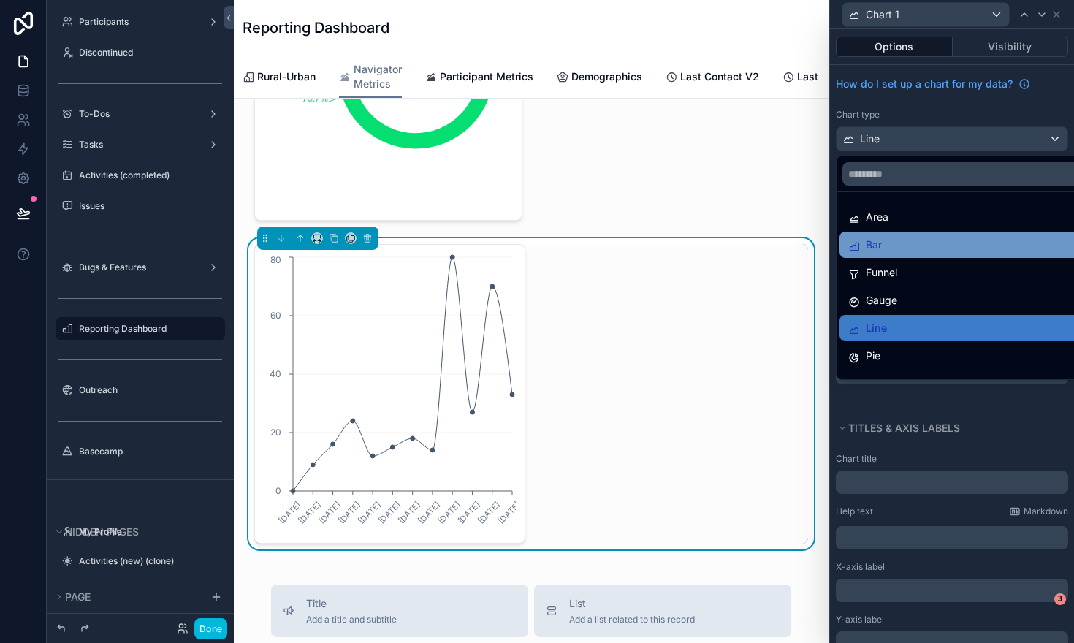
click at [968, 244] on div "Bar" at bounding box center [968, 245] width 241 height 18
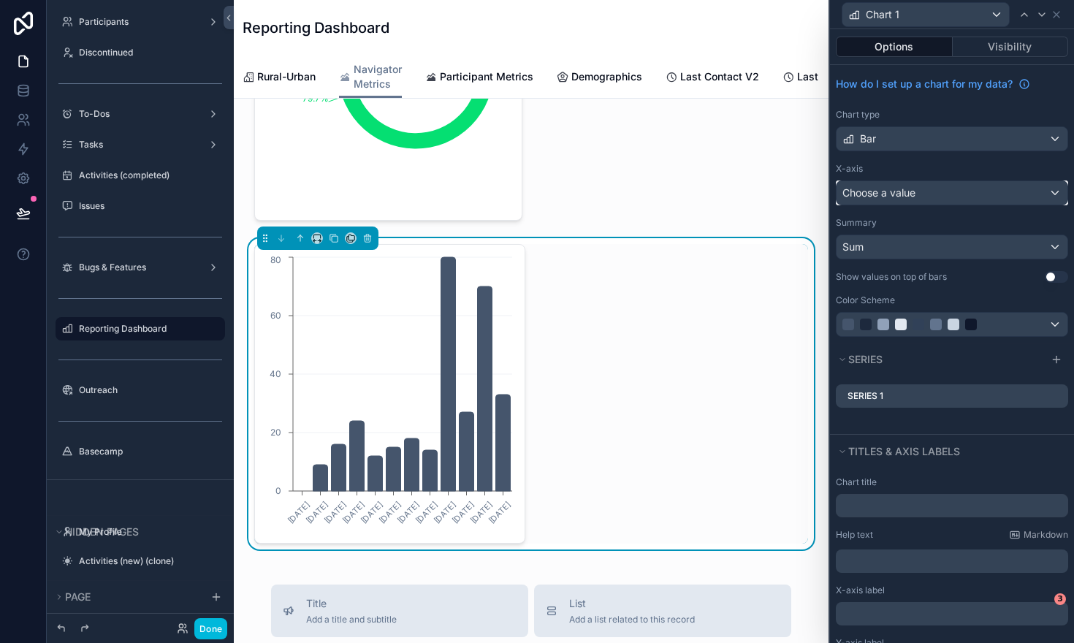
click at [946, 196] on div "Choose a value" at bounding box center [951, 192] width 231 height 23
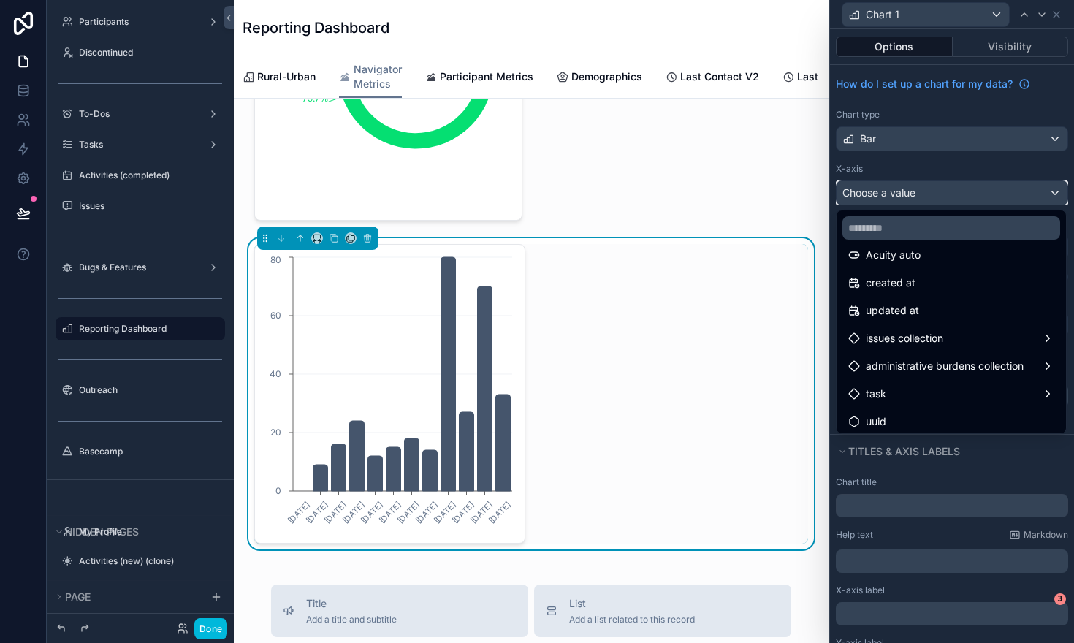
scroll to position [686, 0]
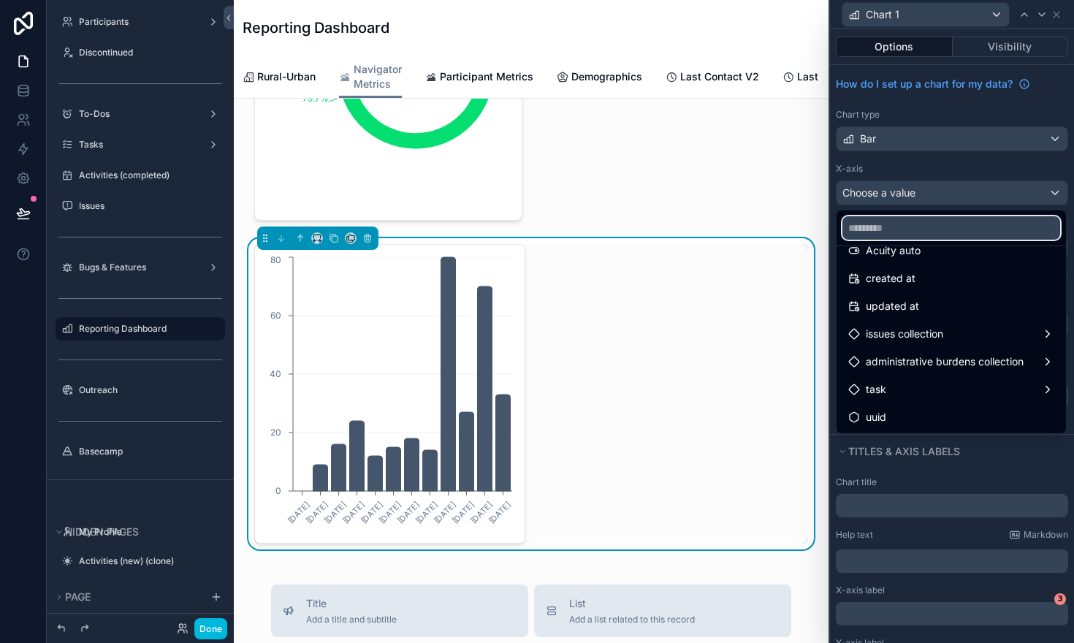
click at [917, 228] on input "text" at bounding box center [951, 227] width 218 height 23
click at [893, 172] on div at bounding box center [952, 321] width 244 height 643
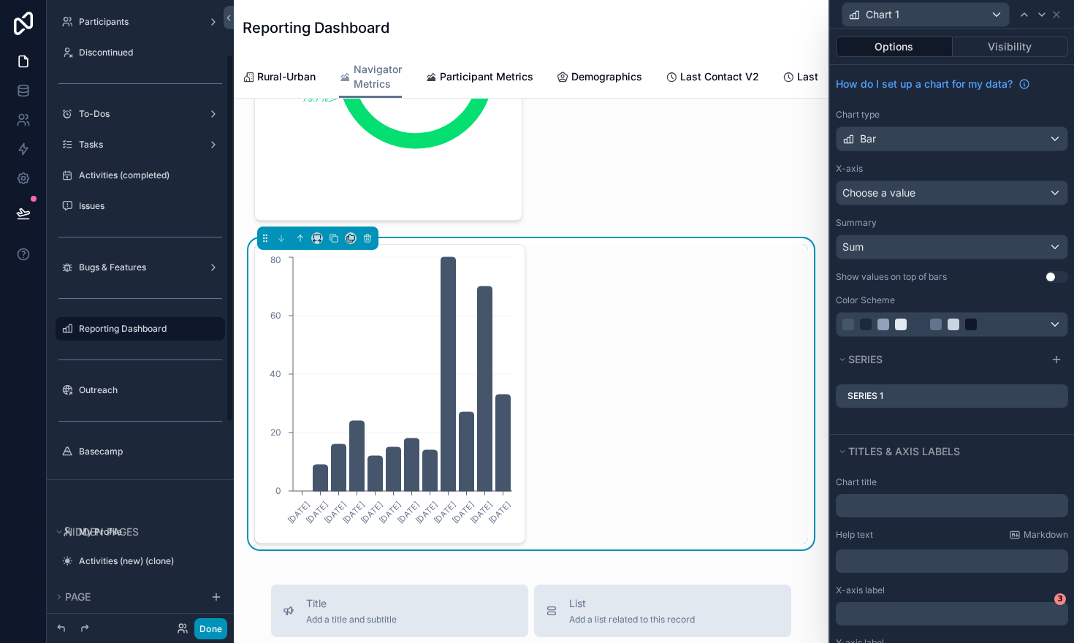
click at [210, 630] on button "Done" at bounding box center [210, 628] width 33 height 21
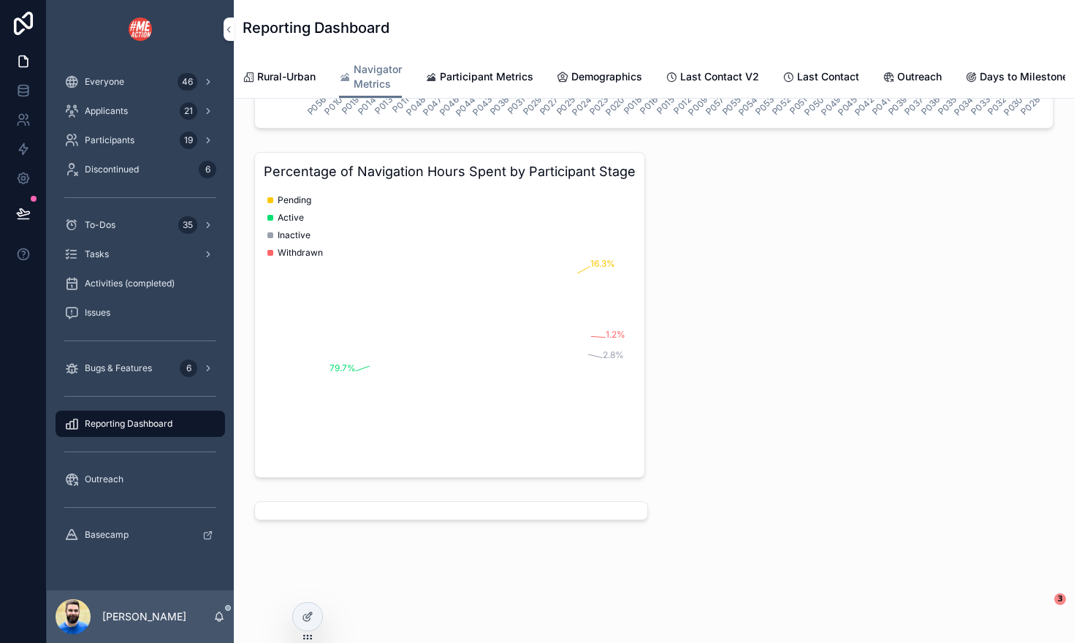
scroll to position [0, 688]
